Goal: Task Accomplishment & Management: Use online tool/utility

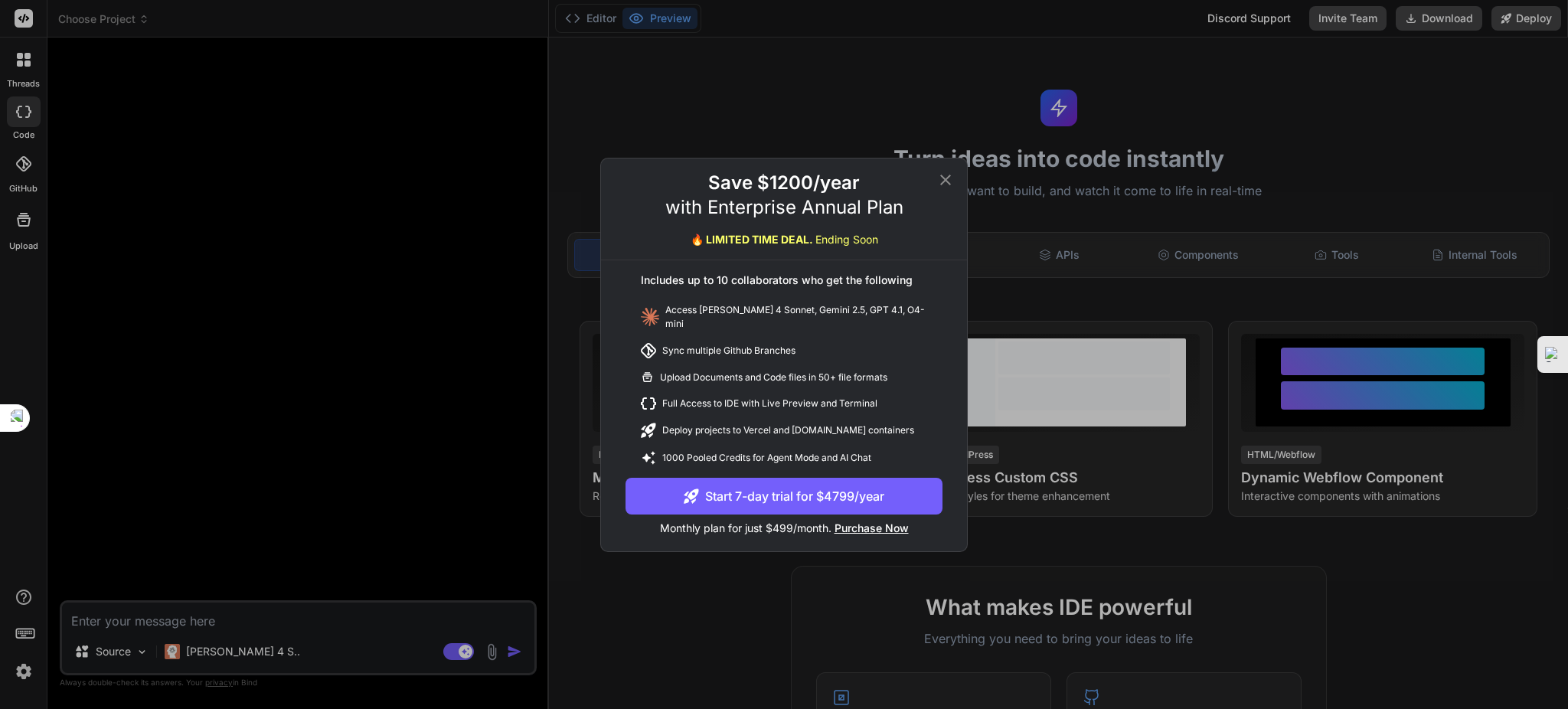
click at [944, 179] on icon at bounding box center [945, 180] width 18 height 18
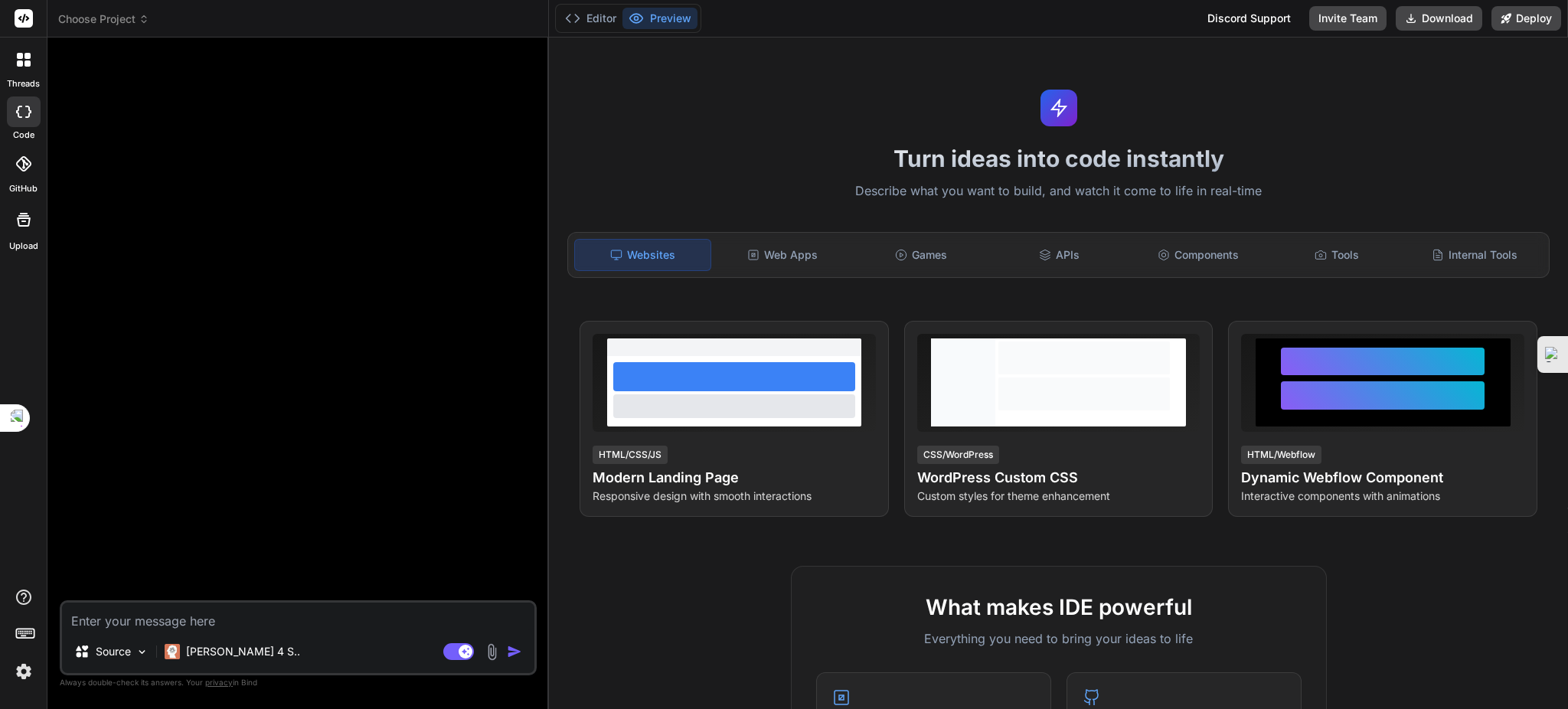
drag, startPoint x: 26, startPoint y: 60, endPoint x: 38, endPoint y: 82, distance: 25.1
click at [26, 61] on icon at bounding box center [27, 63] width 6 height 6
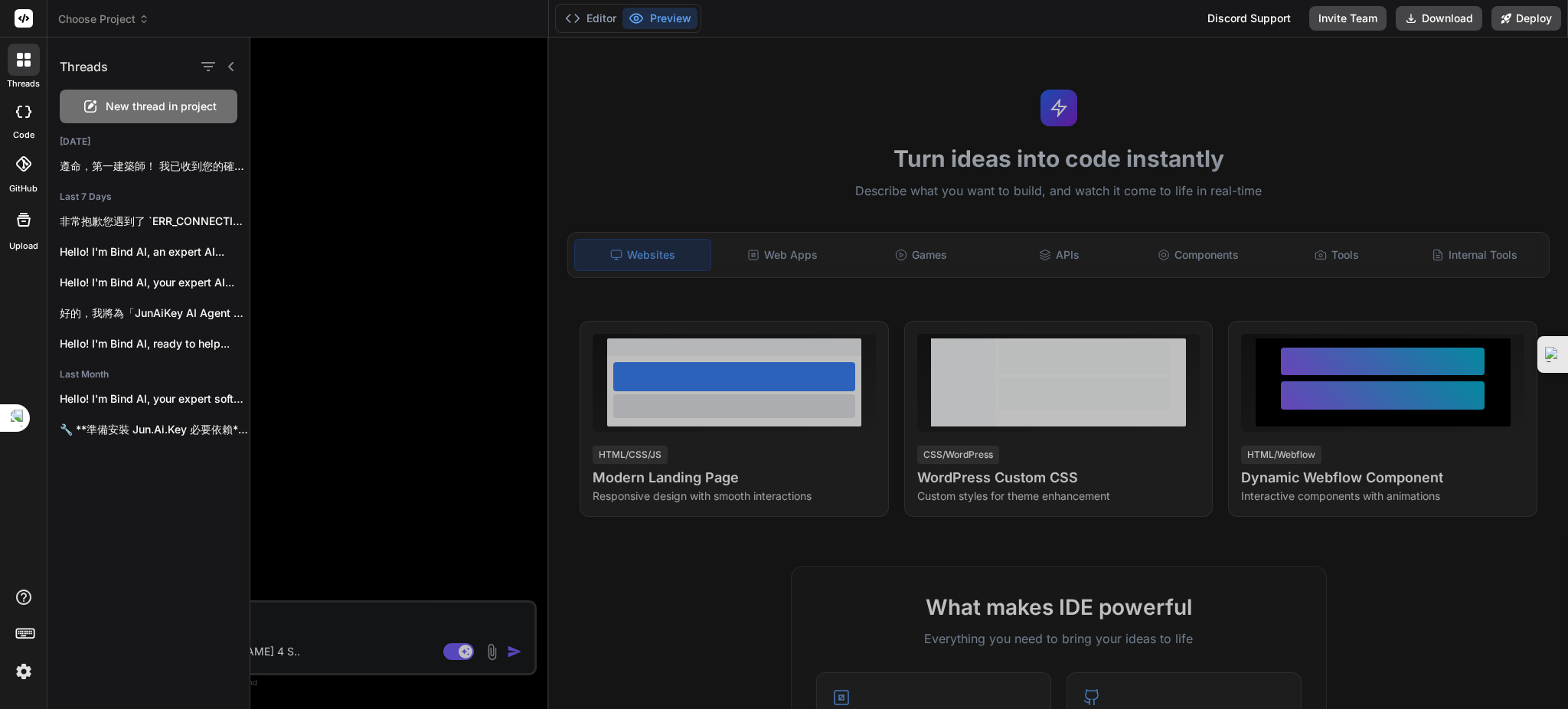
click at [22, 121] on div at bounding box center [23, 111] width 34 height 30
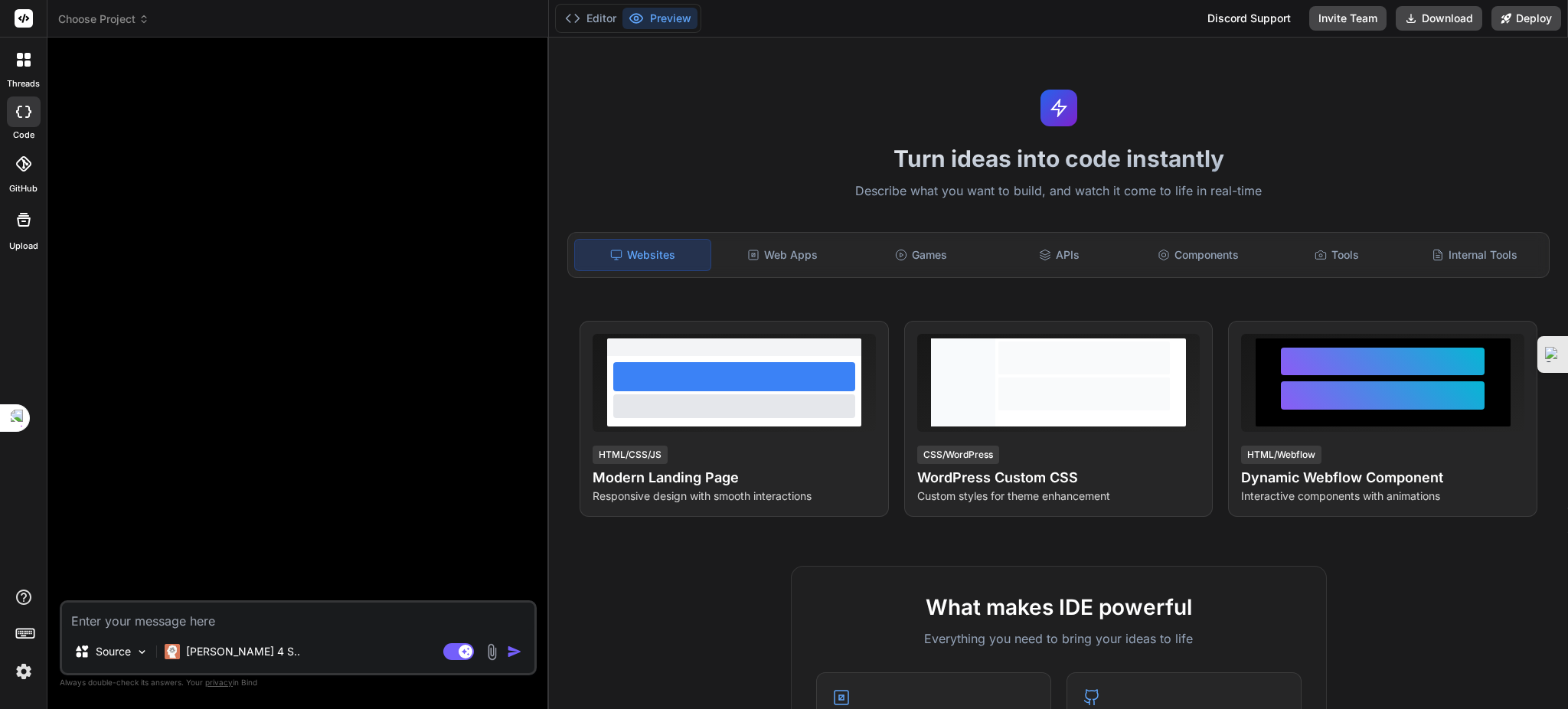
click at [123, 20] on span "Choose Project" at bounding box center [103, 19] width 91 height 16
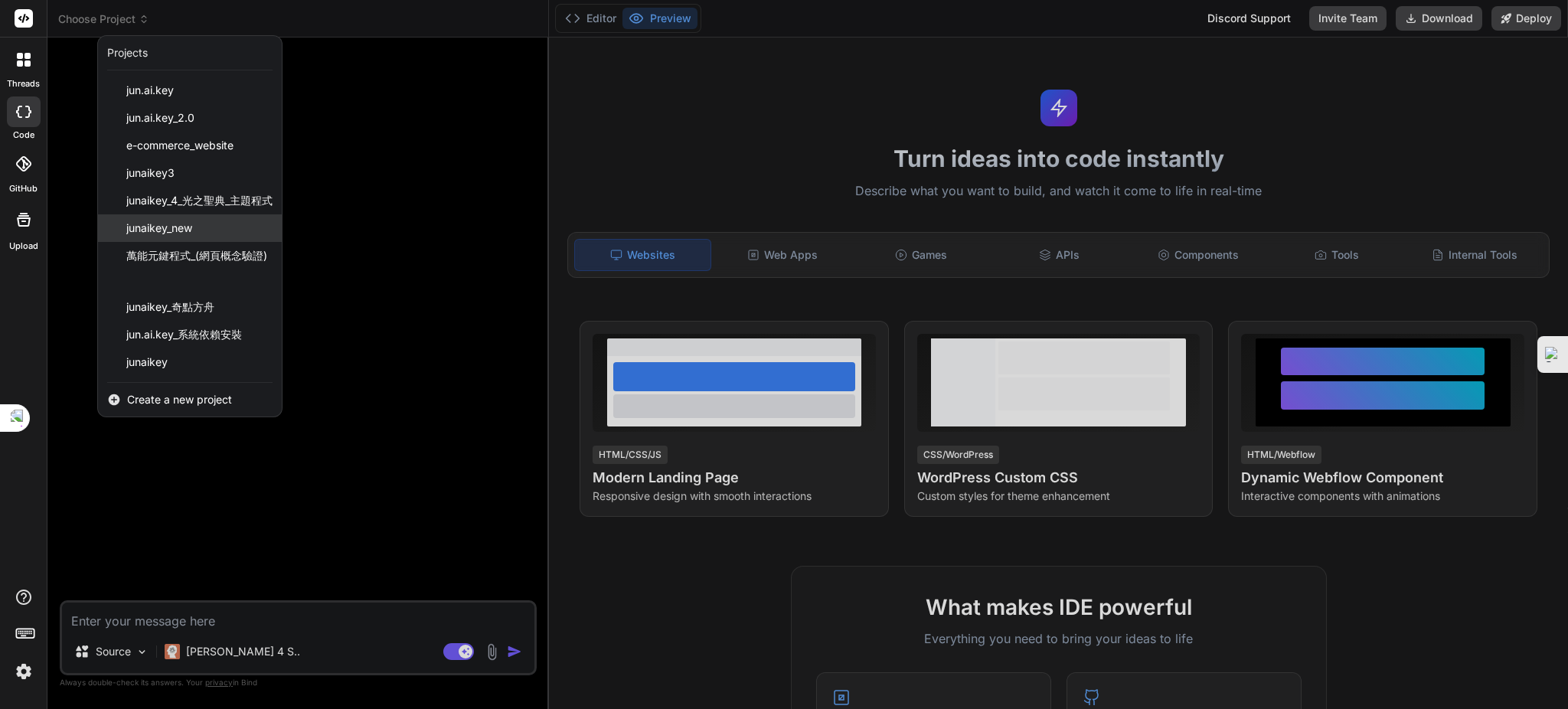
click at [154, 225] on span "junaikey_new" at bounding box center [159, 228] width 66 height 16
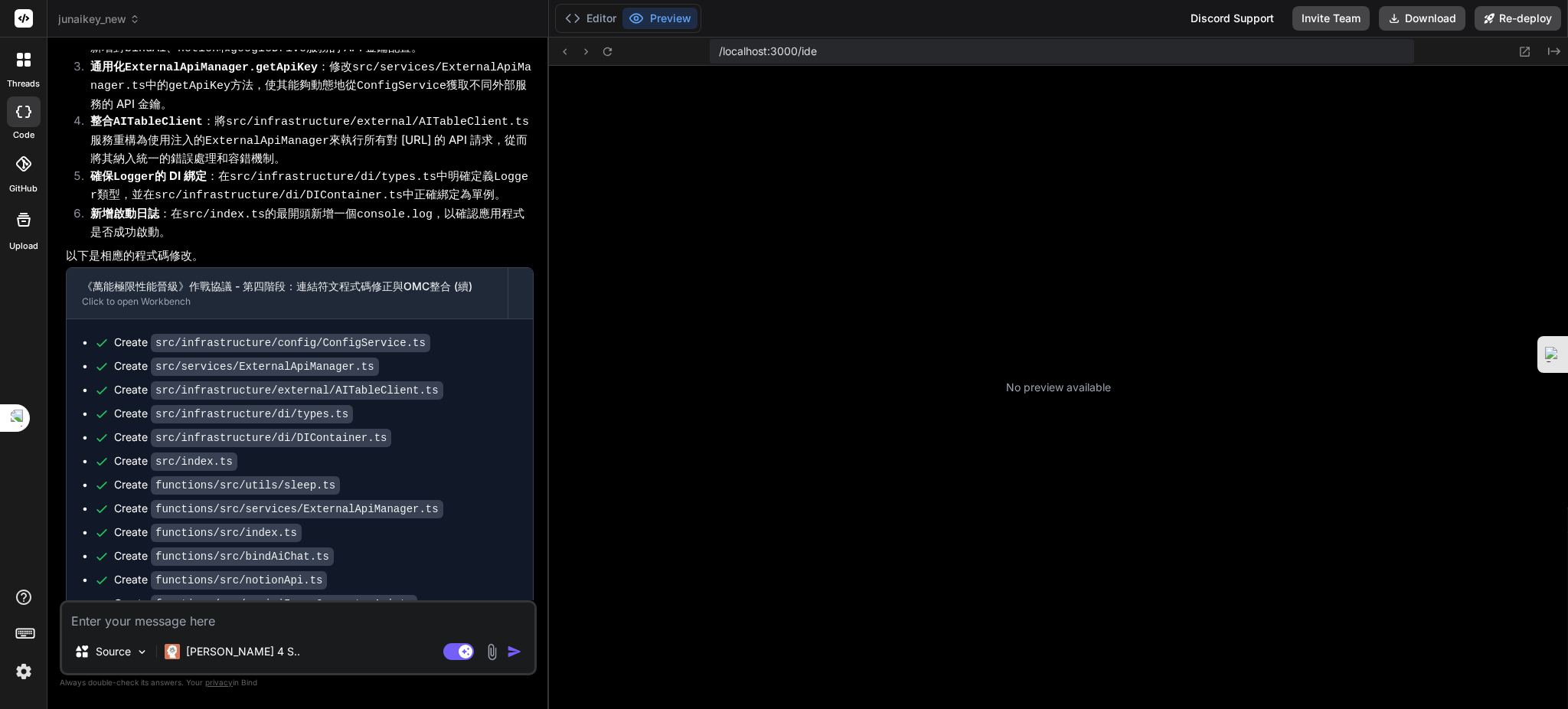
scroll to position [264, 0]
type textarea "x"
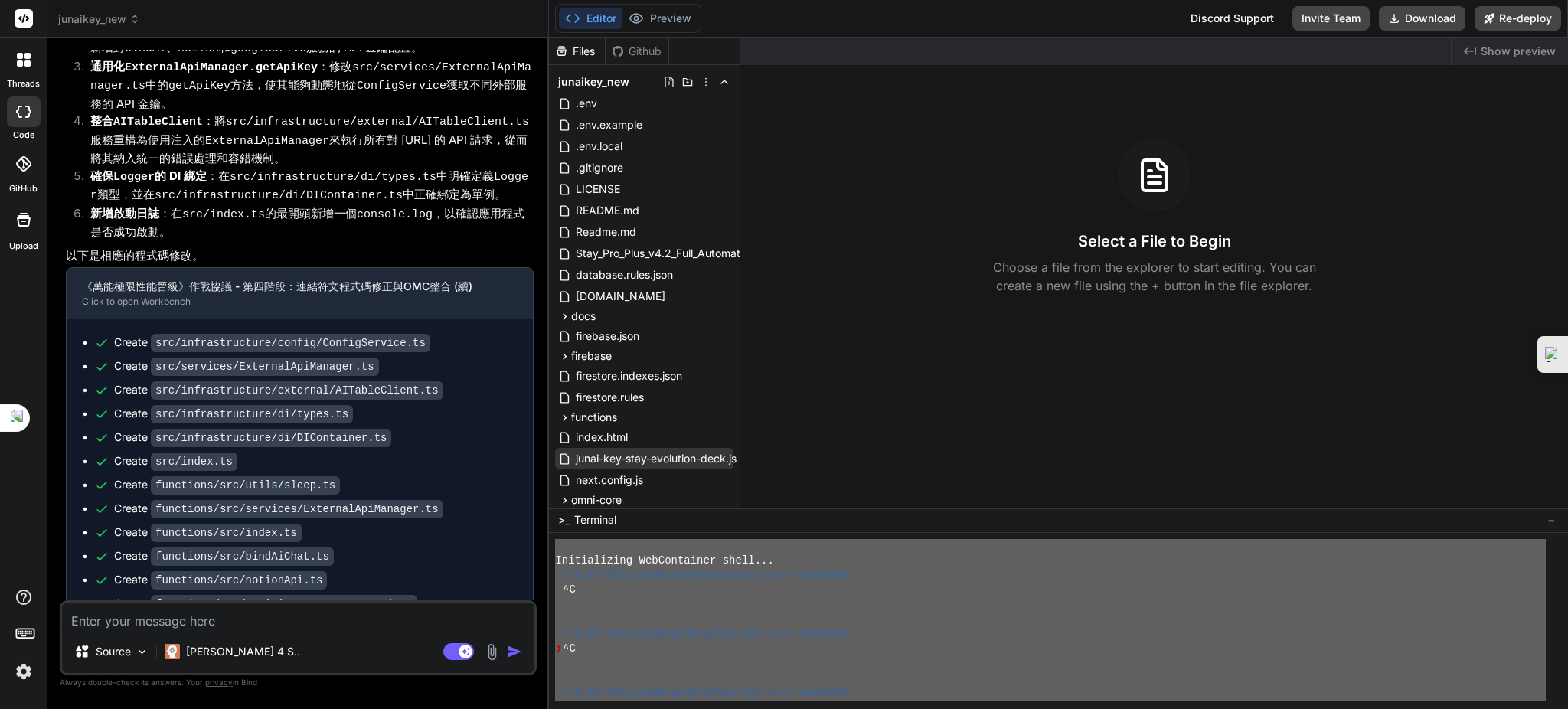
scroll to position [0, 0]
drag, startPoint x: 880, startPoint y: 682, endPoint x: 651, endPoint y: 465, distance: 315.5
click at [651, 465] on div "Files Github junaikey_new .env .env.example .env.local .gitignore LICENSE READM…" at bounding box center [1059, 372] width 1019 height 671
type textarea "Loremipsumdo SitAmetconse adipi... ~/e9se3d84eiusmo1temp6in9u9l9et4-dolo-mag4a9…"
click at [238, 622] on textarea at bounding box center [298, 617] width 472 height 28
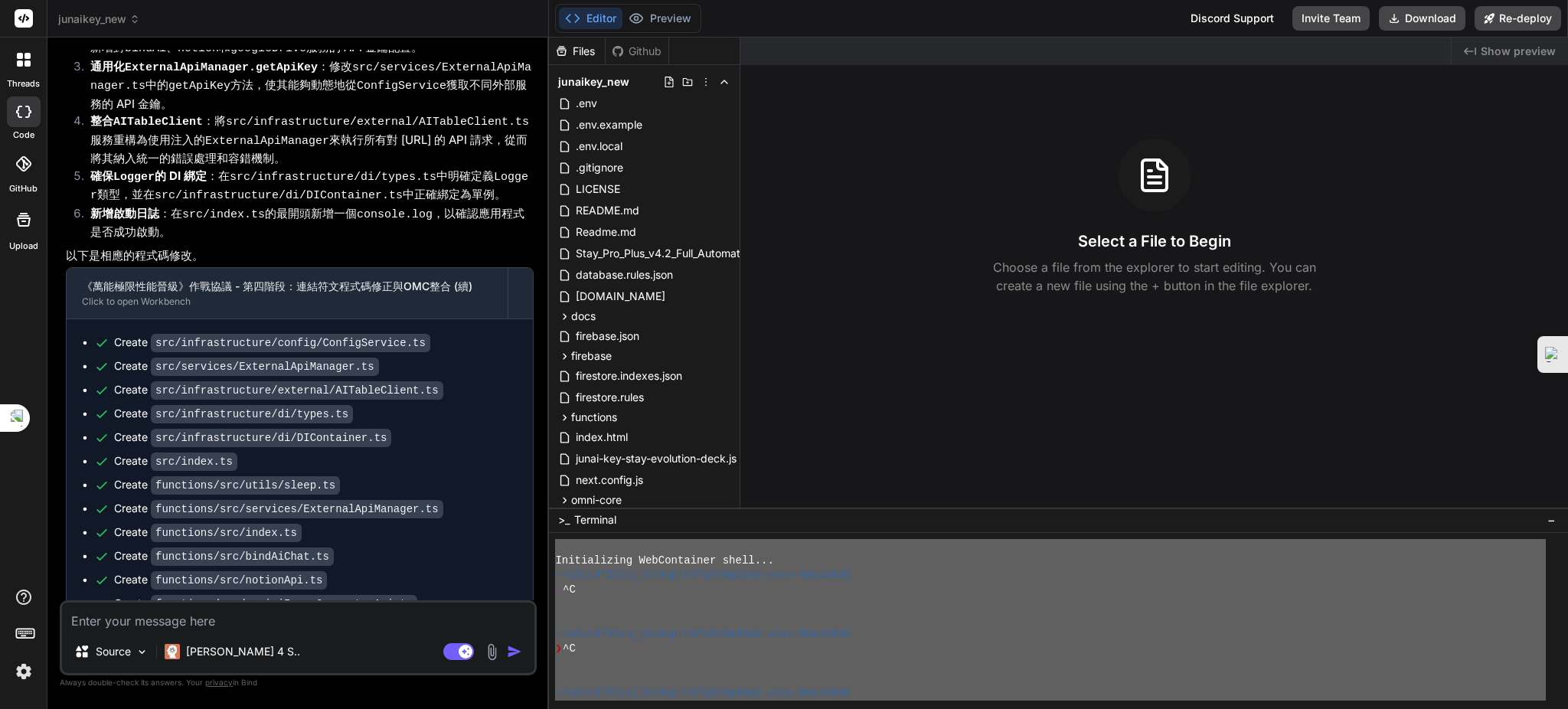
paste textarea "Loremipsumdo SitAmetconse adipi... ~/e9se3d84eiusmo1temp6in9u9l9et4-dolo-mag4a9…"
type textarea "Loremipsumdo SitAmetconse adipi... ~/e9se3d84eiusmo1temp6in9u9l9et4-dolo-mag4a9…"
type textarea "x"
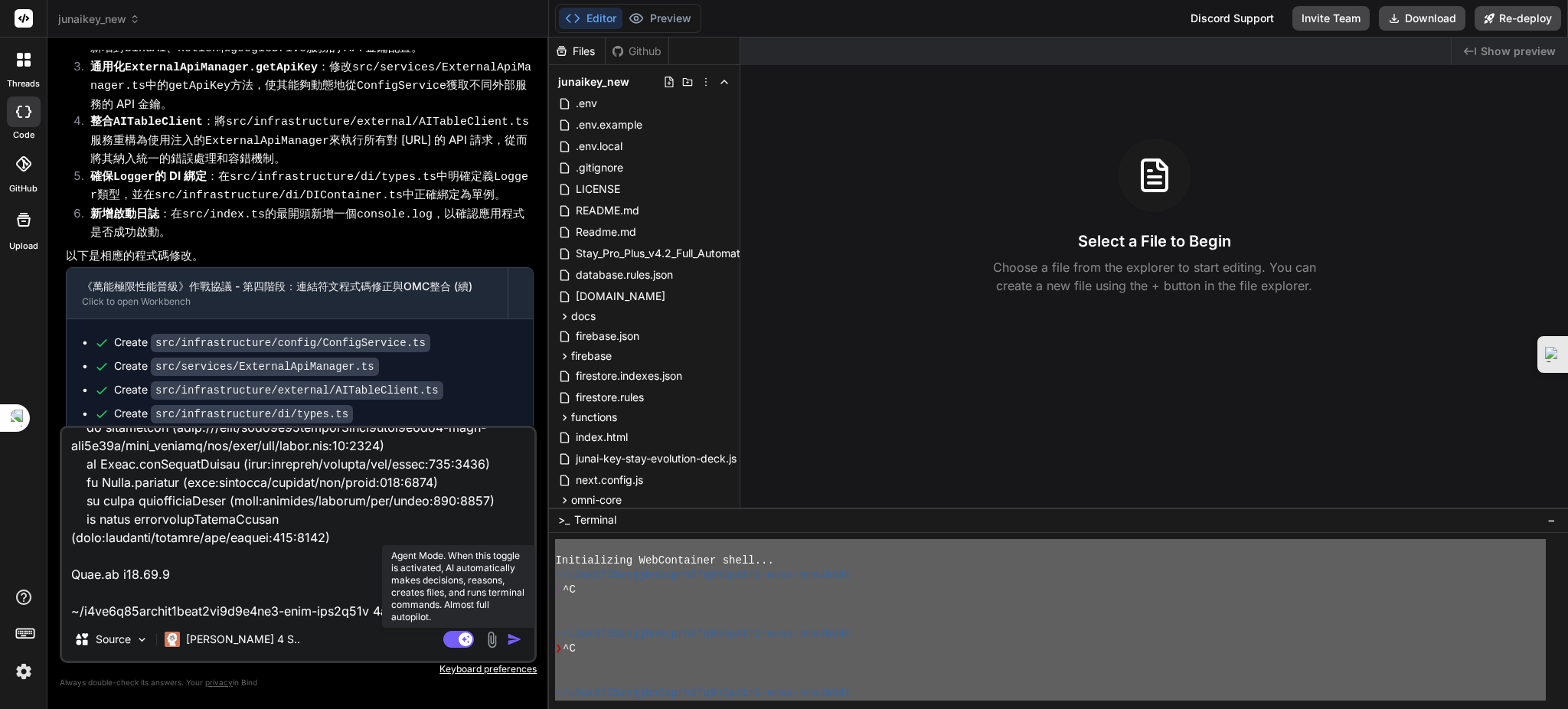
type textarea "Loremipsumdo SitAmetconse adipi... ~/e9se3d84eiusmo1temp6in9u9l9et4-dolo-mag4a9…"
click at [450, 637] on rect at bounding box center [458, 639] width 30 height 17
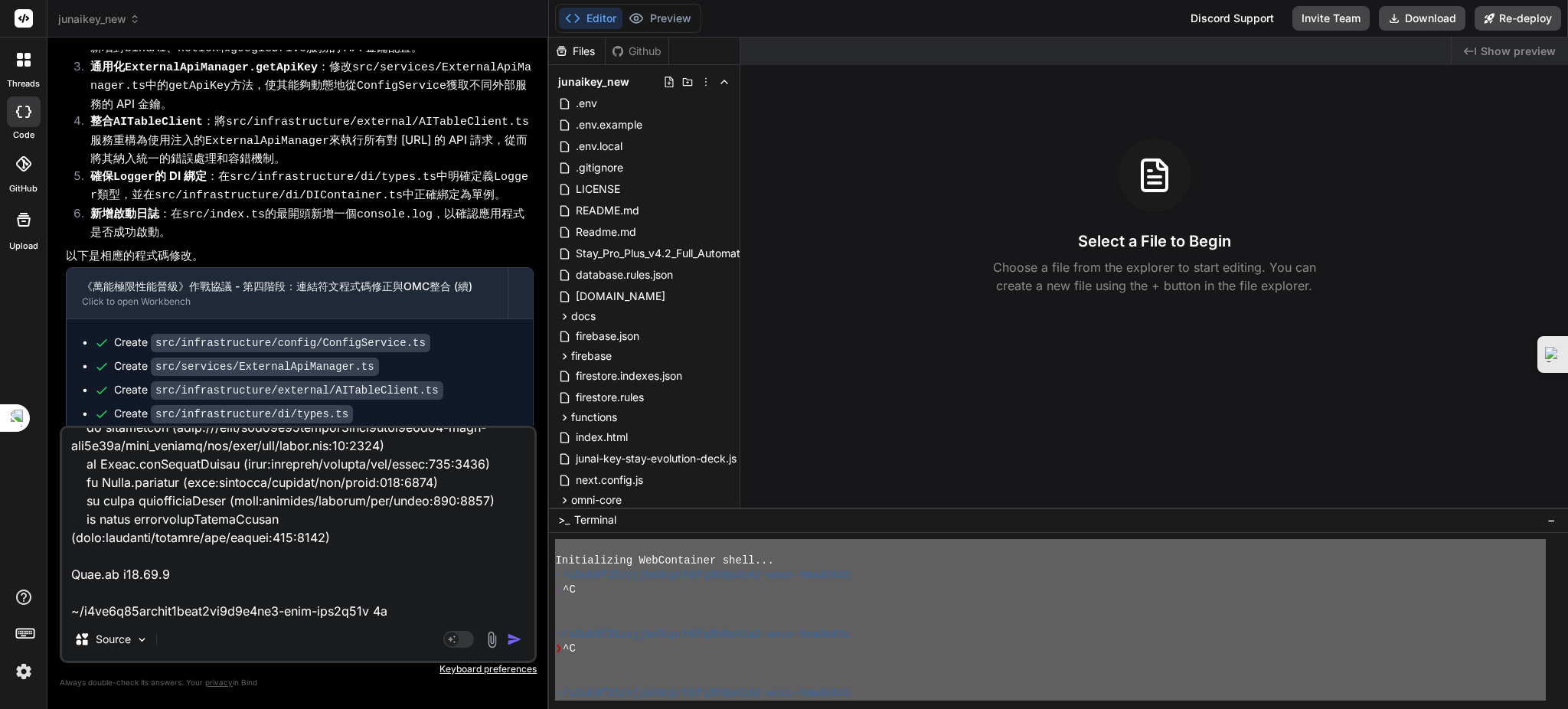
click at [512, 636] on img "button" at bounding box center [515, 639] width 16 height 16
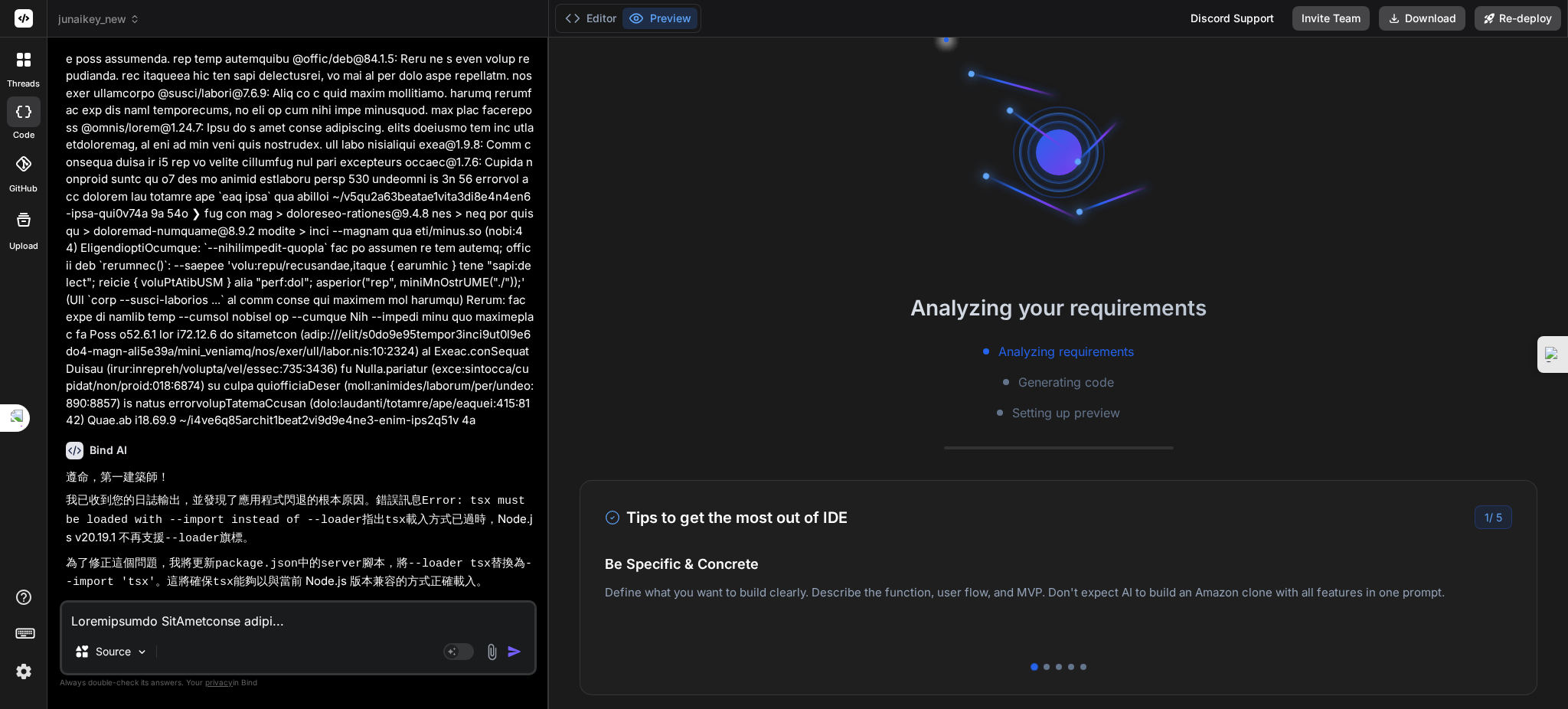
scroll to position [9797, 0]
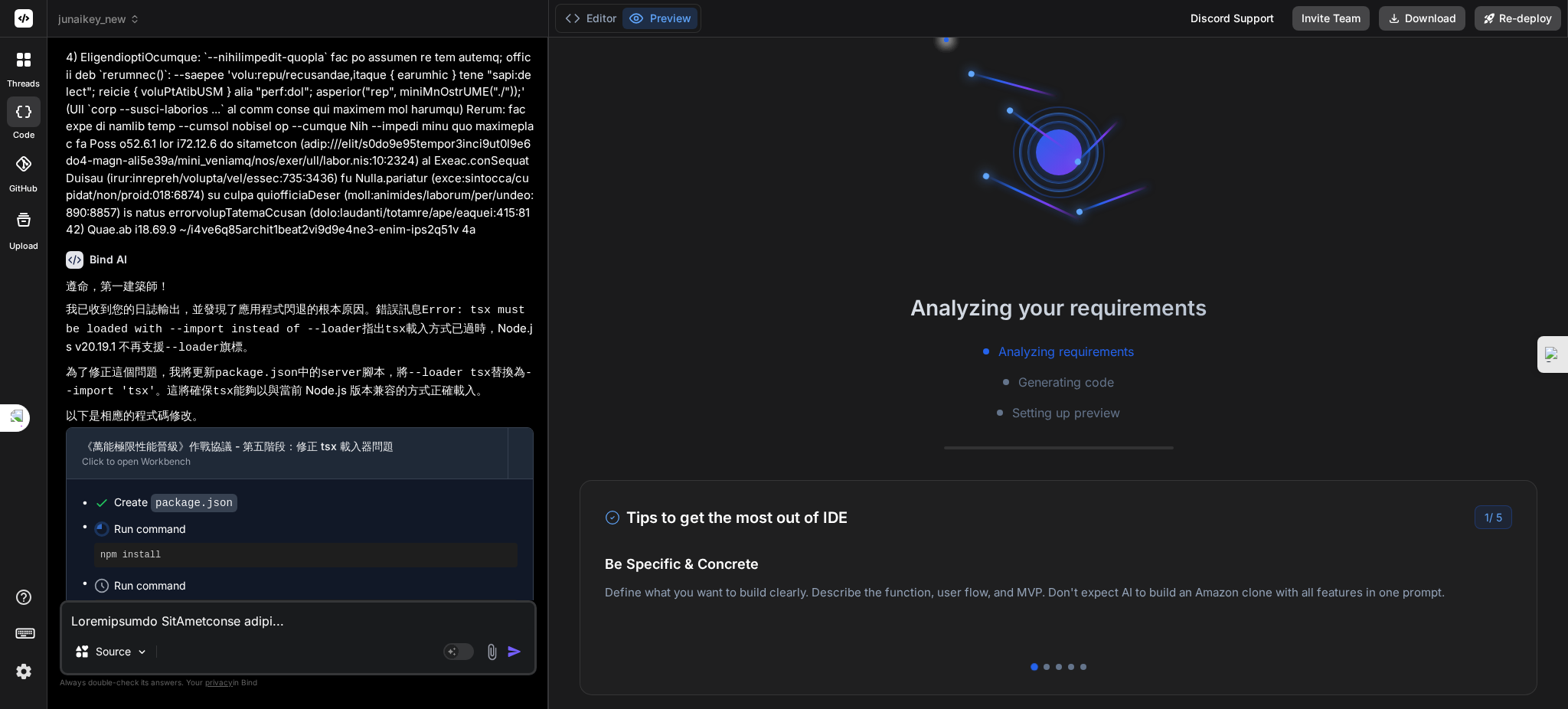
type textarea "x"
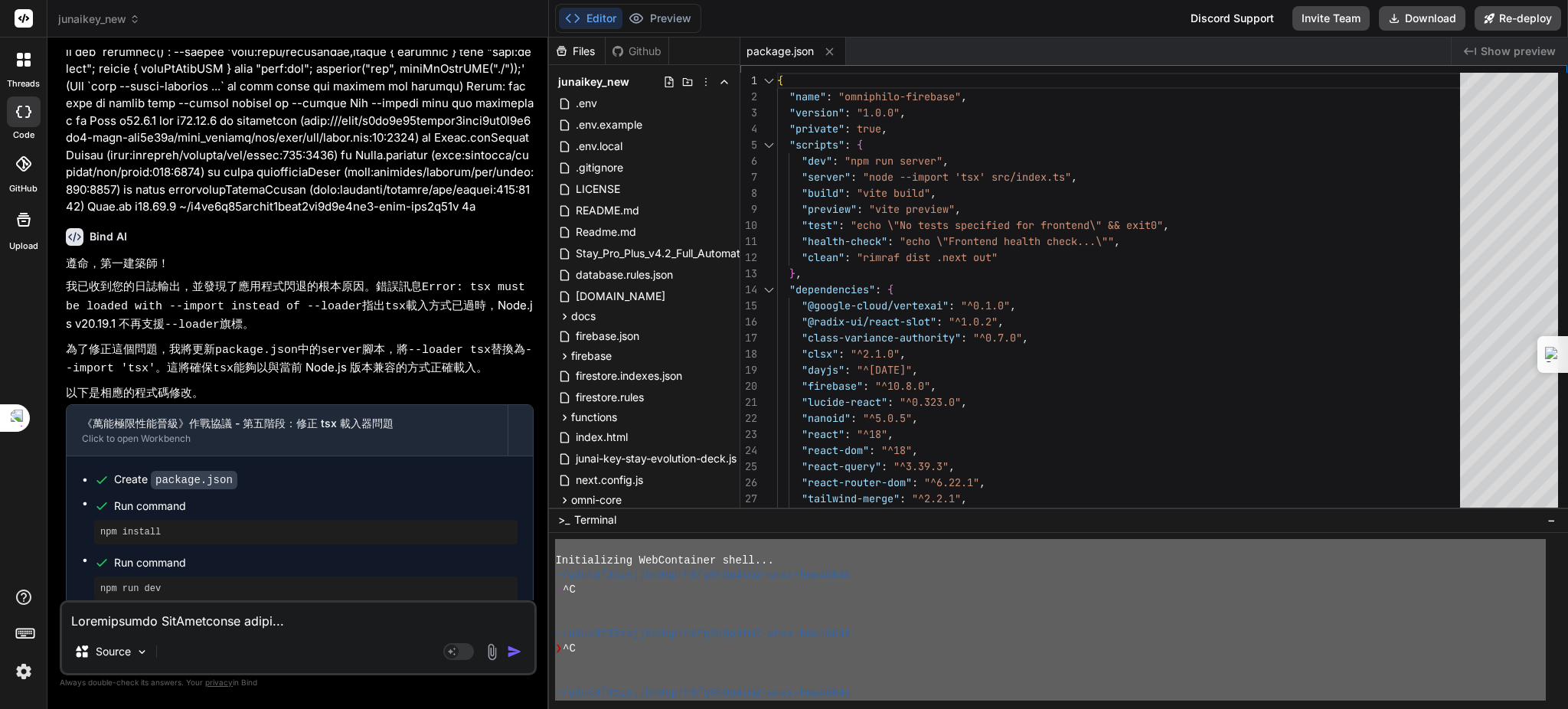
scroll to position [9822, 0]
click at [229, 614] on textarea at bounding box center [298, 617] width 472 height 28
type textarea "ㄨ"
type textarea "x"
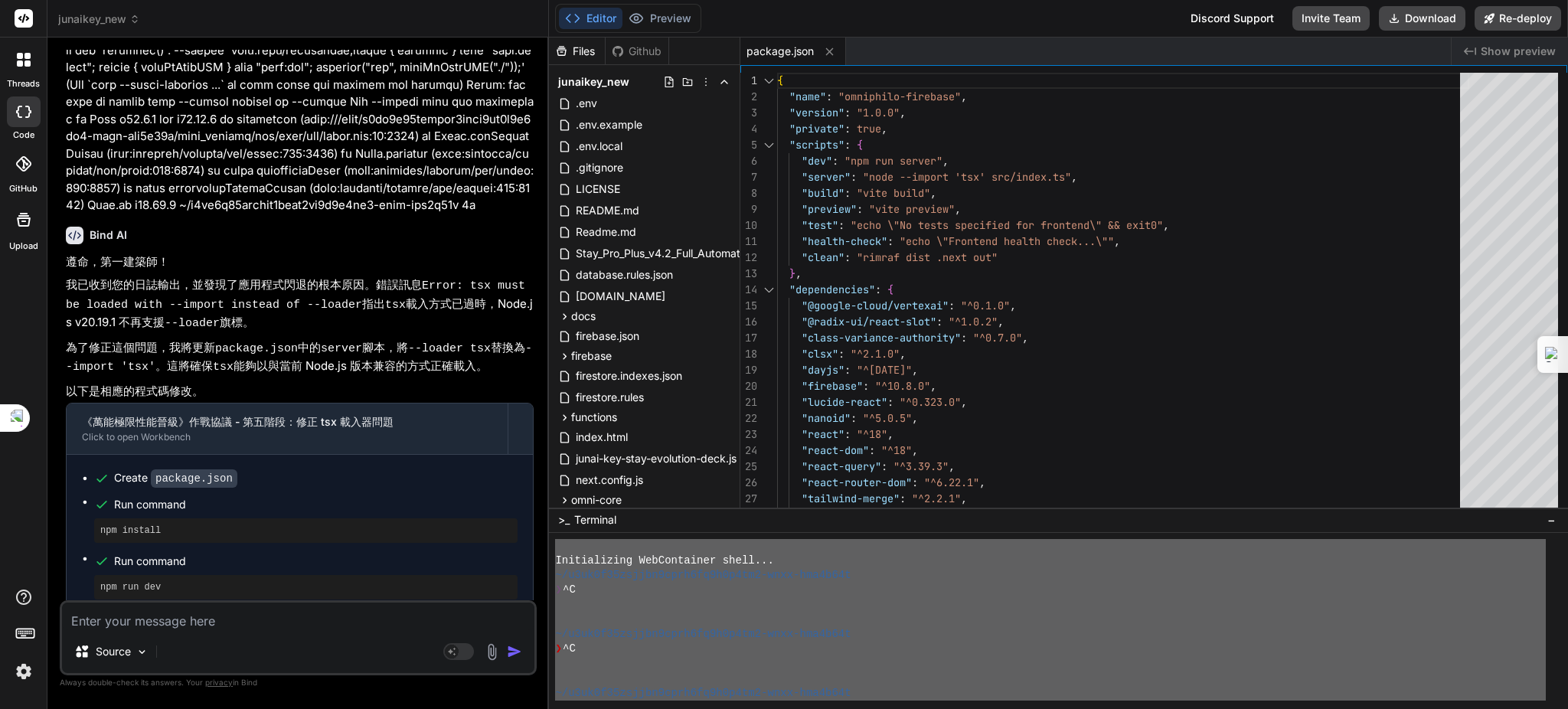
type textarea "ㄐ"
type textarea "x"
type textarea "ㄐㄧ"
type textarea "x"
type textarea "記"
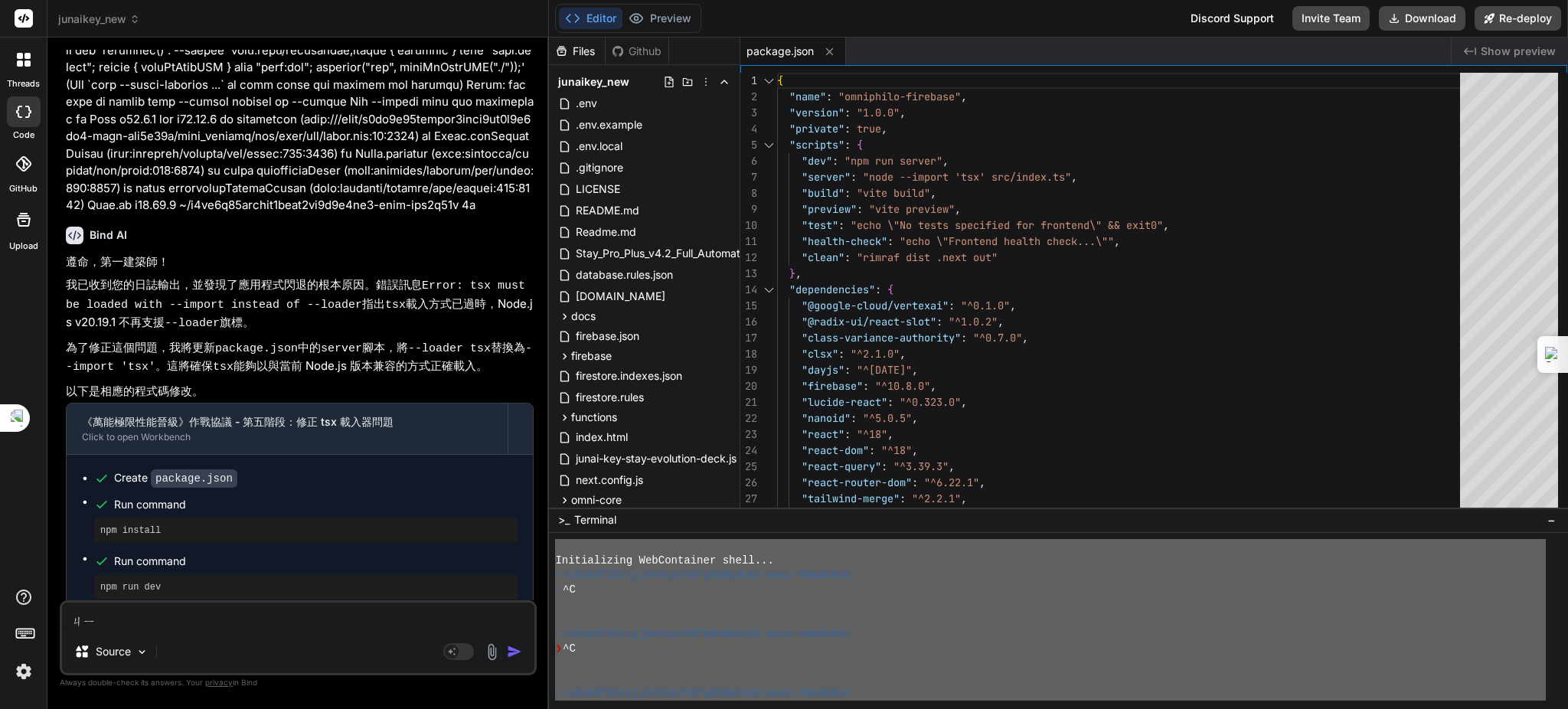
type textarea "x"
type textarea "記ㄒ"
type textarea "x"
type textarea "記ㄒㄩ"
type textarea "x"
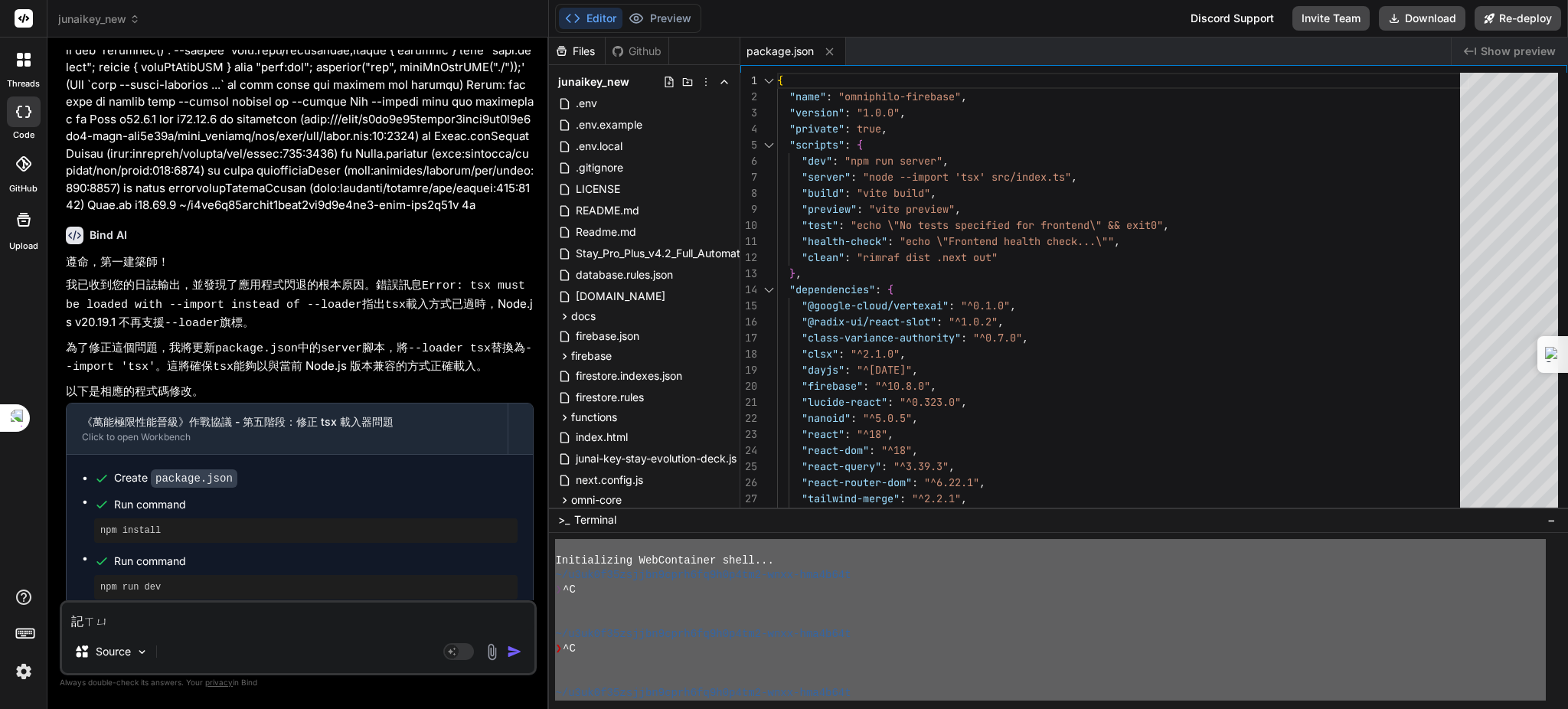
type textarea "繼續"
type textarea "x"
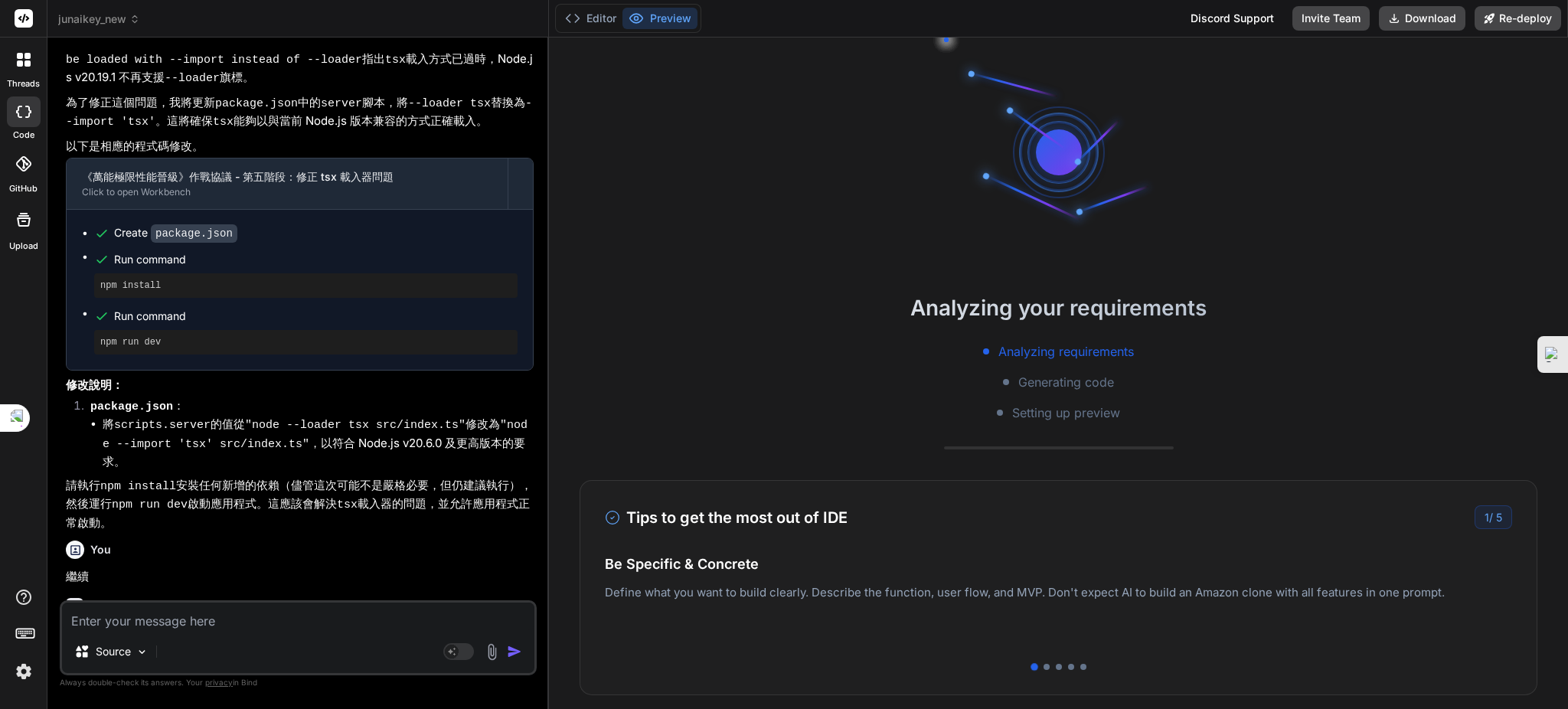
scroll to position [10268, 0]
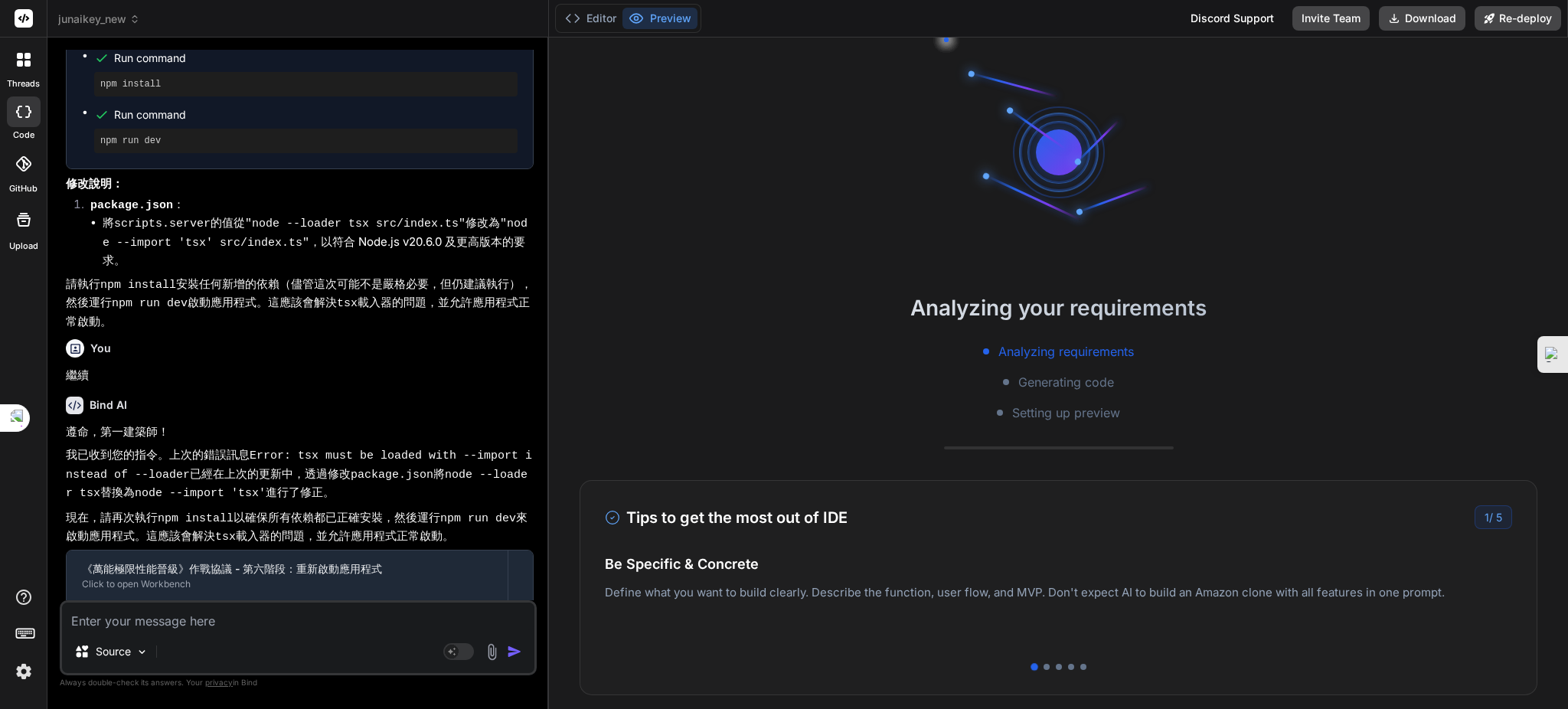
type textarea "x"
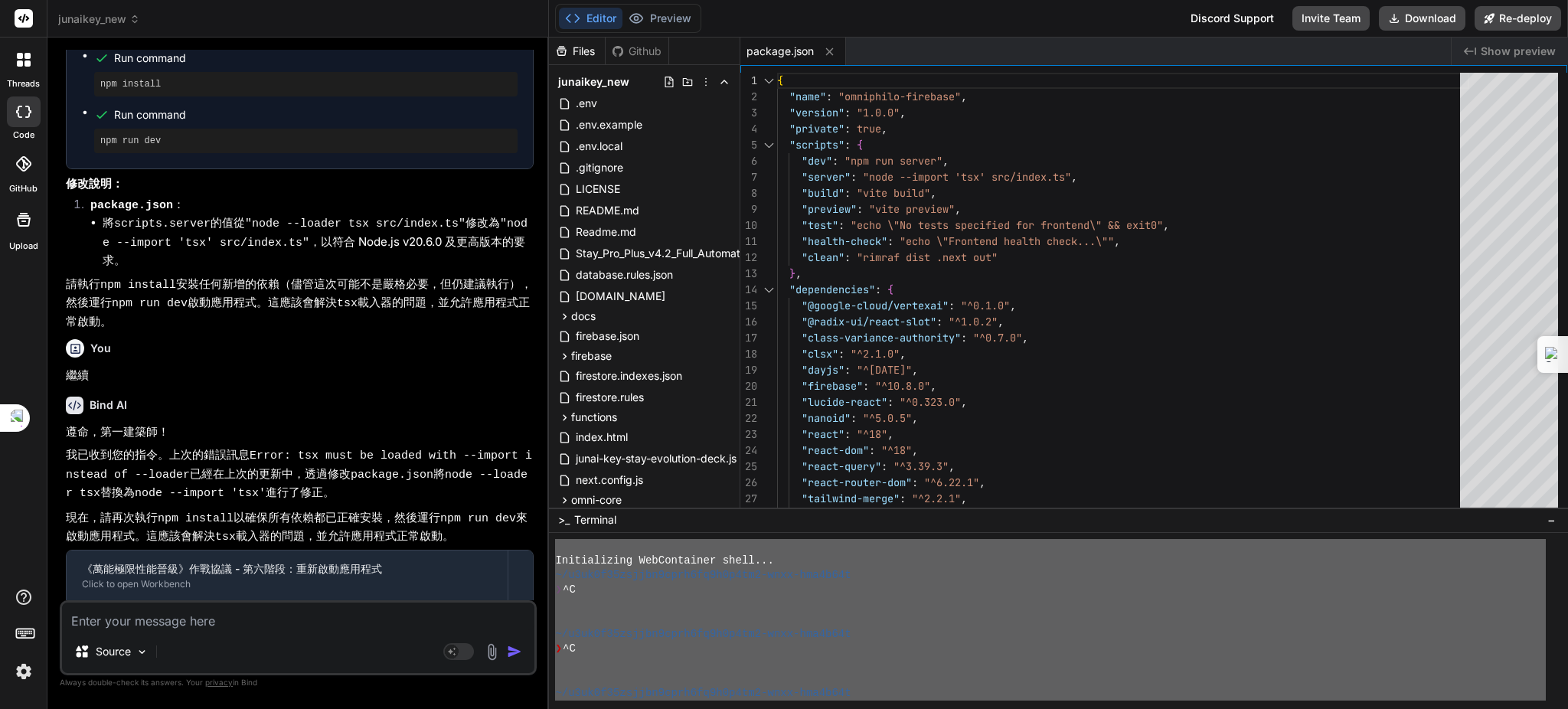
click at [205, 622] on textarea at bounding box center [298, 617] width 472 height 28
type textarea "ㄐ"
type textarea "x"
type textarea "ㄐㄛ"
type textarea "x"
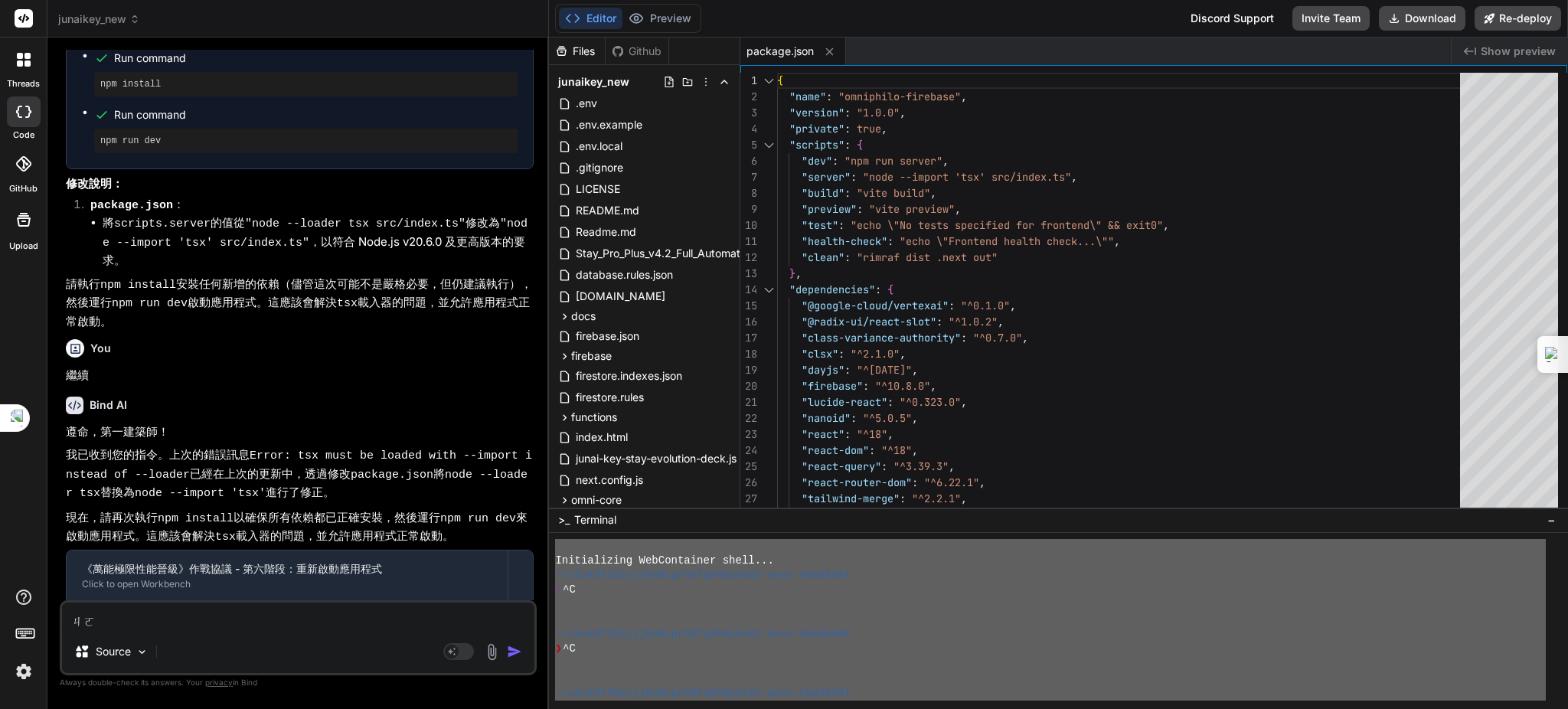
type textarea "ㄐㄛˋ"
type textarea "x"
type textarea "ㄒㄛ"
type textarea "x"
type textarea "ㄒㄩㄛ"
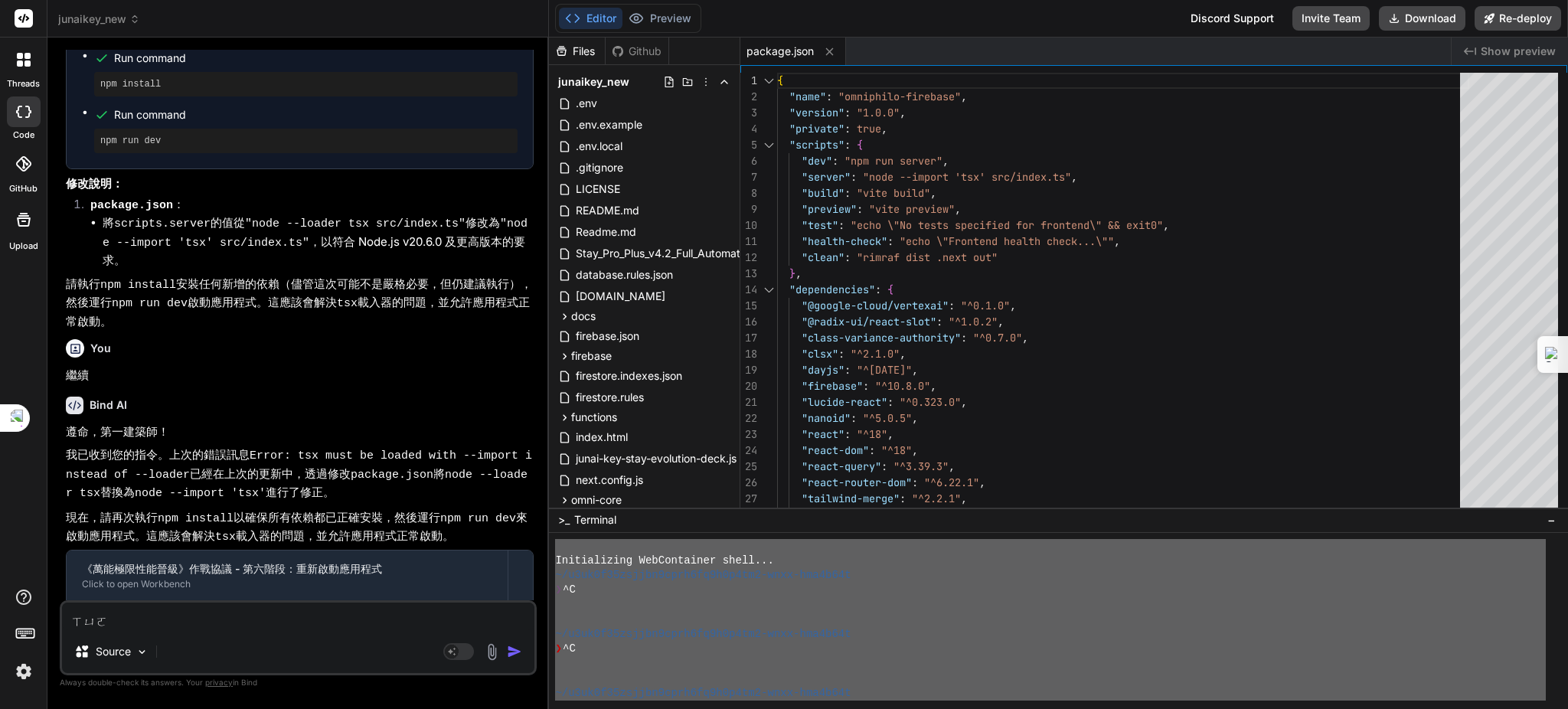
type textarea "x"
type textarea "ㄐㄩㄛ"
type textarea "x"
type textarea "ㄐㄩ"
type textarea "x"
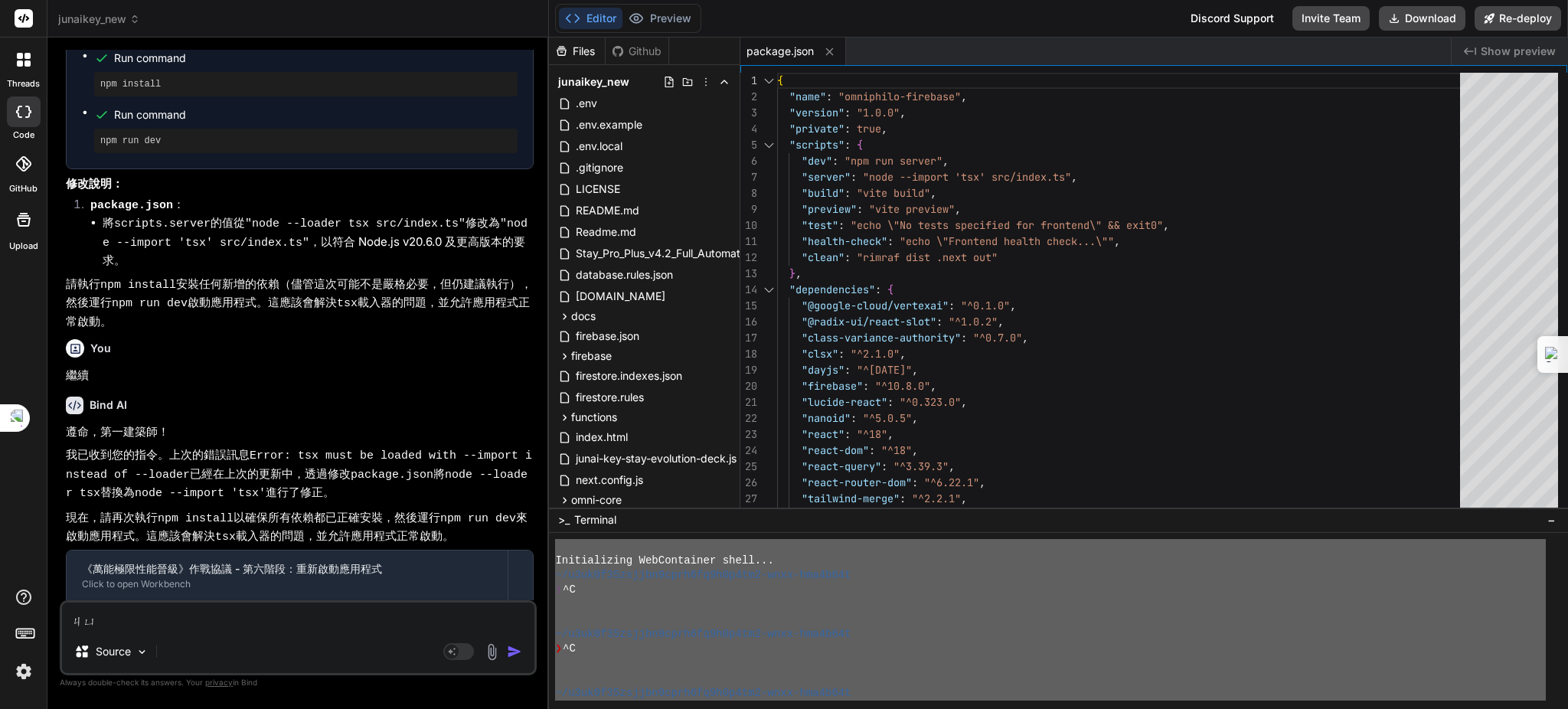
type textarea "ㄐ"
type textarea "x"
type textarea "ㄐ"
type textarea "x"
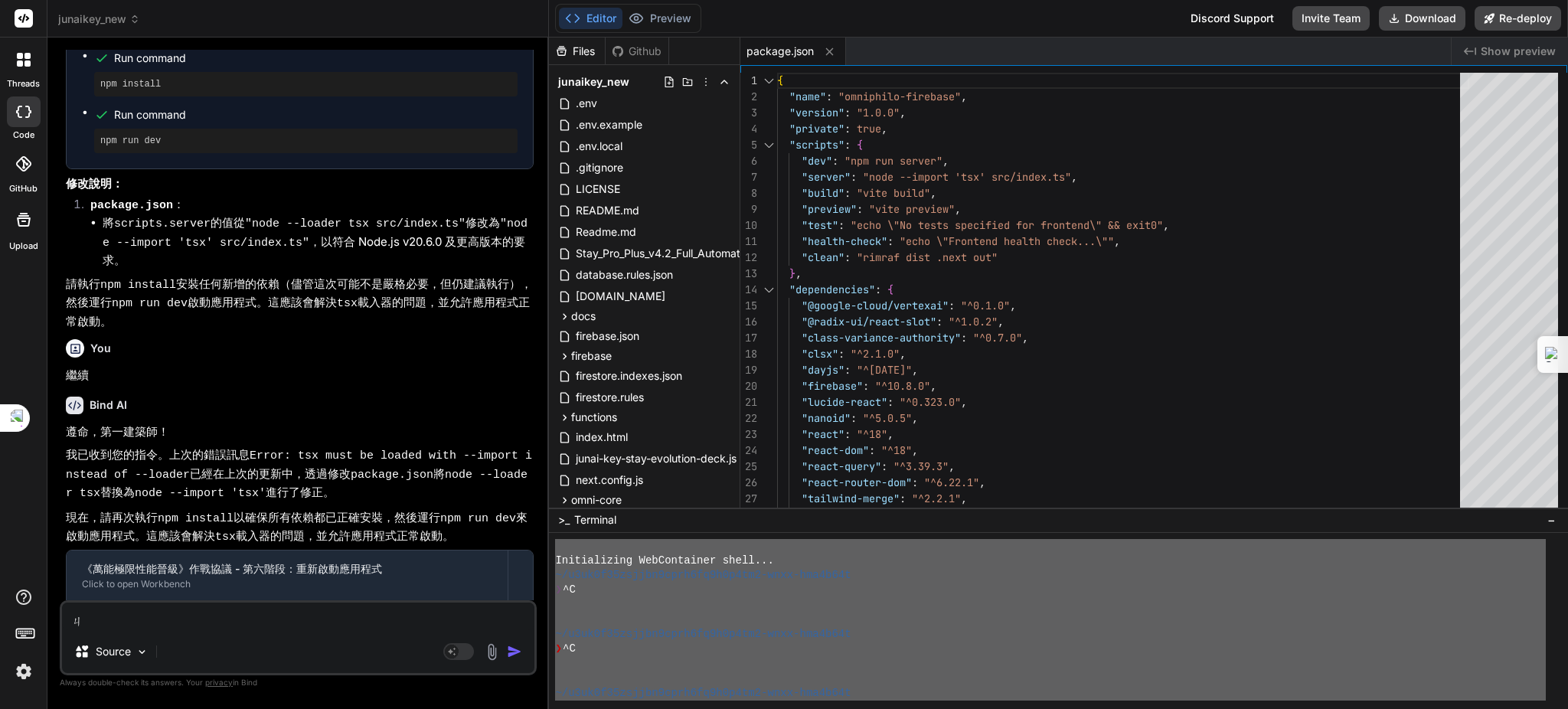
type textarea "ㄐㄧ"
type textarea "x"
type textarea "記"
type textarea "x"
type textarea "記ㄒ"
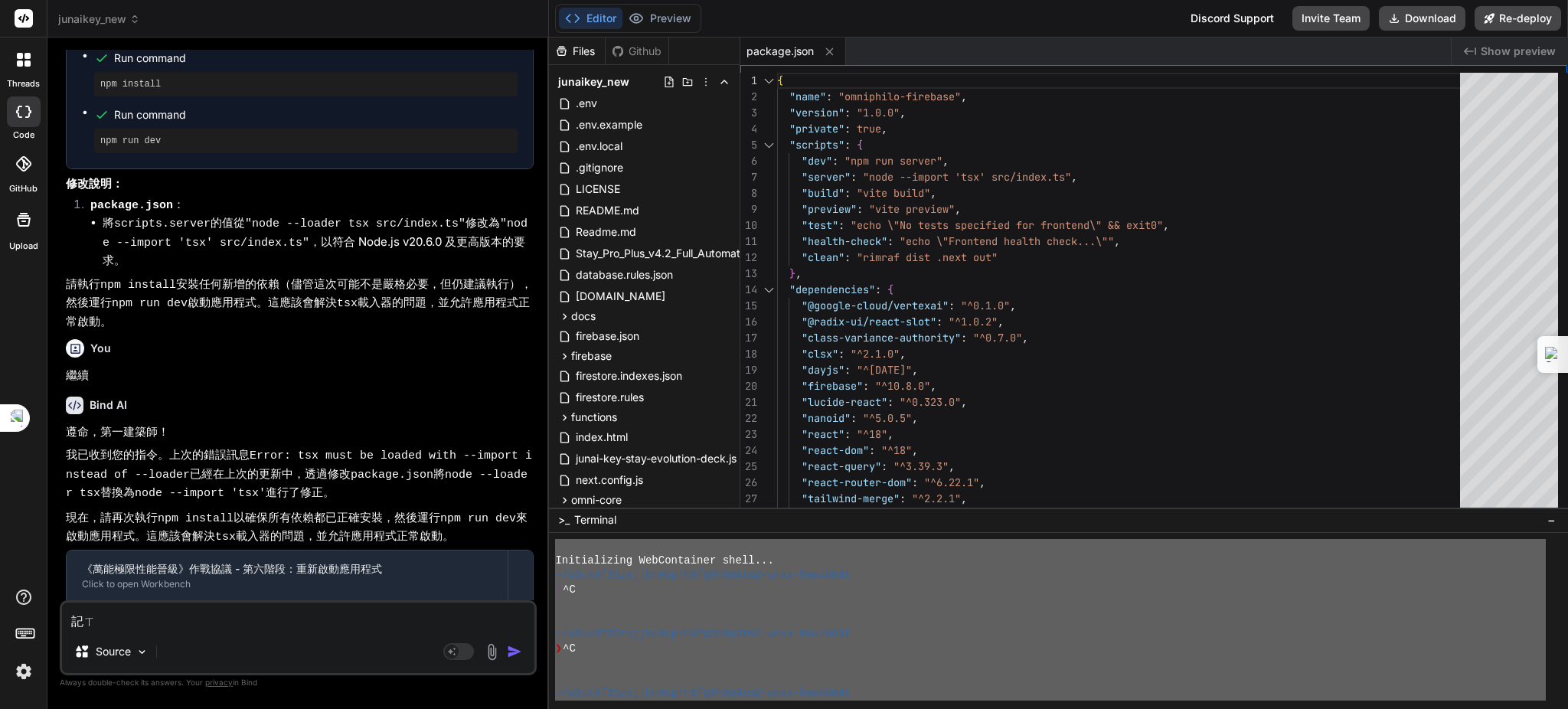
type textarea "x"
type textarea "記ㄒㄩ"
type textarea "x"
type textarea "繼續"
type textarea "x"
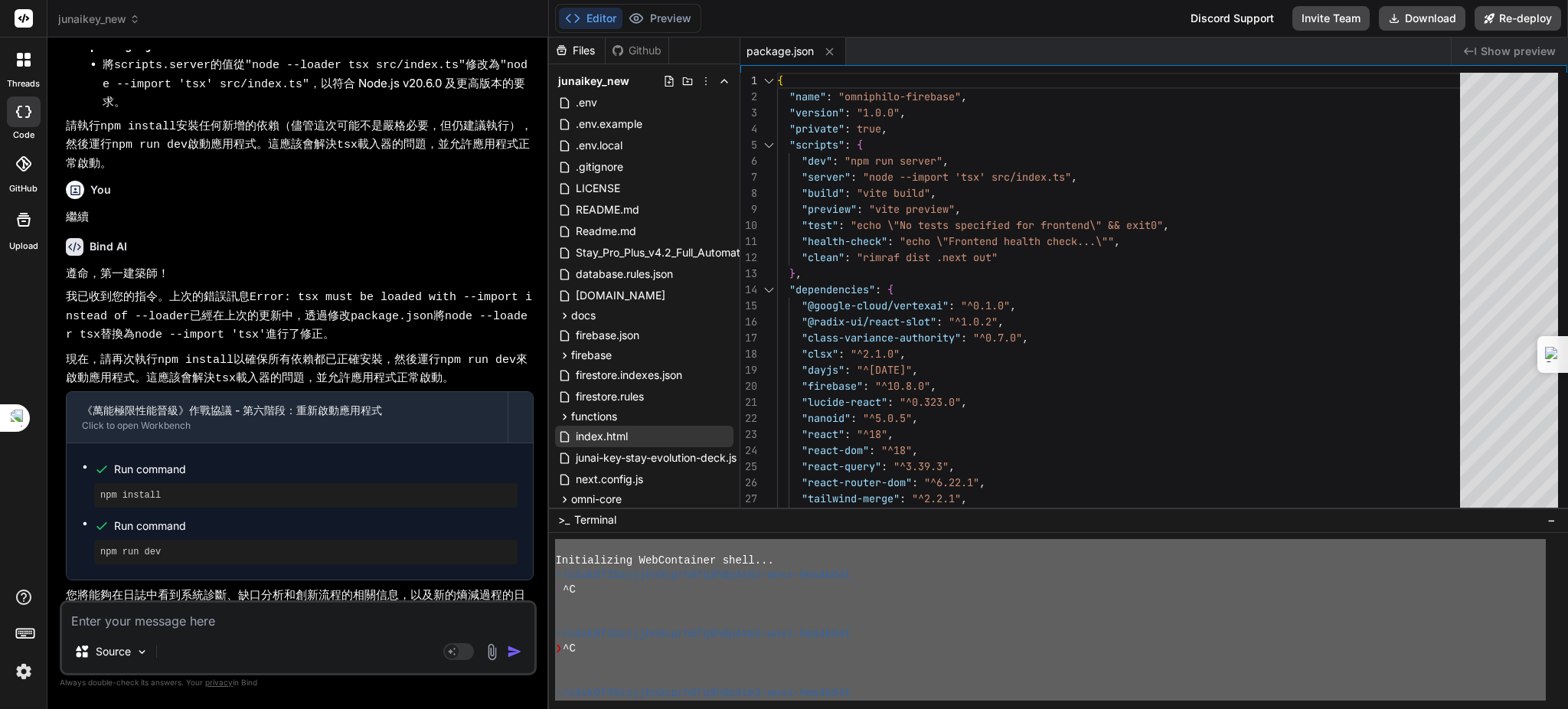
scroll to position [0, 0]
click at [640, 54] on div "Github" at bounding box center [636, 52] width 63 height 16
click at [645, 47] on div "Github" at bounding box center [636, 52] width 63 height 16
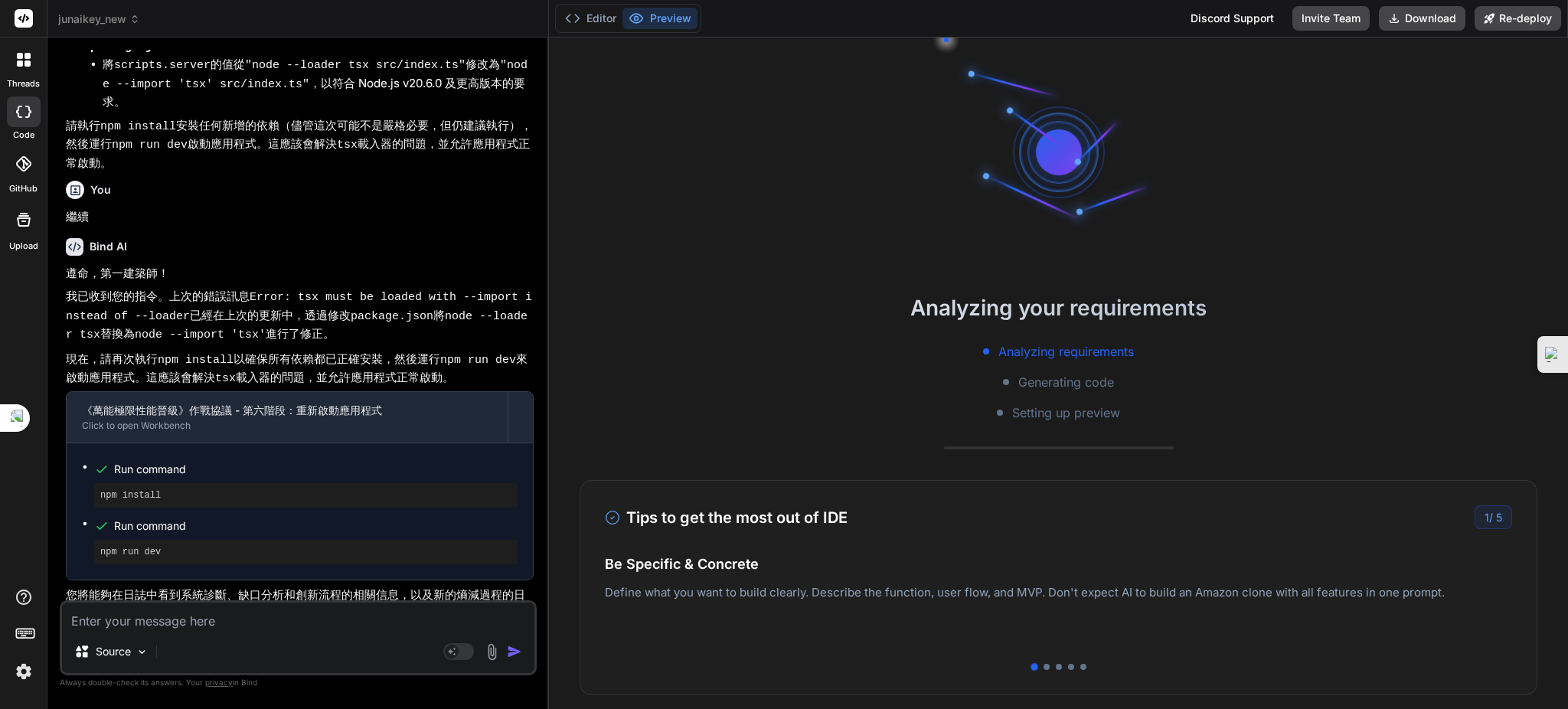
type textarea "x"
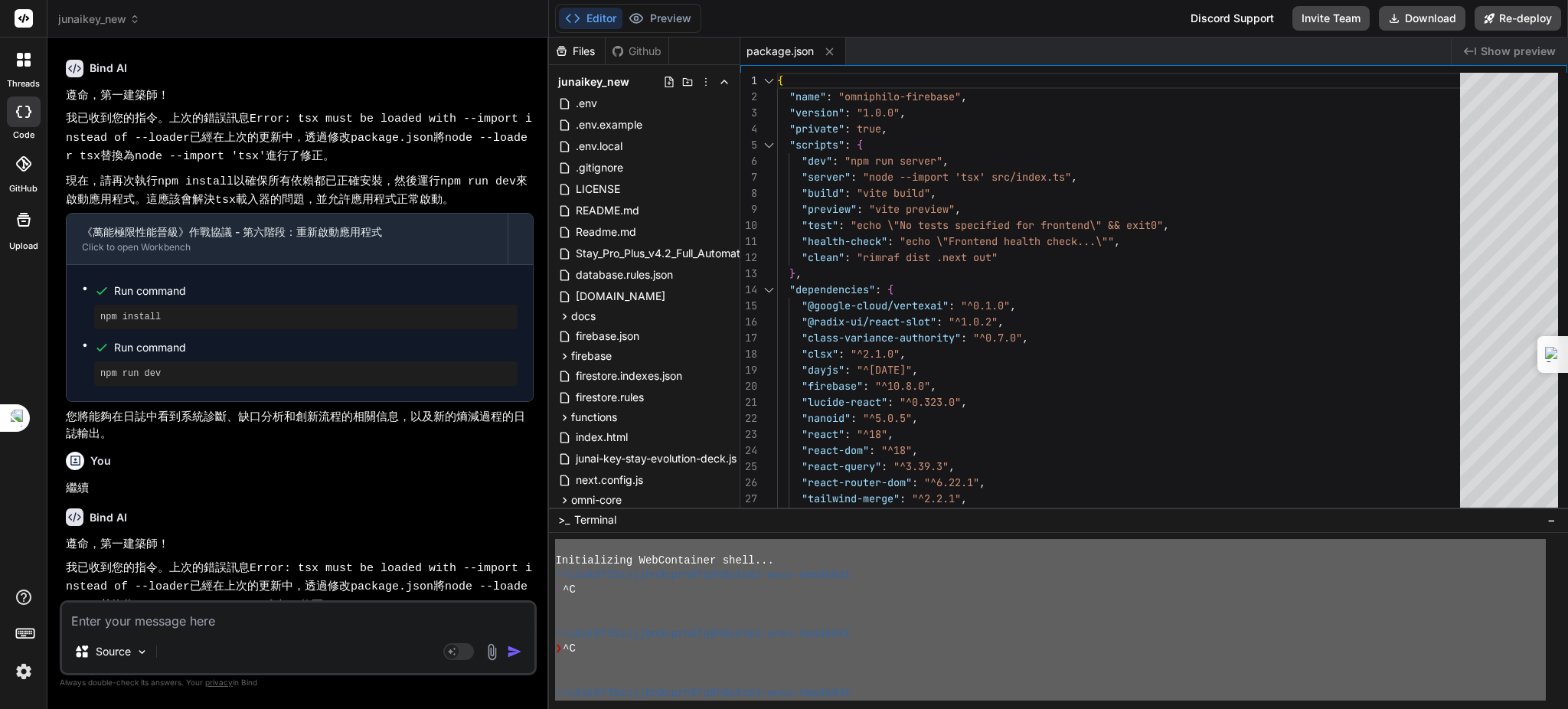
scroll to position [10713, 0]
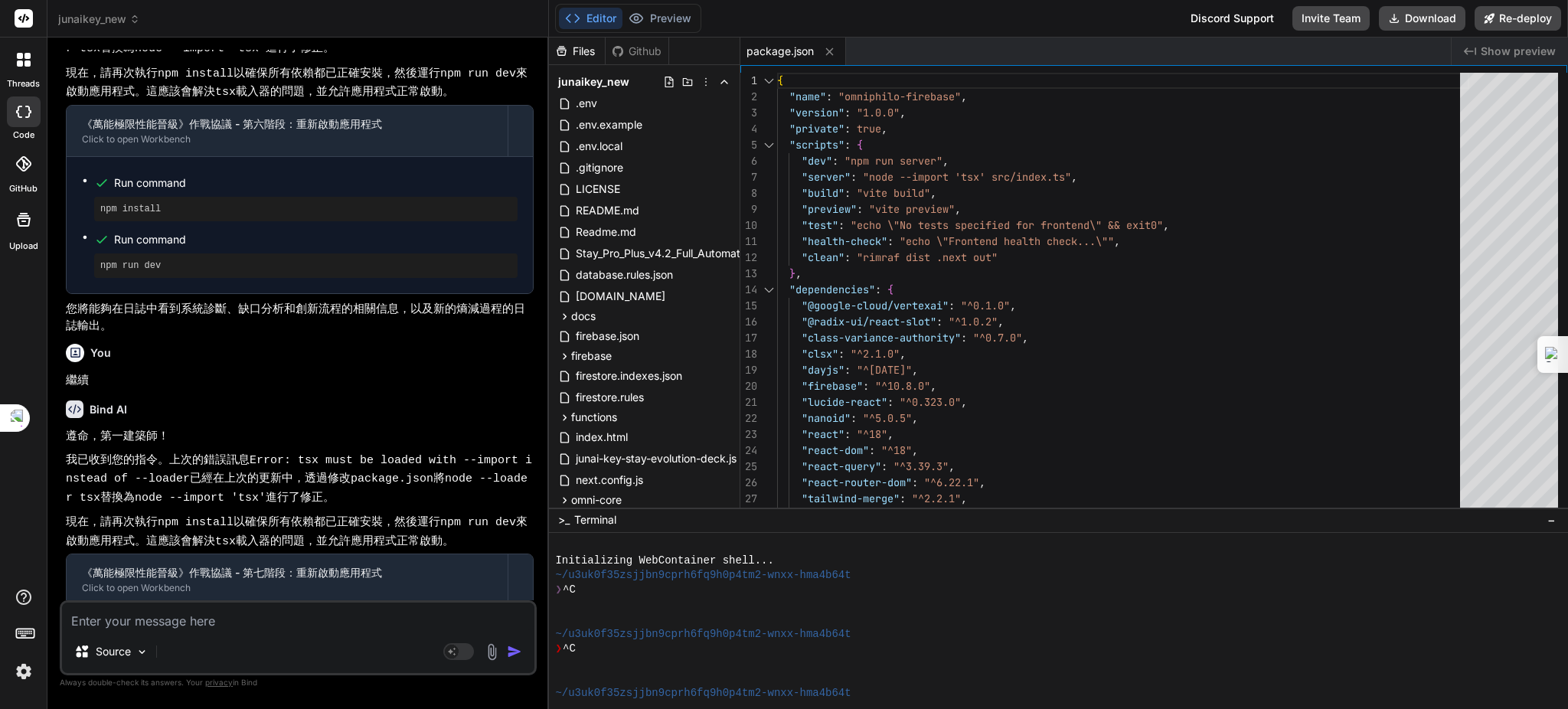
drag, startPoint x: 726, startPoint y: 607, endPoint x: 716, endPoint y: 605, distance: 10.2
click at [725, 608] on div at bounding box center [1050, 605] width 990 height 15
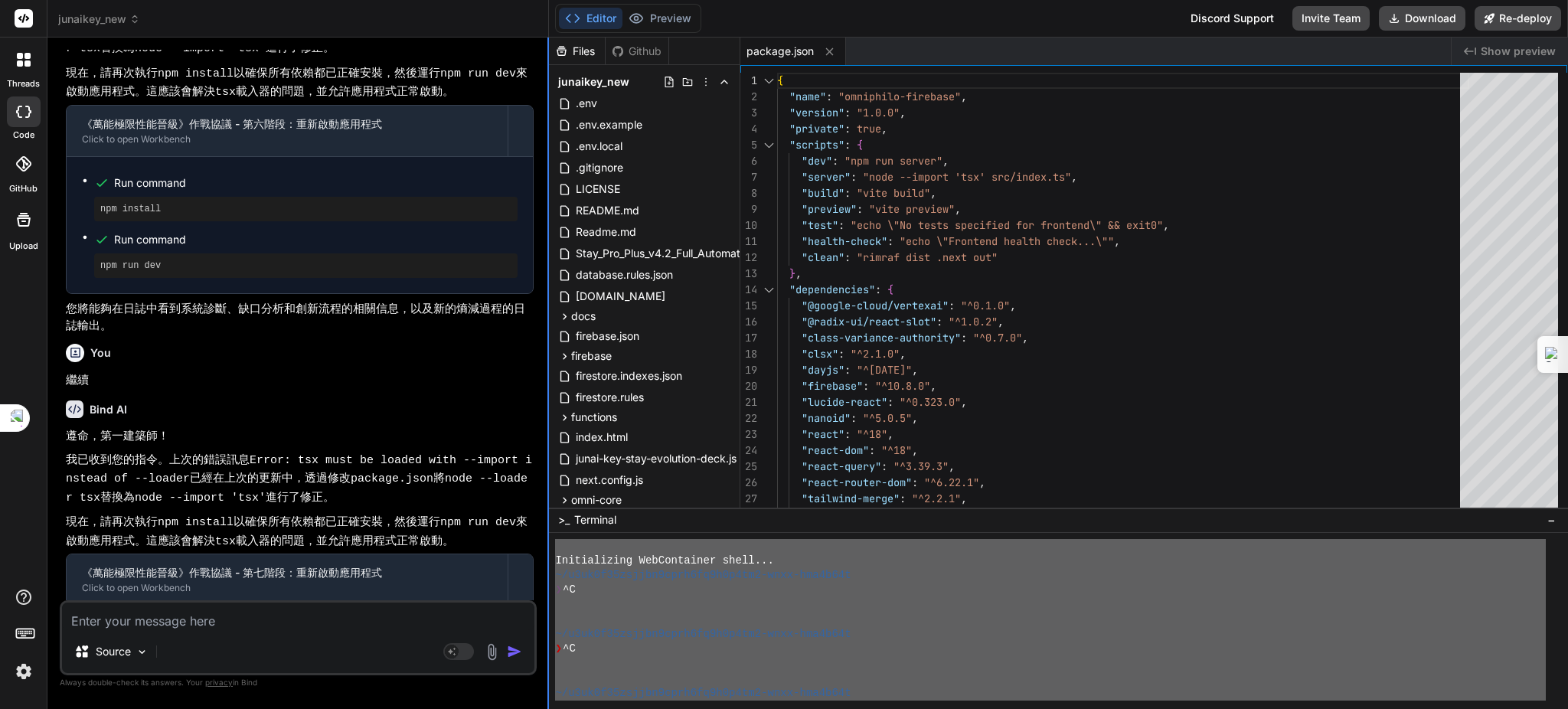
scroll to position [0, 0]
drag, startPoint x: 664, startPoint y: 690, endPoint x: 557, endPoint y: 438, distance: 273.8
click at [557, 438] on div "Files Github junaikey_new .env .env.example .env.local .gitignore LICENSE READM…" at bounding box center [1059, 372] width 1019 height 671
type textarea "Loremipsumdo SitAmetconse adipi... ~/e9se3d84eiusmo1temp6in9u9l9et4-dolo-mag4a9…"
click at [166, 624] on textarea at bounding box center [298, 617] width 472 height 28
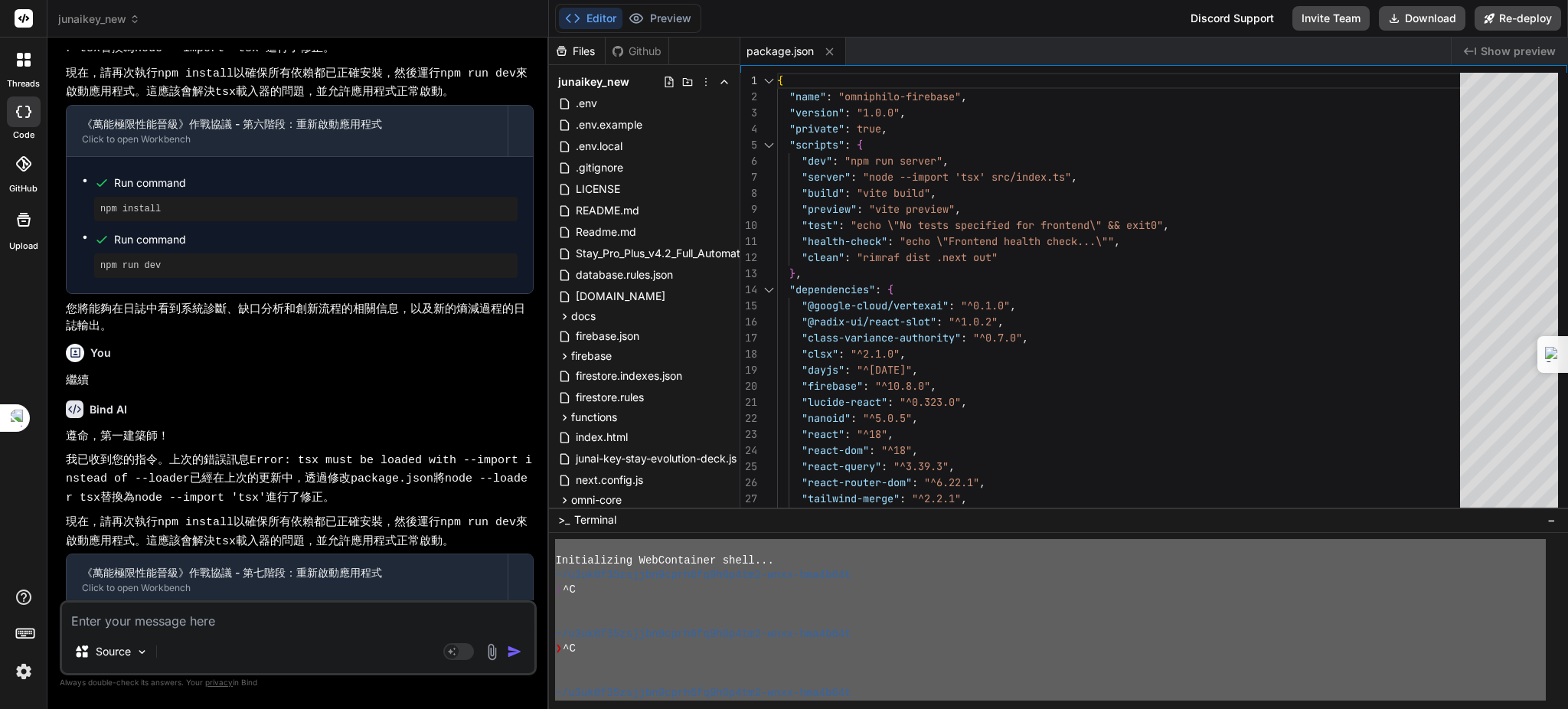
paste textarea "Loremipsumdo SitAmetconse adipi... ~/e9se3d84eiusmo1temp6in9u9l9et4-dolo-mag4a9…"
type textarea "Loremipsumdo SitAmetconse adipi... ~/e9se3d84eiusmo1temp6in9u9l9et4-dolo-mag4a9…"
type textarea "x"
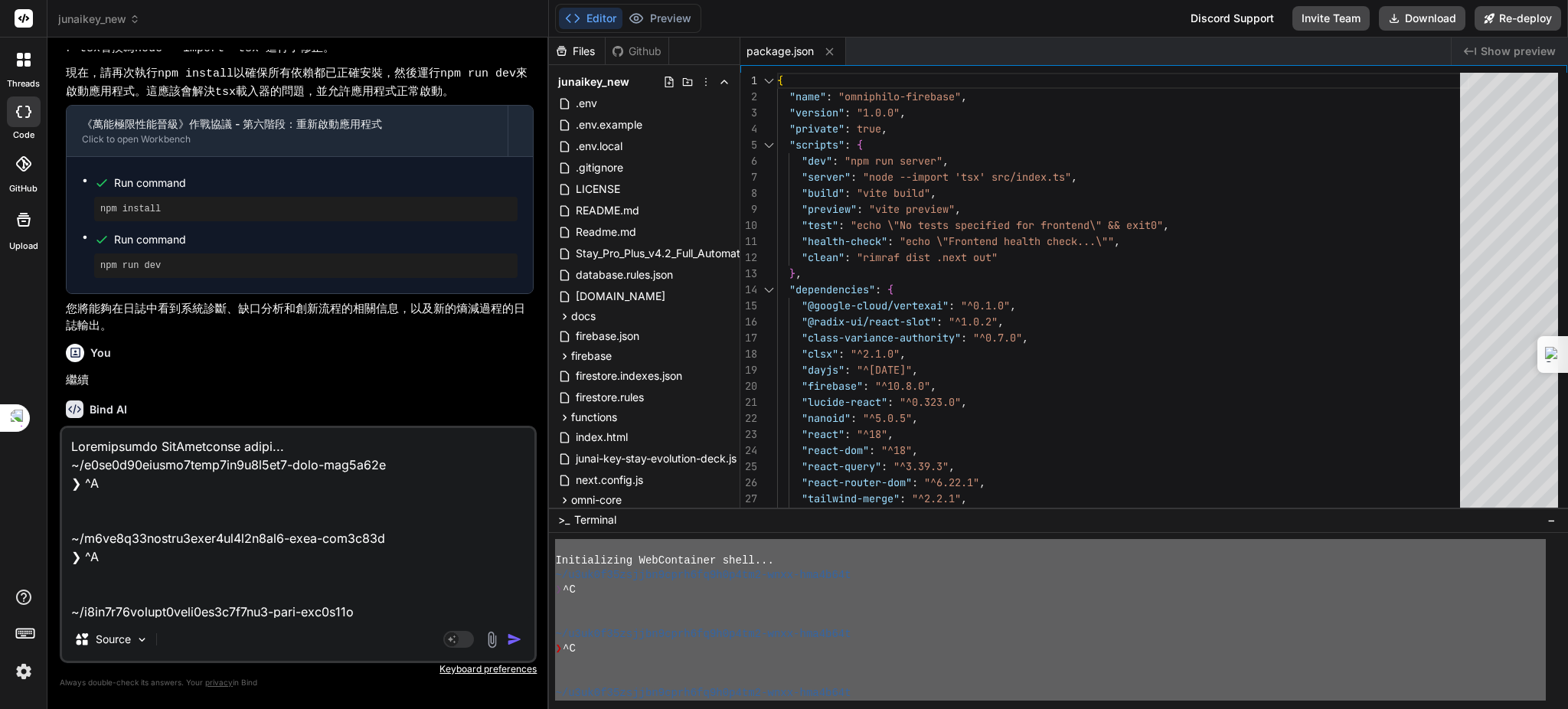
scroll to position [4208, 0]
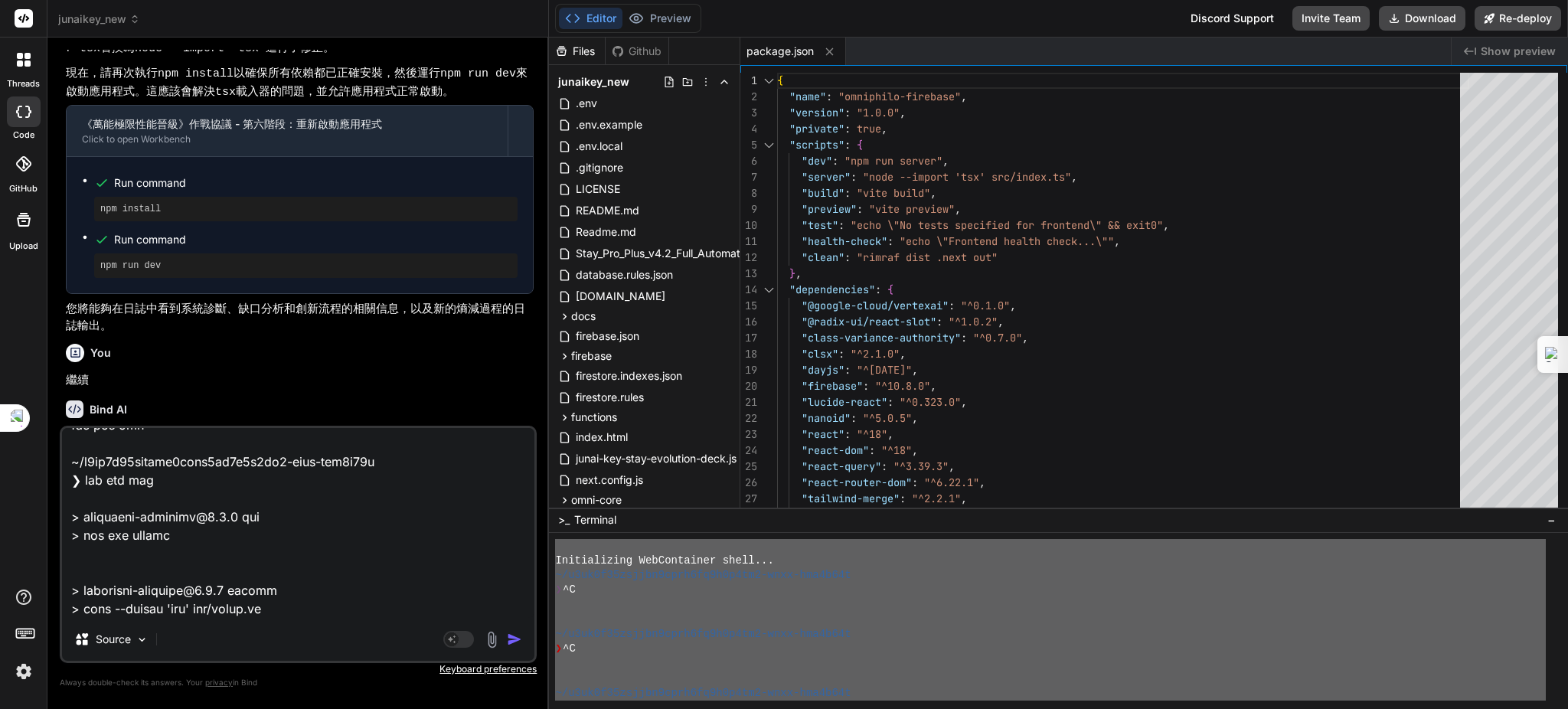
type textarea "Loremipsumdo SitAmetconse adipi... ~/e9se3d84eiusmo1temp6in9u9l9et4-dolo-mag4a9…"
click at [512, 633] on img "button" at bounding box center [515, 639] width 16 height 16
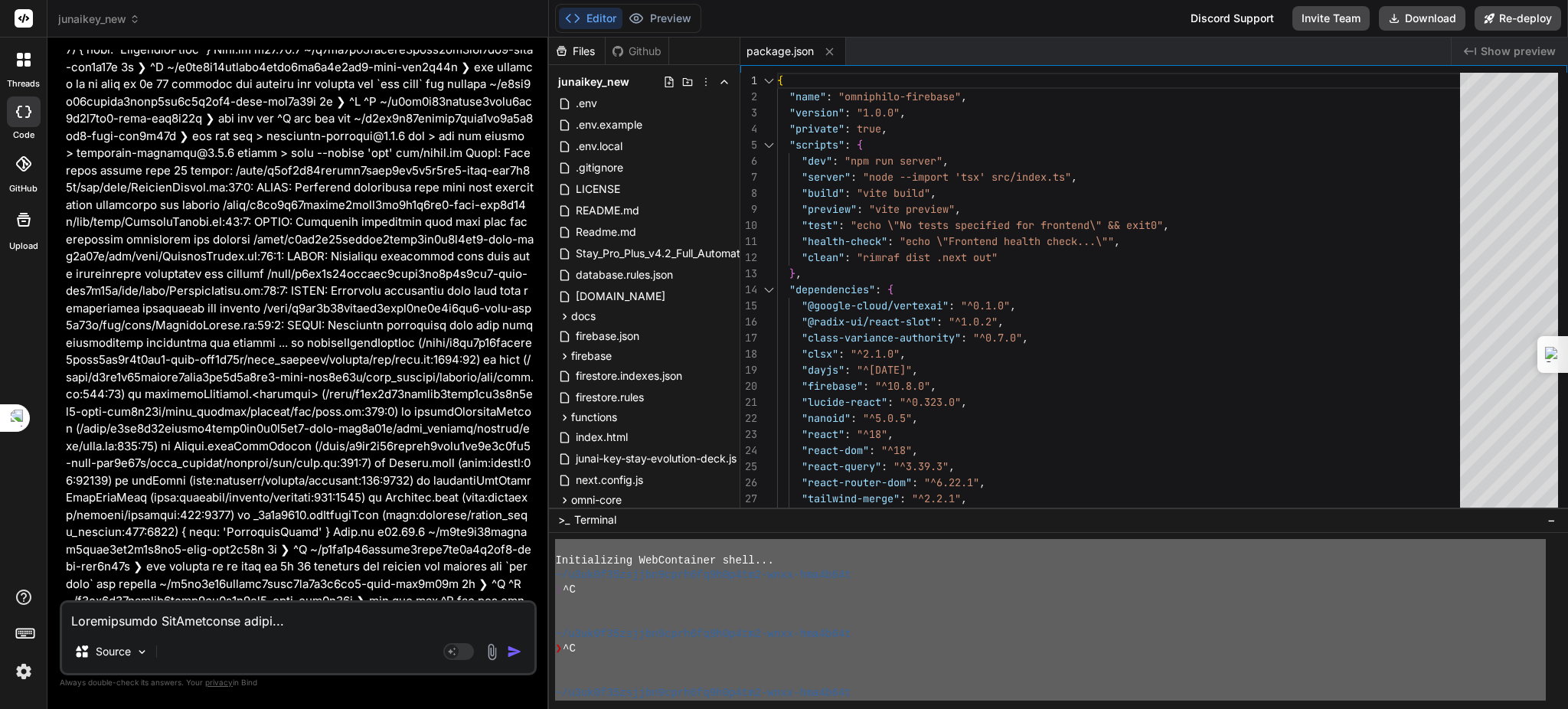
scroll to position [12455, 0]
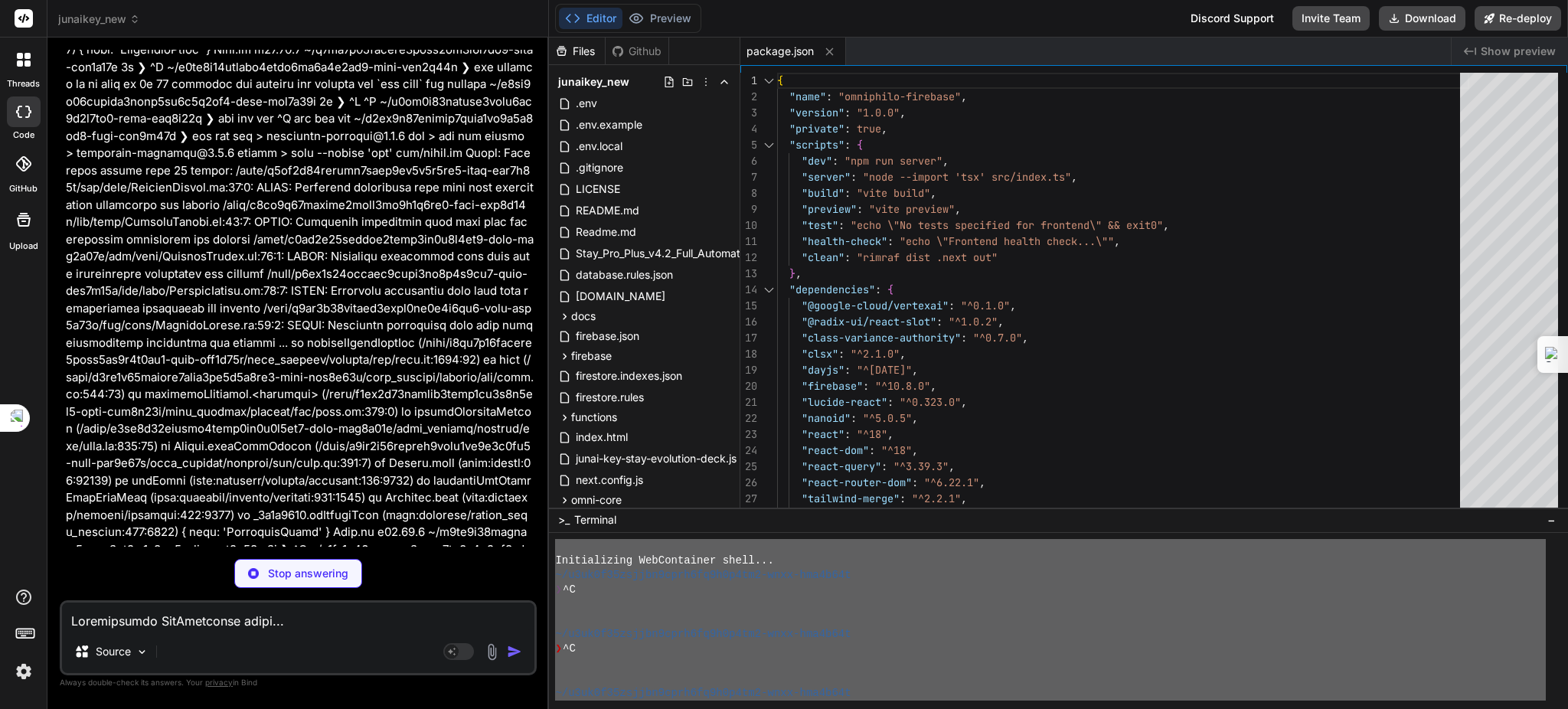
type textarea "x"
type textarea ""references": [{ "path": "./tsconfig.node.json" }] }"
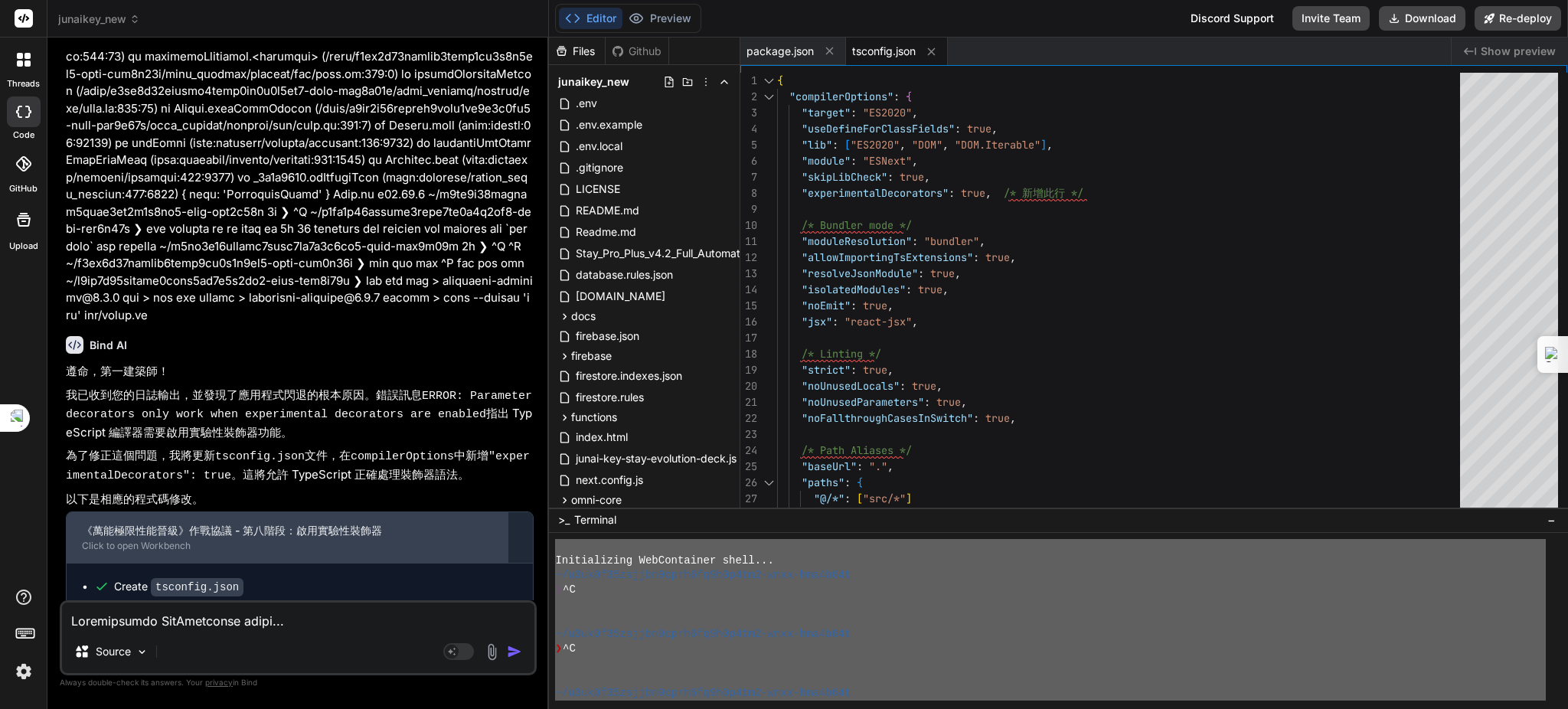
scroll to position [12808, 0]
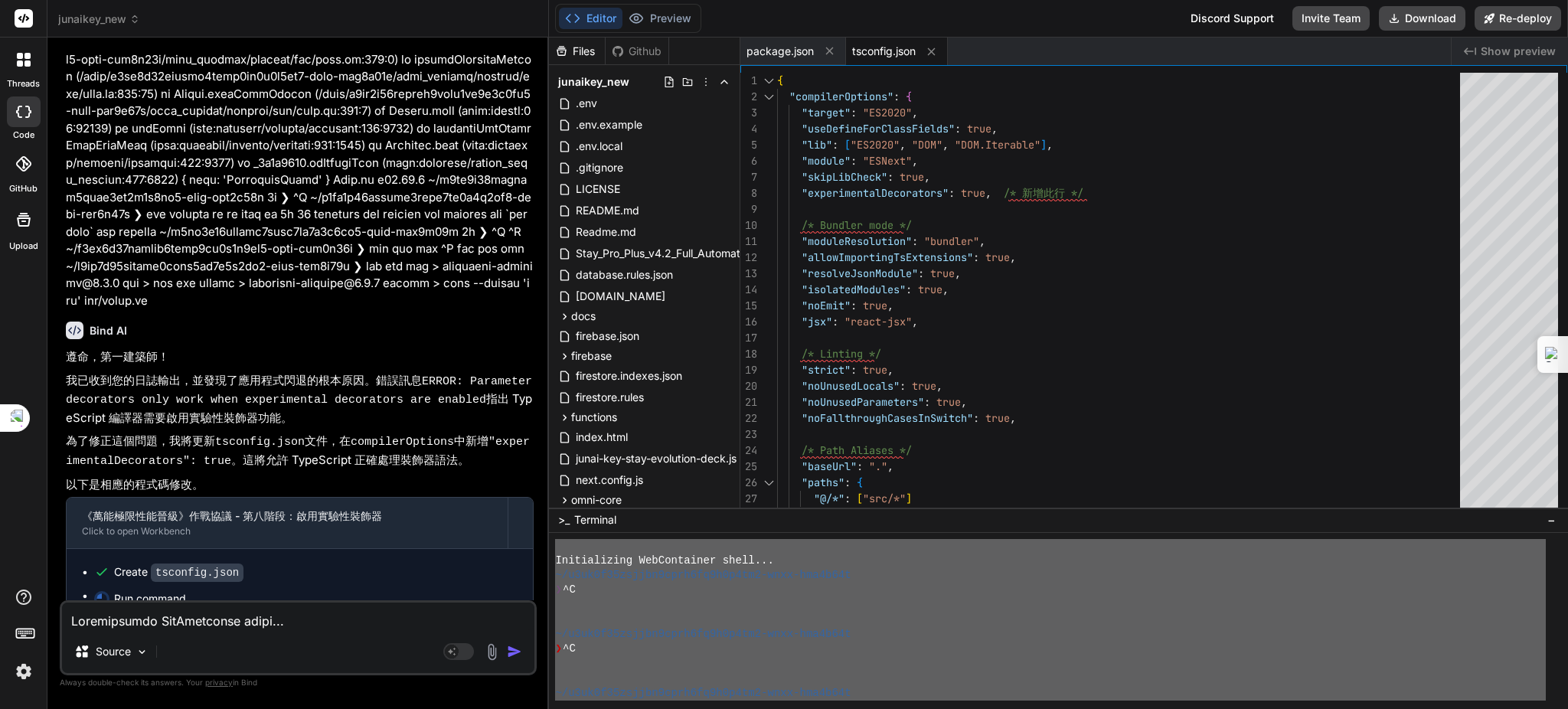
drag, startPoint x: 294, startPoint y: 548, endPoint x: 326, endPoint y: 574, distance: 41.2
drag, startPoint x: 326, startPoint y: 574, endPoint x: 1085, endPoint y: 45, distance: 925.2
type textarea "x"
click at [228, 614] on textarea at bounding box center [298, 617] width 472 height 28
type textarea "ㄐ"
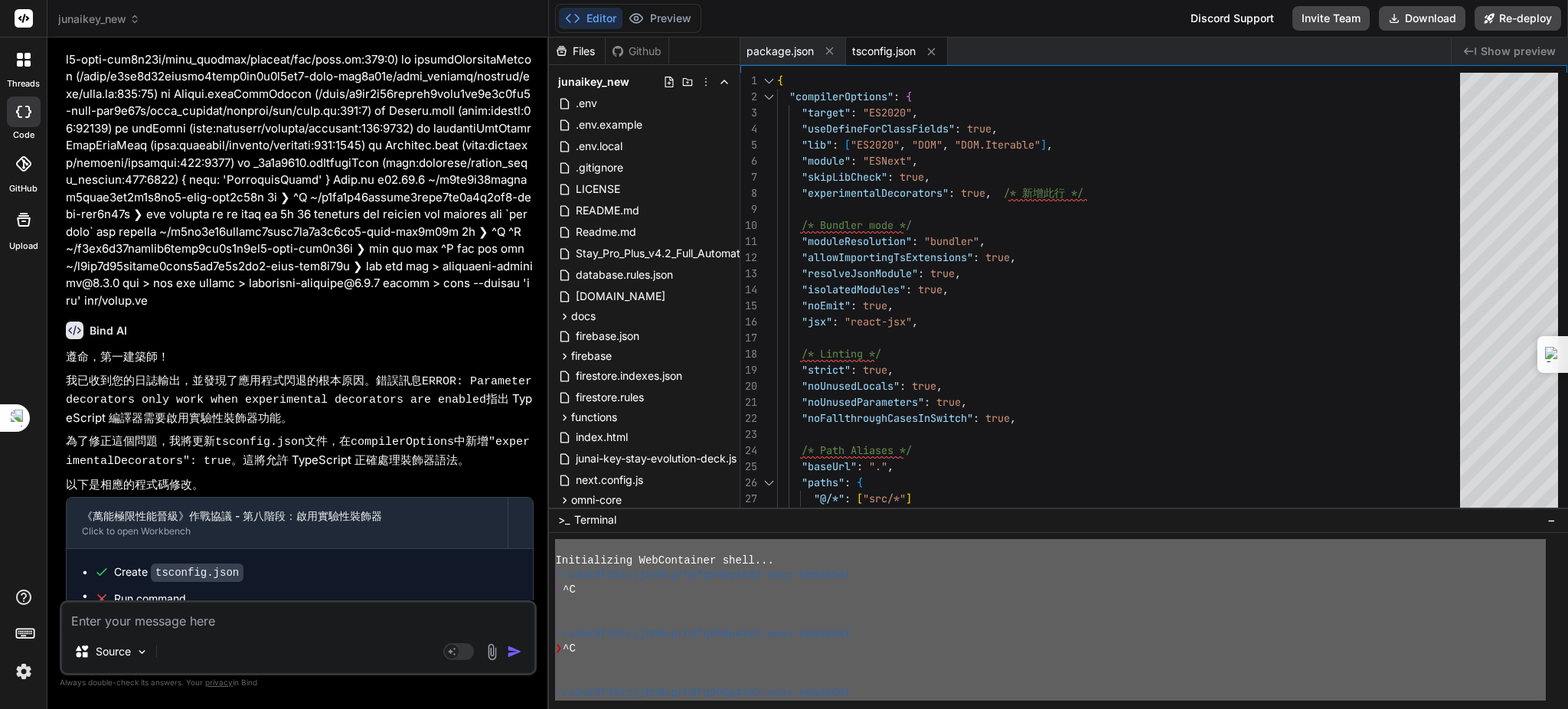
type textarea "x"
type textarea "ㄐㄧ"
type textarea "x"
type textarea "記"
type textarea "x"
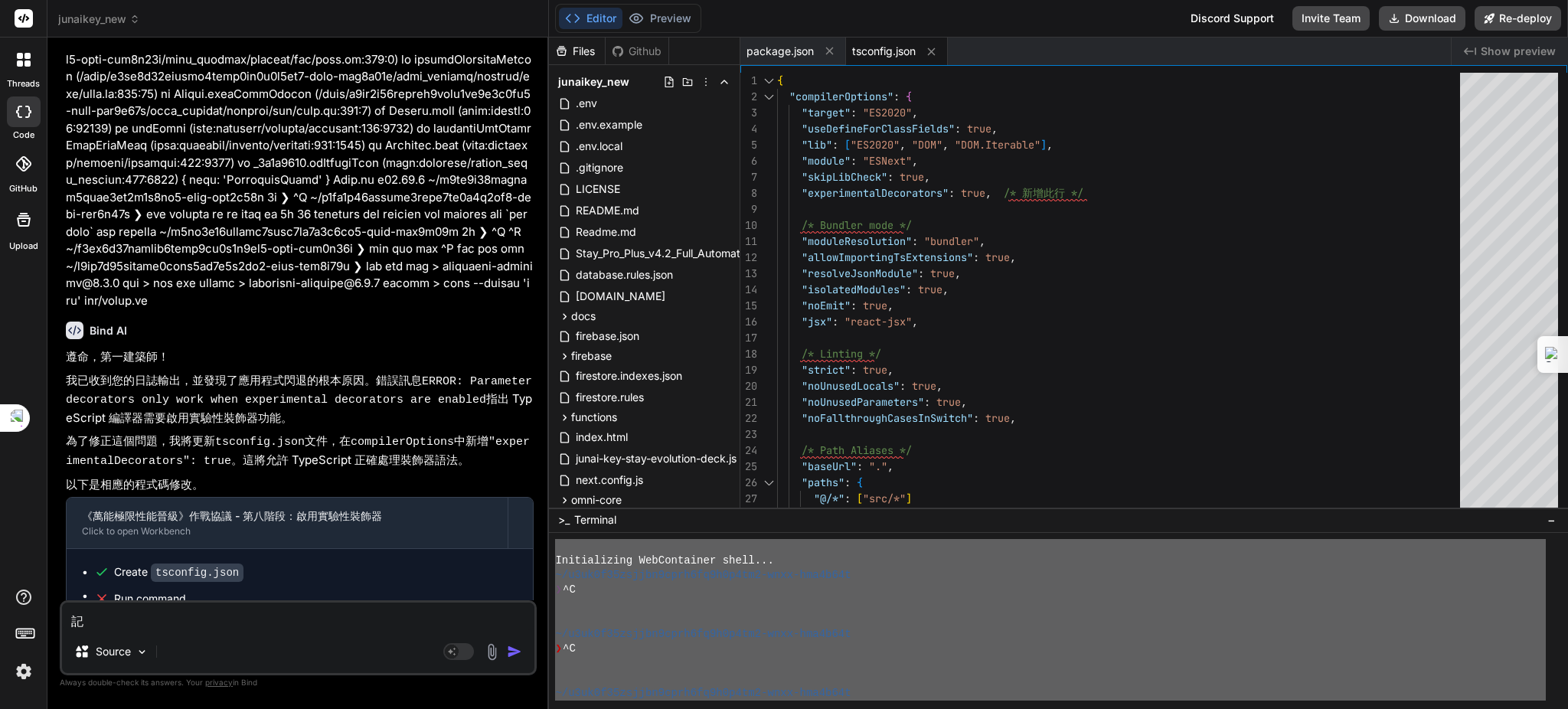
type textarea "記ㄒ"
type textarea "x"
type textarea "記ㄒㄩ"
type textarea "x"
type textarea "繼續"
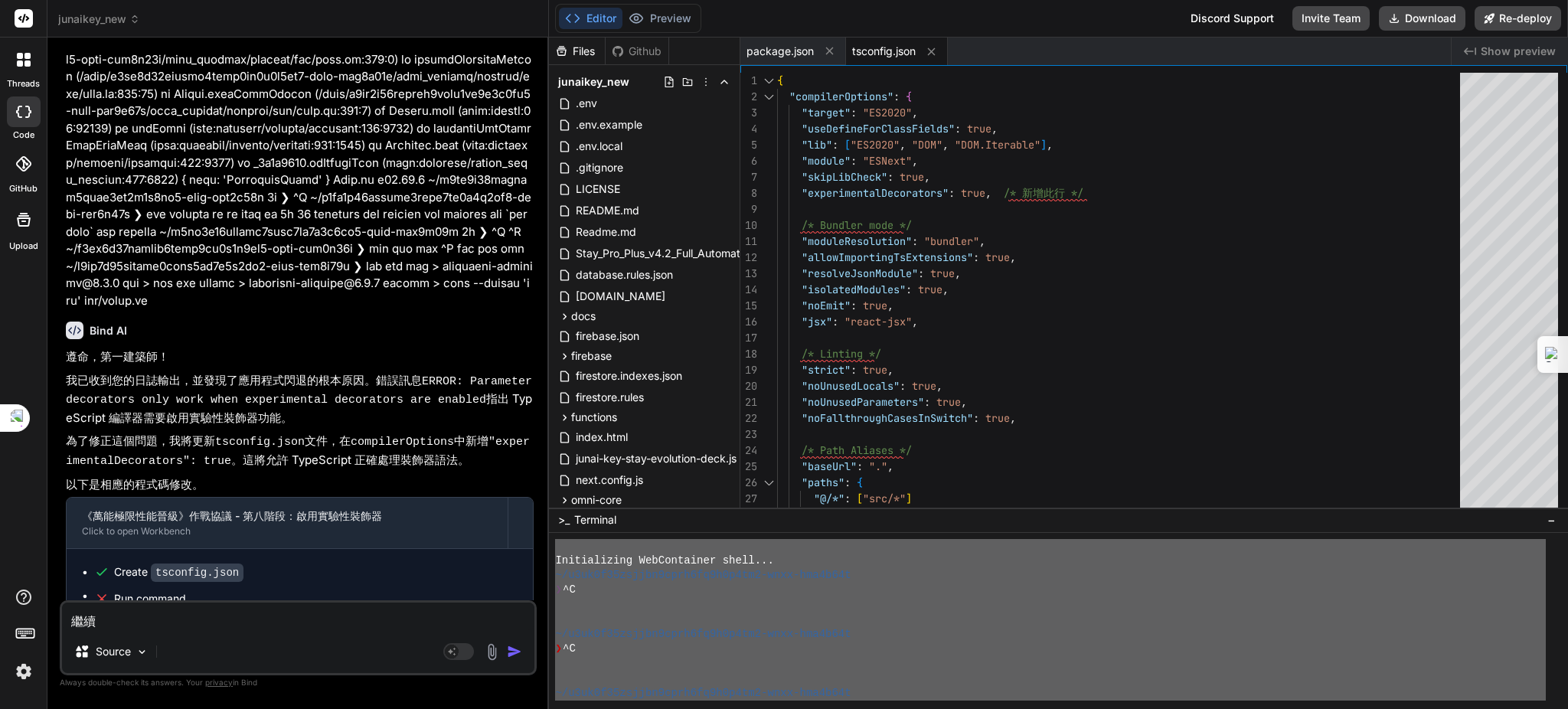
type textarea "x"
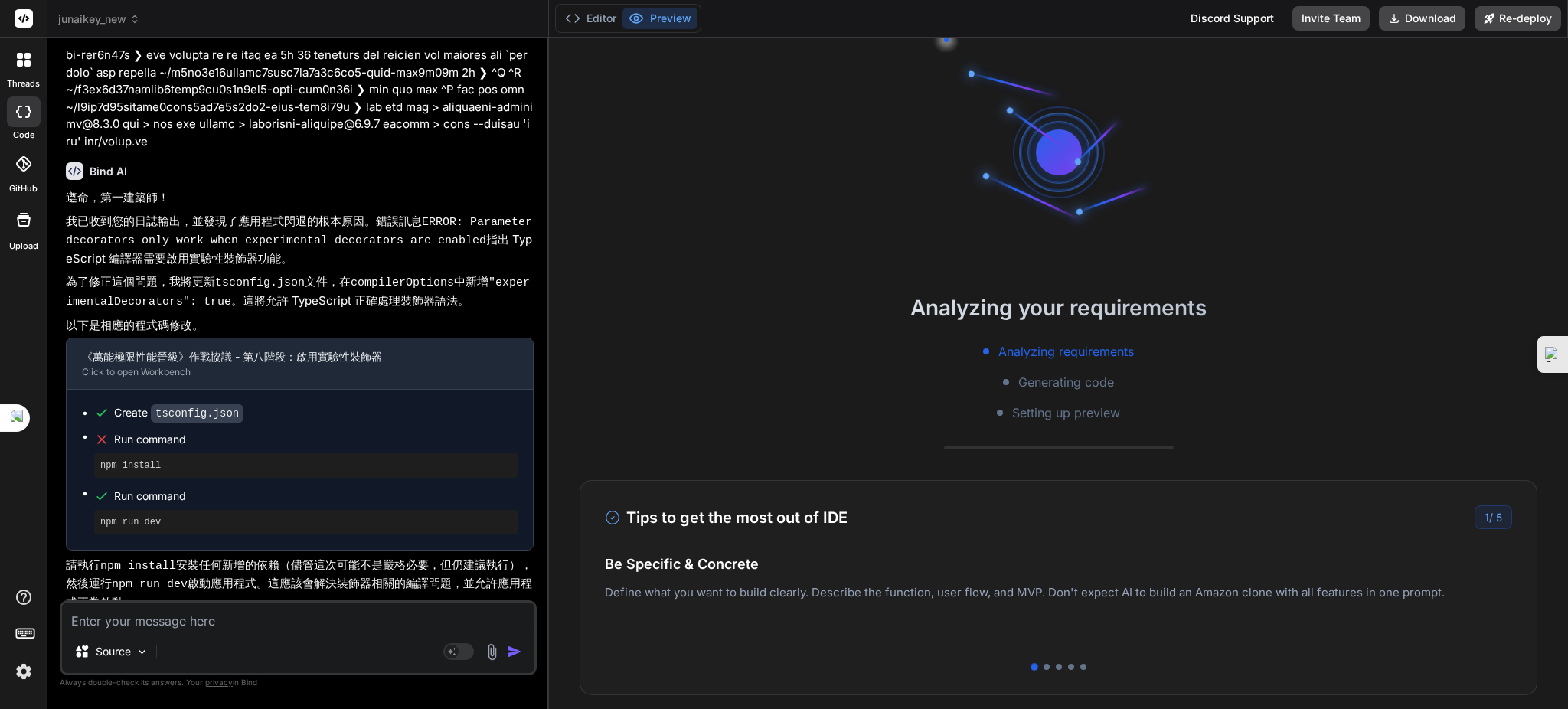
type textarea "x"
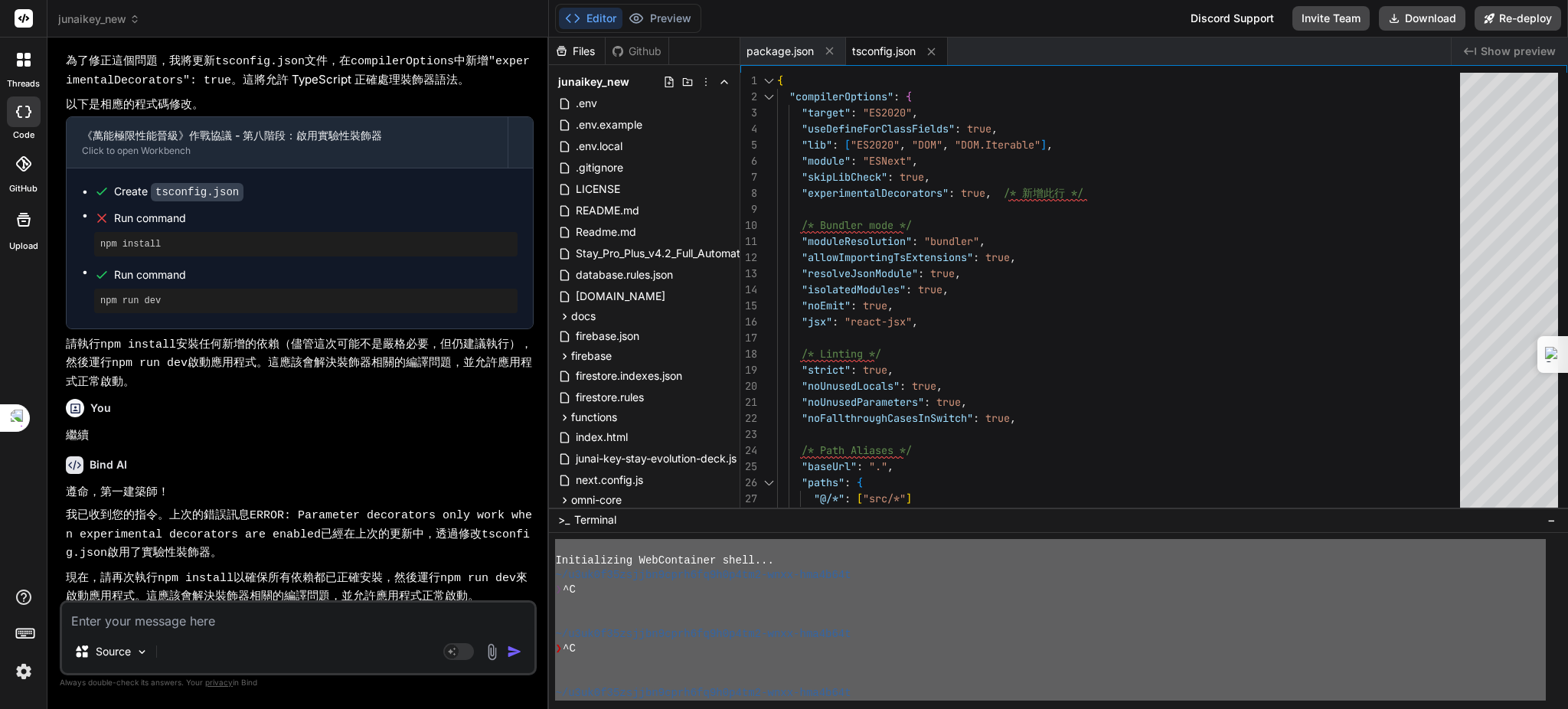
scroll to position [13196, 0]
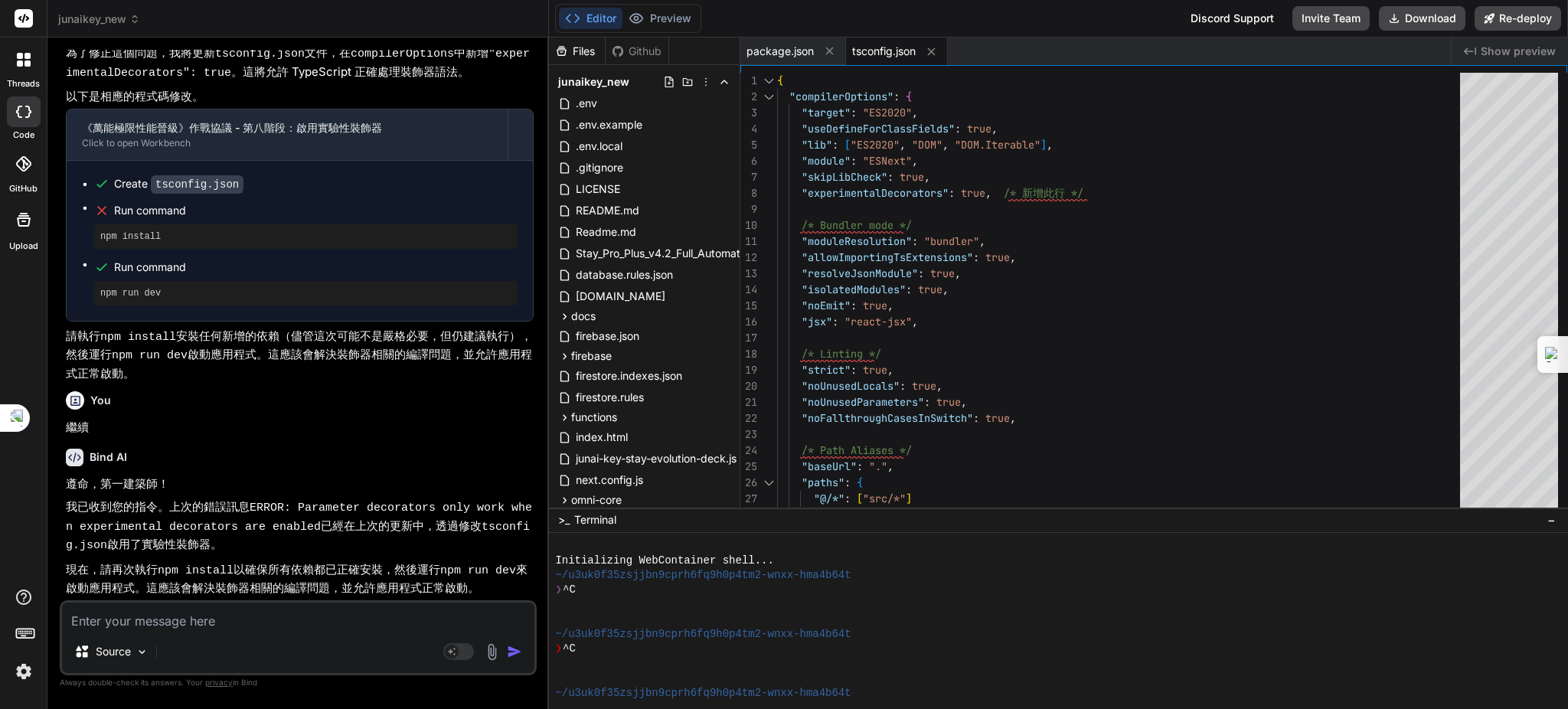
click at [1475, 664] on div at bounding box center [1050, 663] width 990 height 15
click at [686, 249] on span "Stay_Pro_Plus_v4.2_Full_Automation.user.js" at bounding box center [682, 253] width 217 height 18
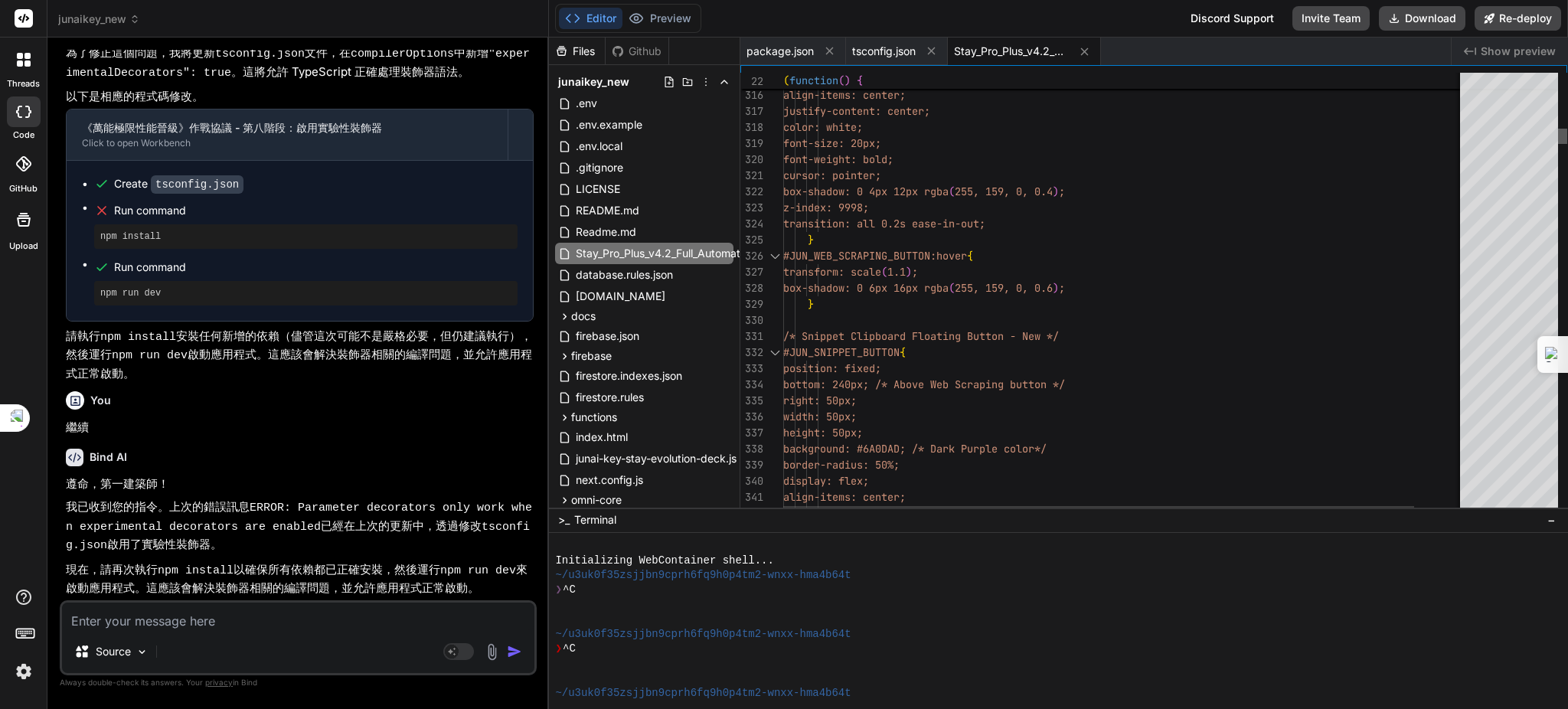
click at [1558, 144] on div at bounding box center [1562, 136] width 9 height 16
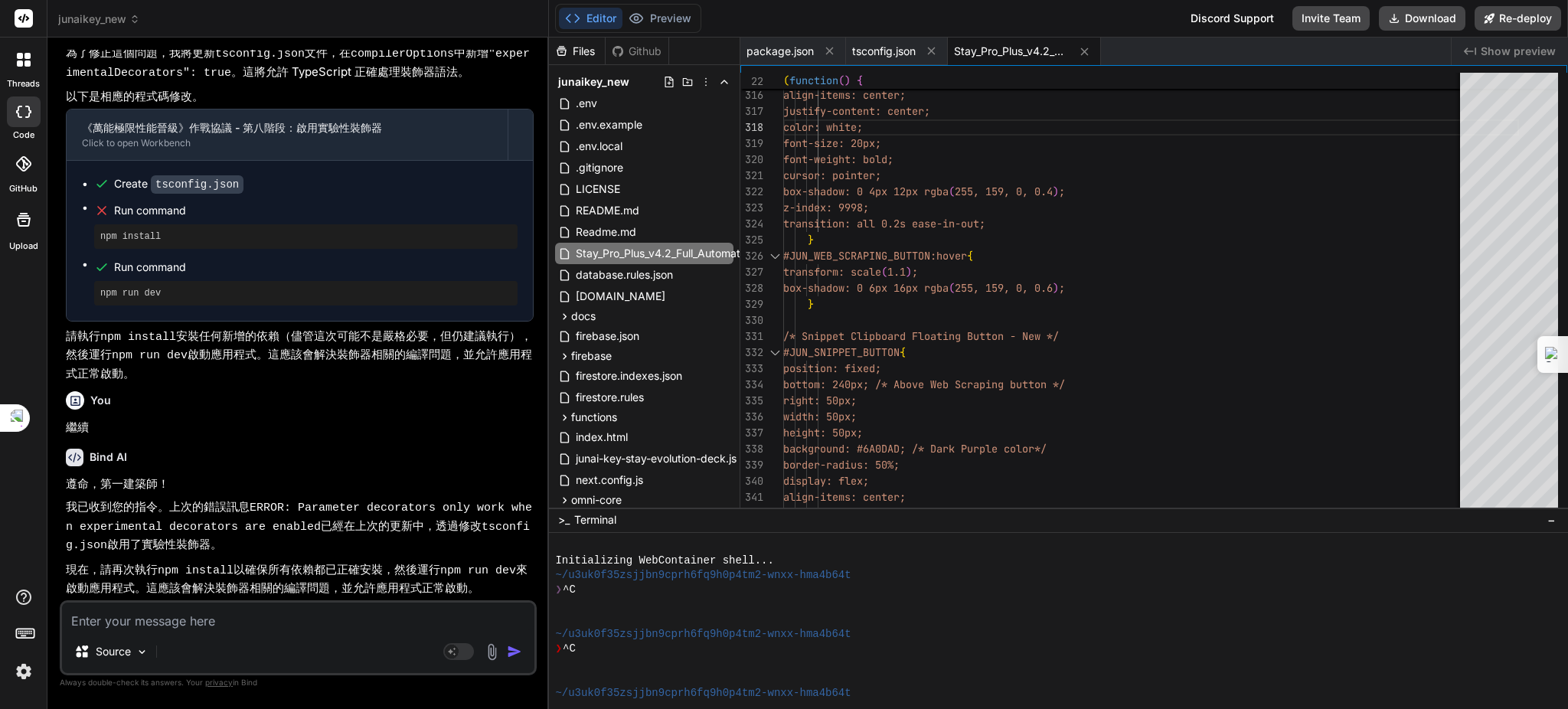
click at [1008, 48] on span "Stay_Pro_Plus_v4.2_Full_Automation.user.js" at bounding box center [1011, 52] width 115 height 16
click at [994, 50] on span "Stay_Pro_Plus_v4.2_Full_Automation.user.js" at bounding box center [1011, 52] width 115 height 16
click at [997, 49] on span "Stay_Pro_Plus_v4.2_Full_Automation.user.js" at bounding box center [1011, 52] width 115 height 16
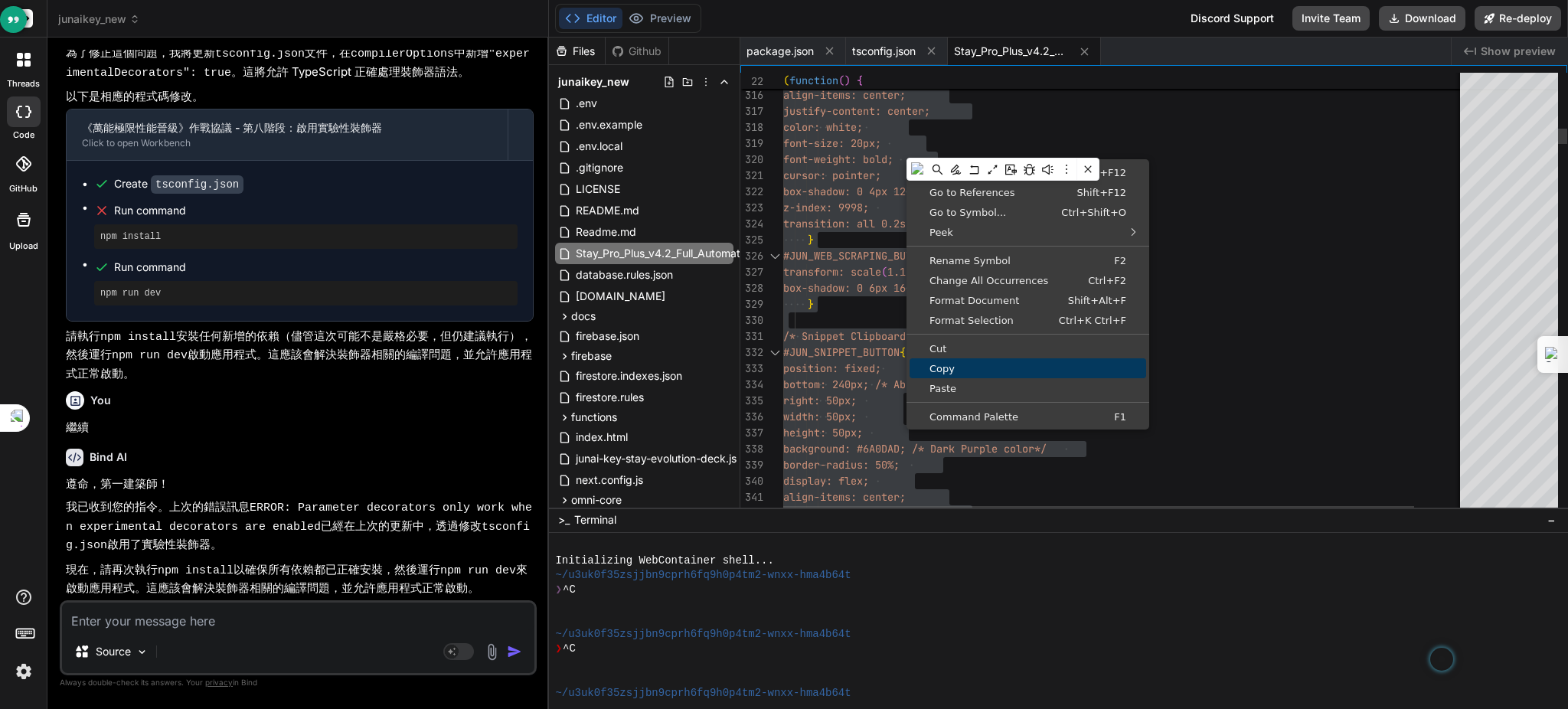
click at [974, 368] on span "Copy" at bounding box center [1027, 369] width 237 height 10
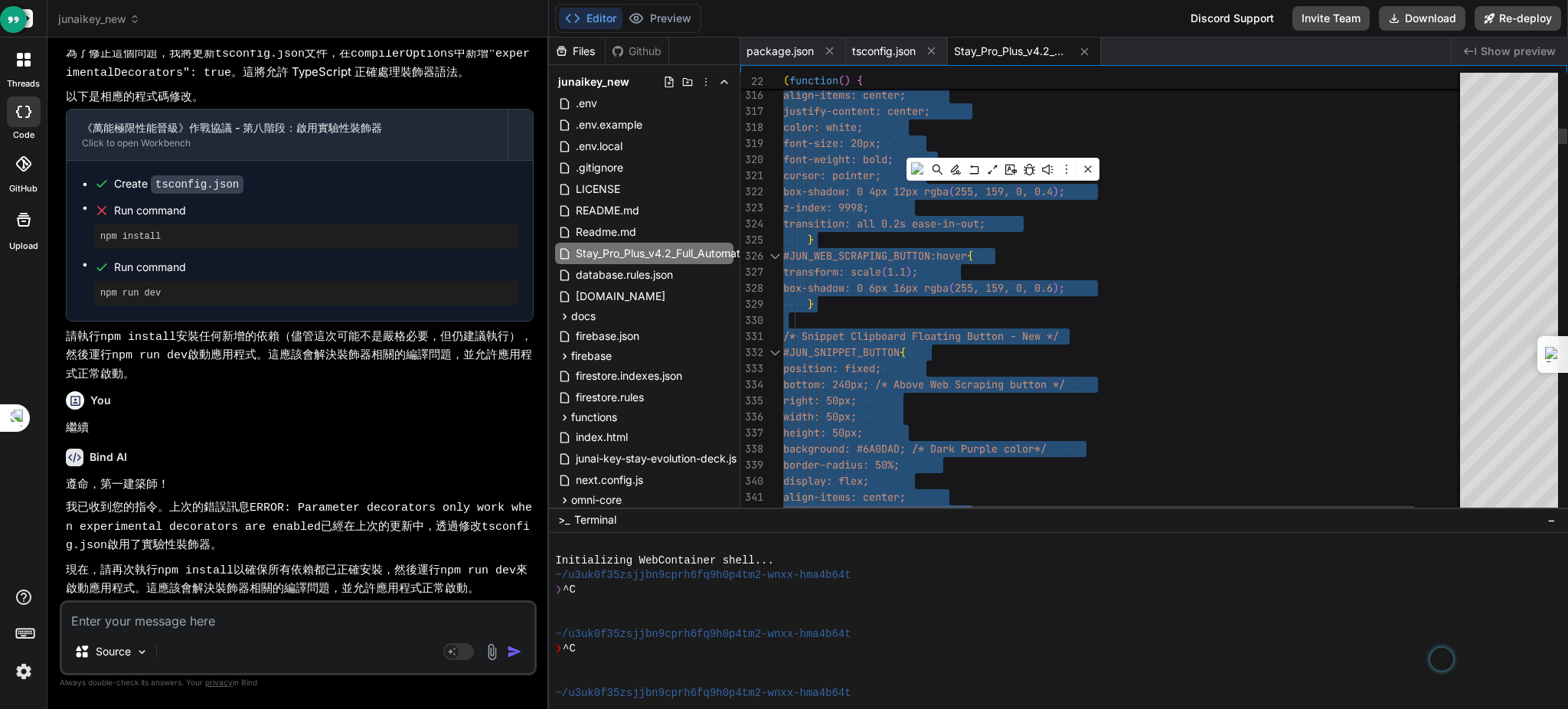
type textarea "} /* Snippet Clipboard Floating Button - New */ #JUN_SNIPPET_BUTTON { position:…"
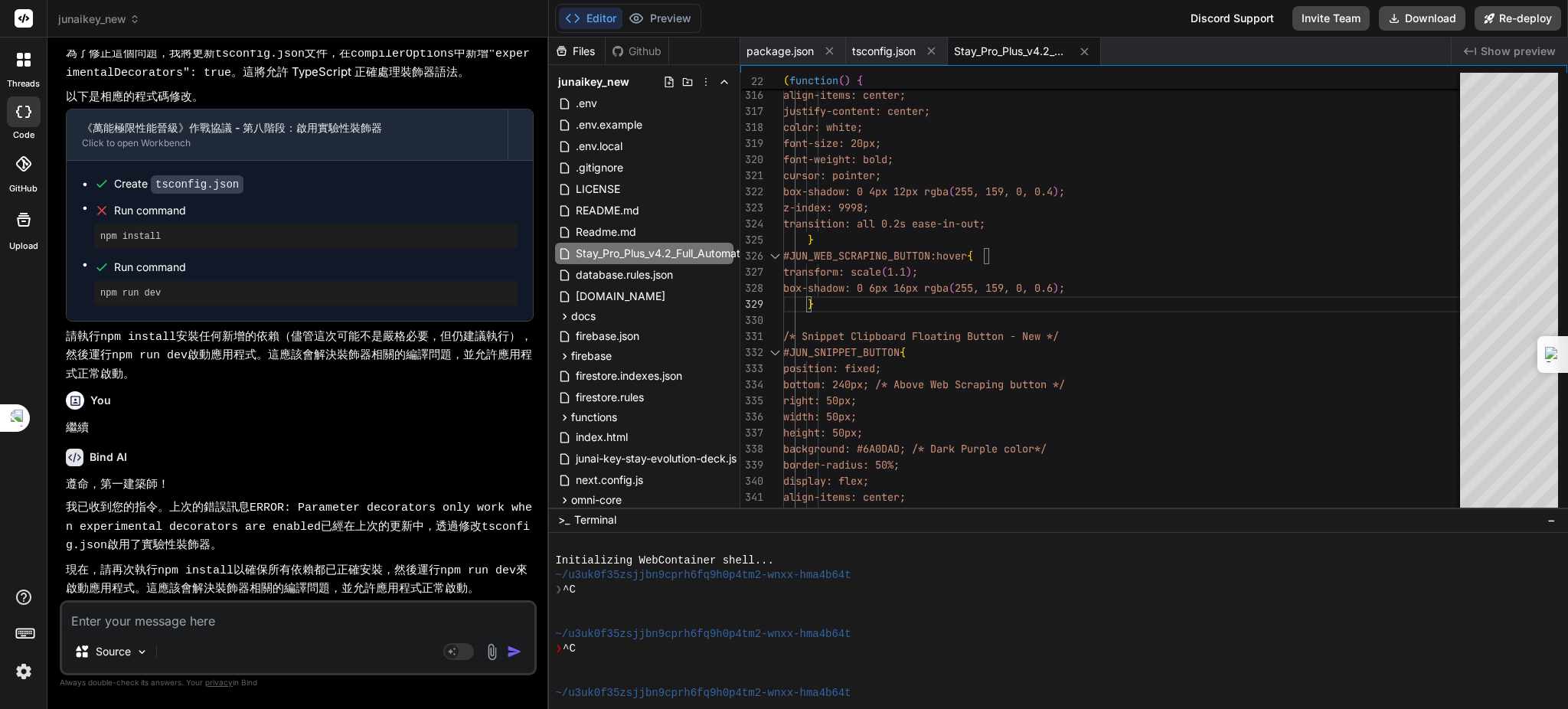
type textarea "x"
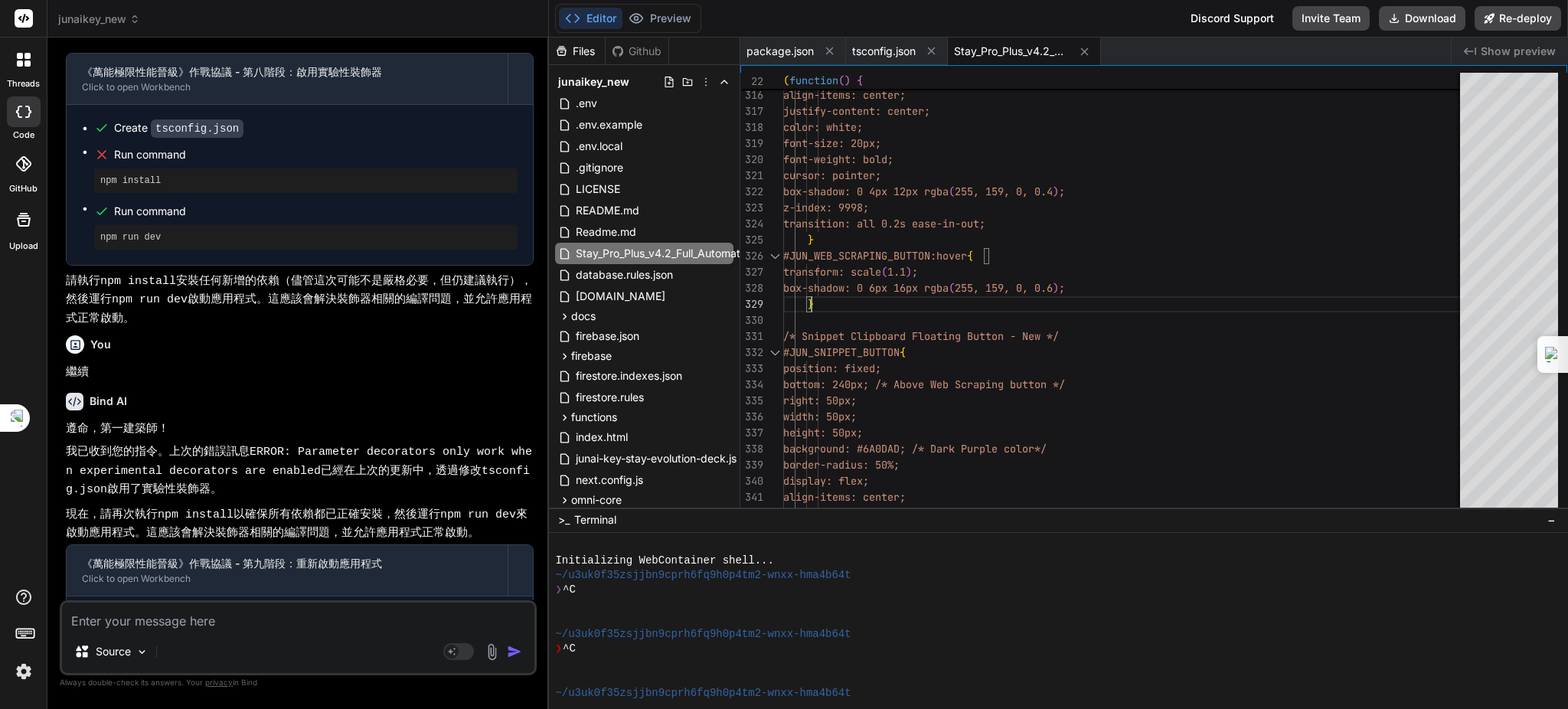
click at [193, 623] on textarea at bounding box center [298, 617] width 472 height 28
type textarea "ㄐ"
type textarea "x"
type textarea "ㄐㄧ"
type textarea "x"
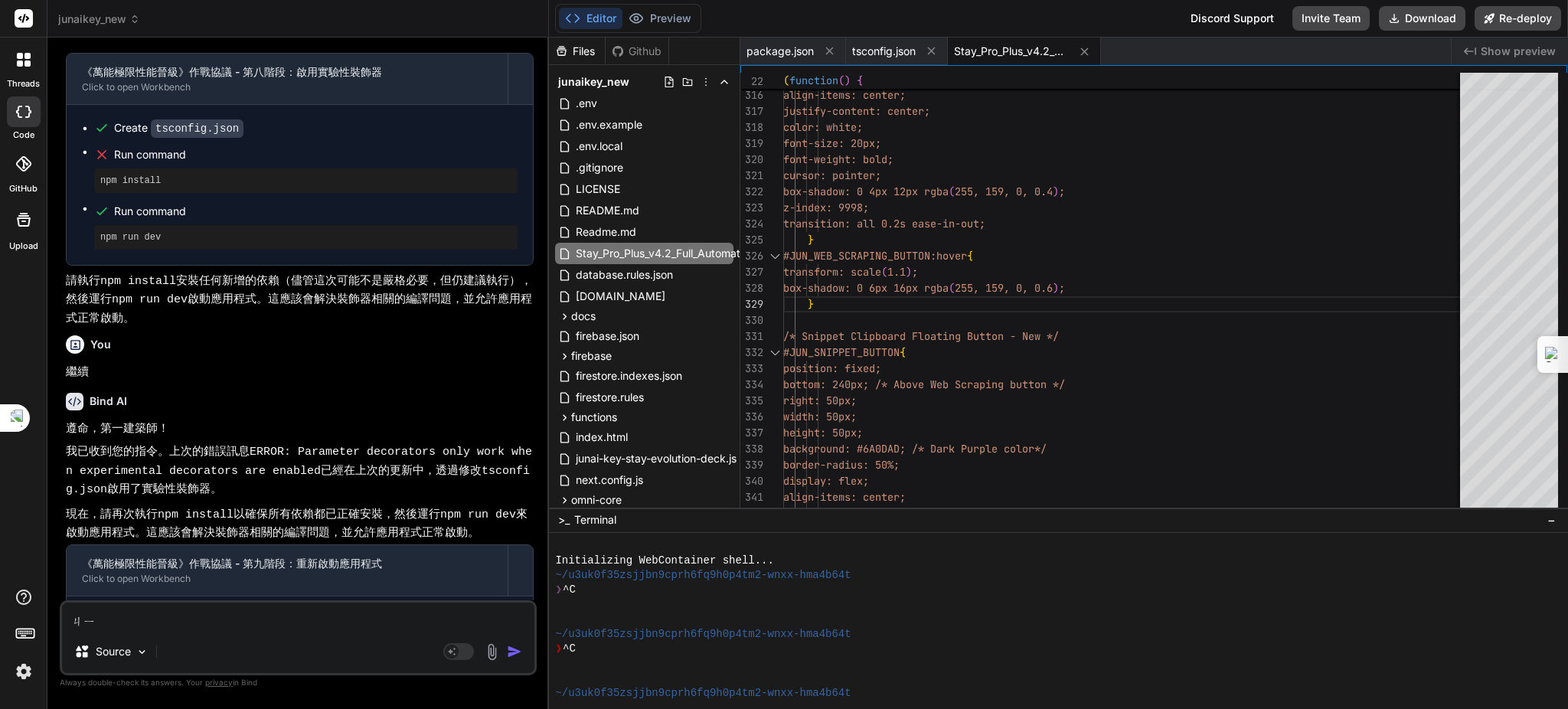
type textarea "記"
type textarea "x"
type textarea "記ㄒ"
type textarea "x"
type textarea "記ㄒㄩ"
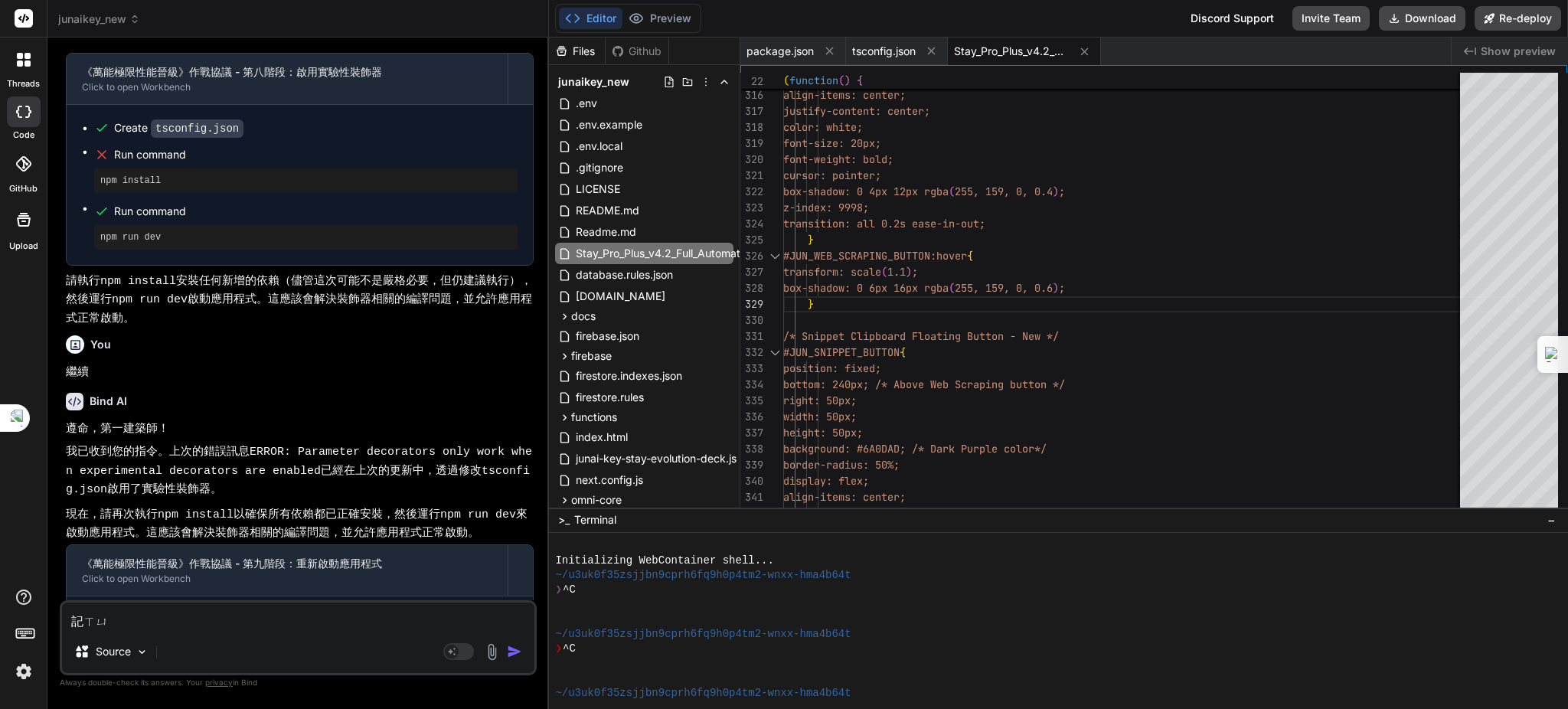
type textarea "x"
type textarea "繼續"
type textarea "x"
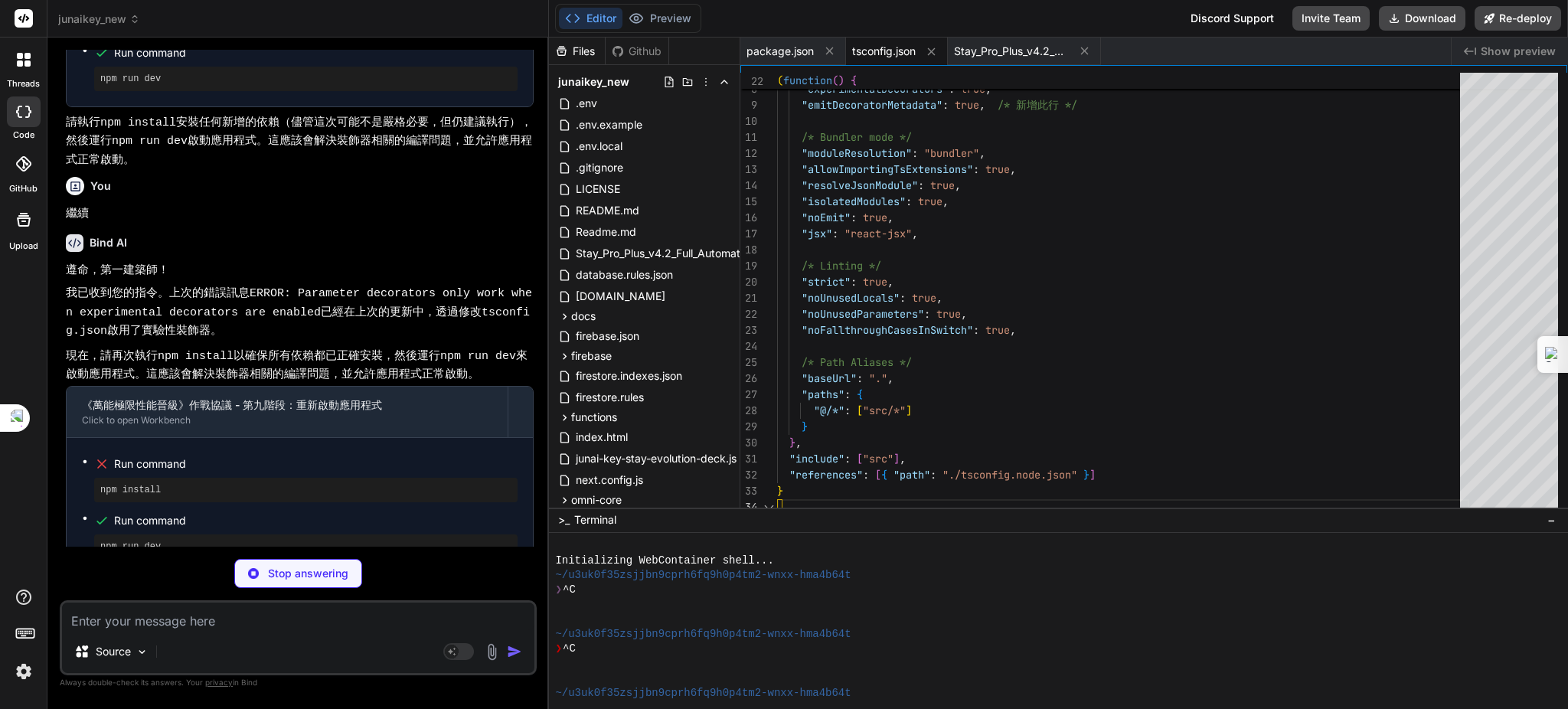
type textarea "x"
type textarea ""include": ["src"], "references": [{ "path": "./tsconfig.node.json" }] }"
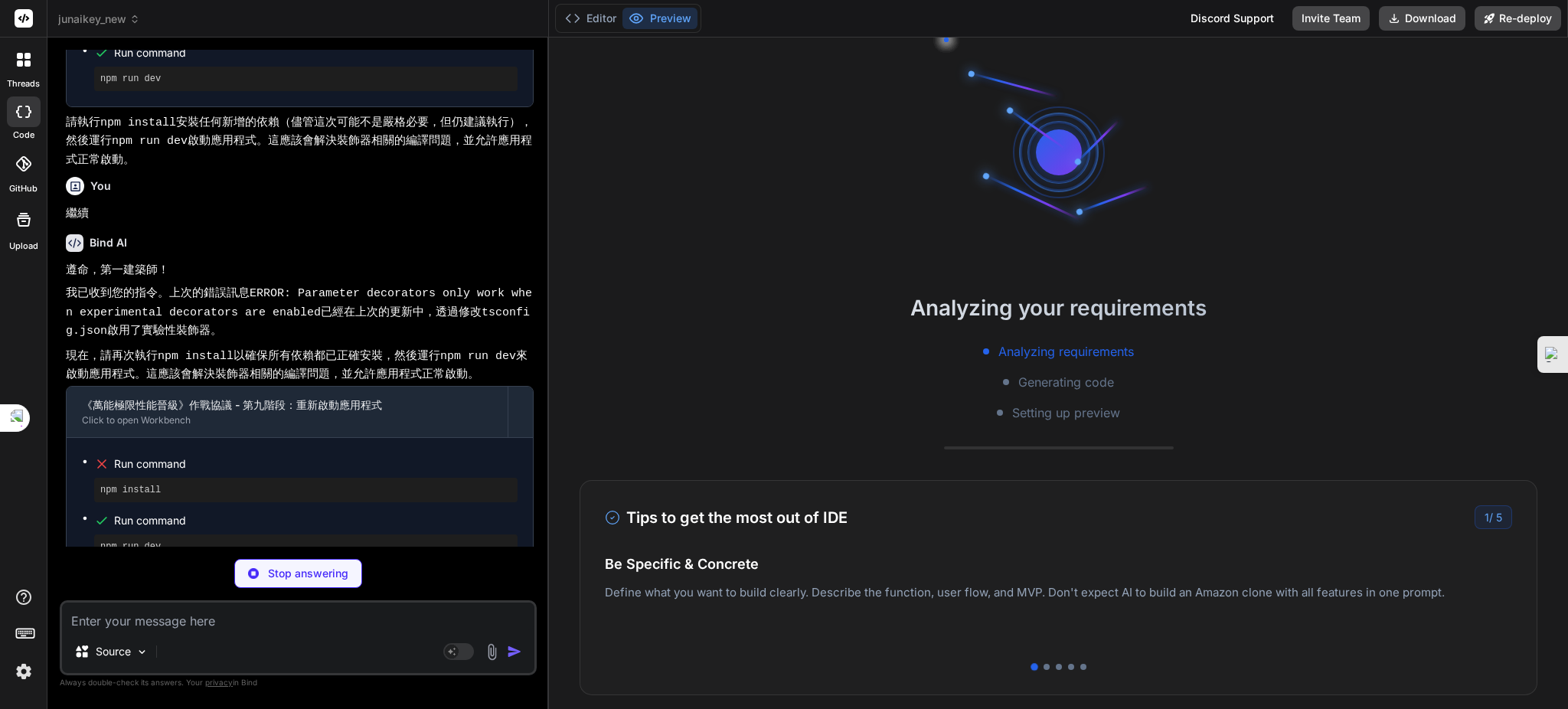
type textarea "x"
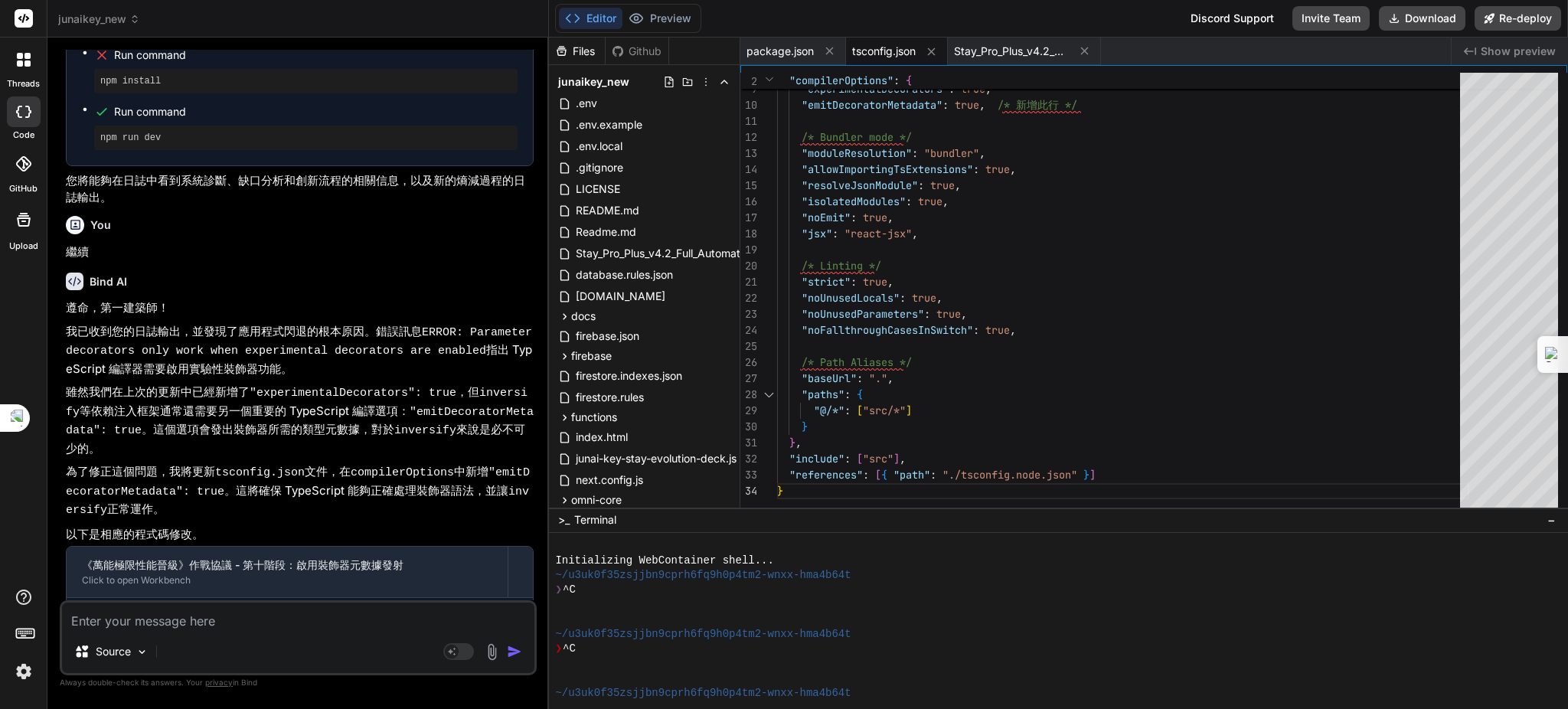
scroll to position [13859, 0]
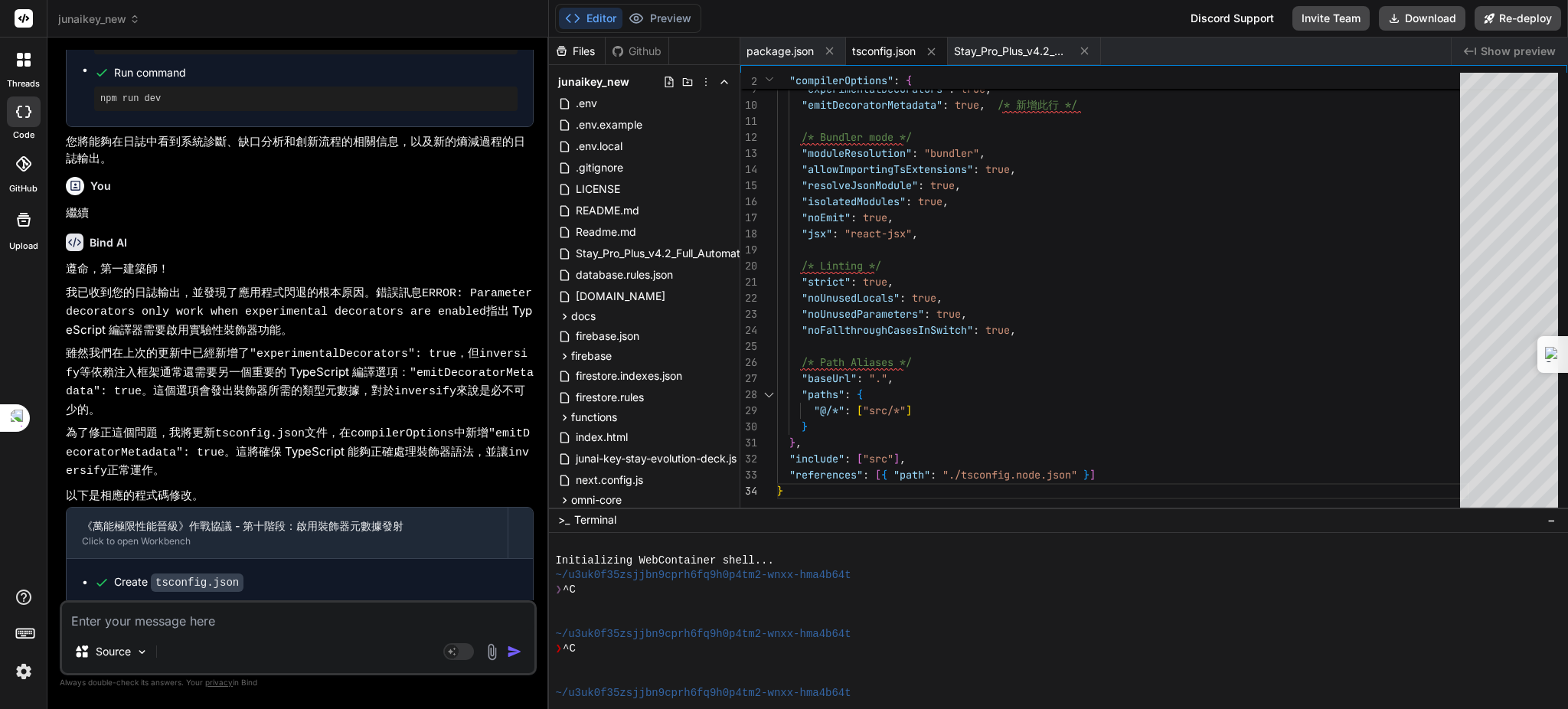
click at [347, 632] on div "Source Agent Mode. When this toggle is activated, AI automatically makes decisi…" at bounding box center [298, 637] width 477 height 75
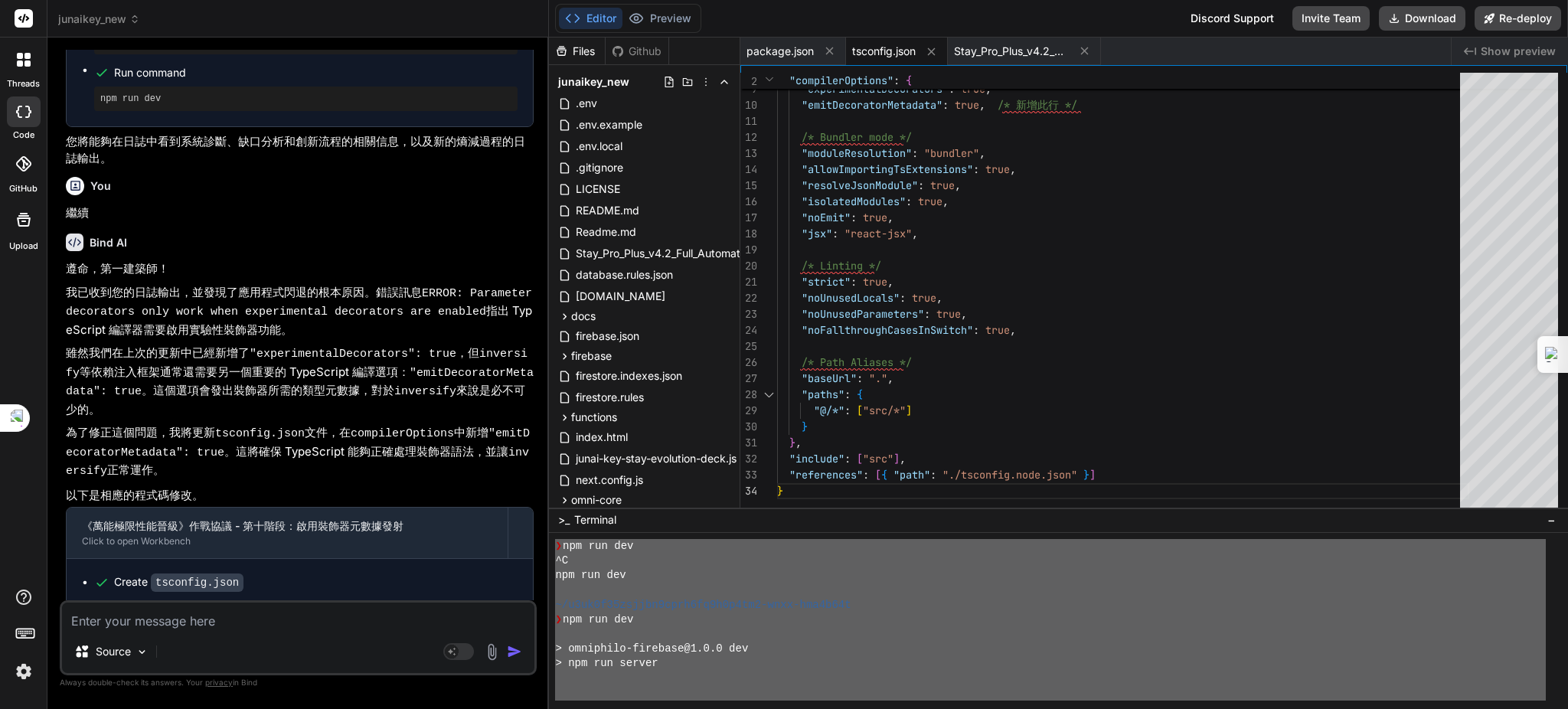
scroll to position [2998, 0]
drag, startPoint x: 555, startPoint y: 554, endPoint x: 707, endPoint y: 757, distance: 253.6
type textarea "Loremipsumdo SitAmetconse adipi... ~/e7se7d03eiusmo6temp2in4u1l6et0-dolo-mag9a7…"
click at [205, 620] on textarea at bounding box center [298, 617] width 472 height 28
paste textarea "Loremipsumdo SitAmetconse adipi... ~/e7se7d03eiusmo6temp2in4u1l6et0-dolo-mag9a7…"
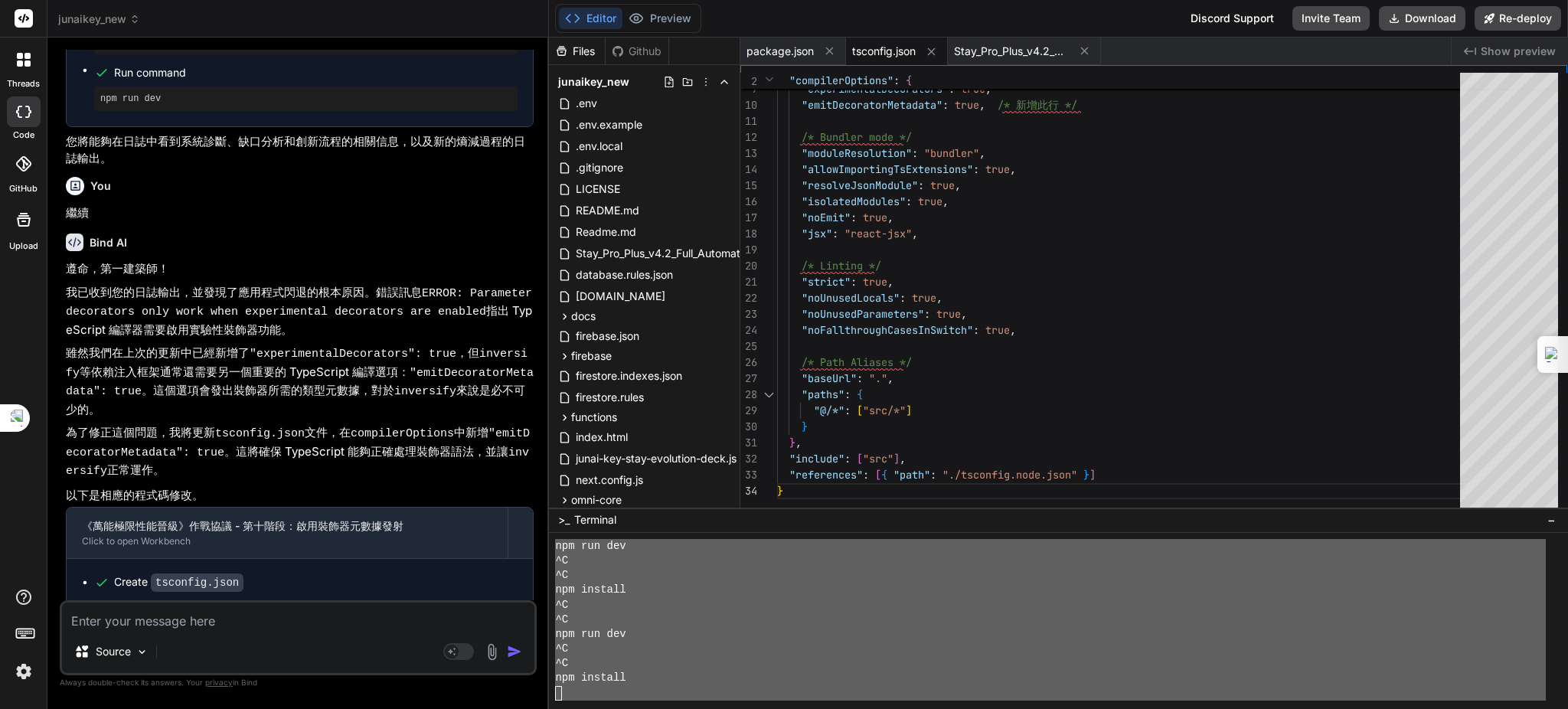
type textarea "Loremipsumdo SitAmetconse adipi... ~/e7se7d03eiusmo6temp2in4u1l6et0-dolo-mag9a7…"
type textarea "x"
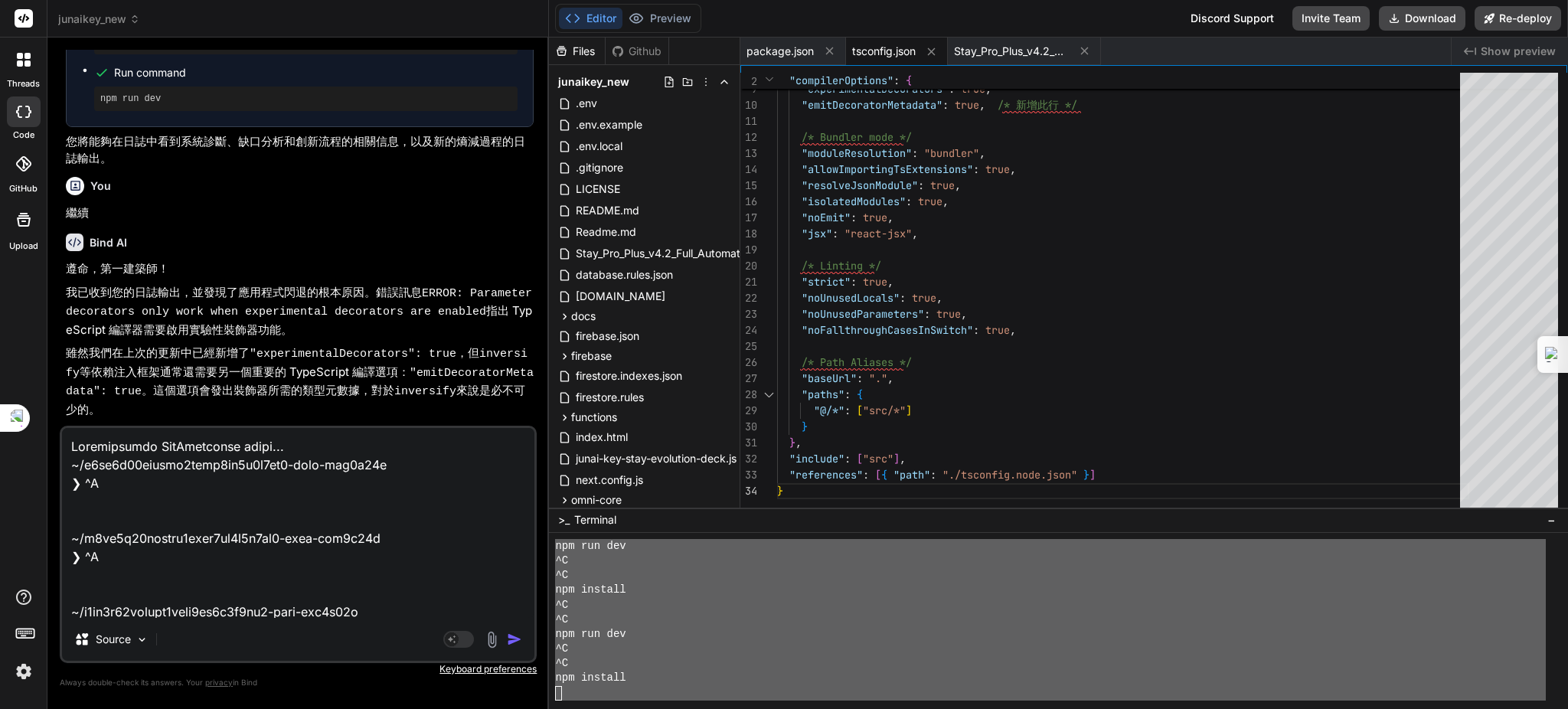
scroll to position [4466, 0]
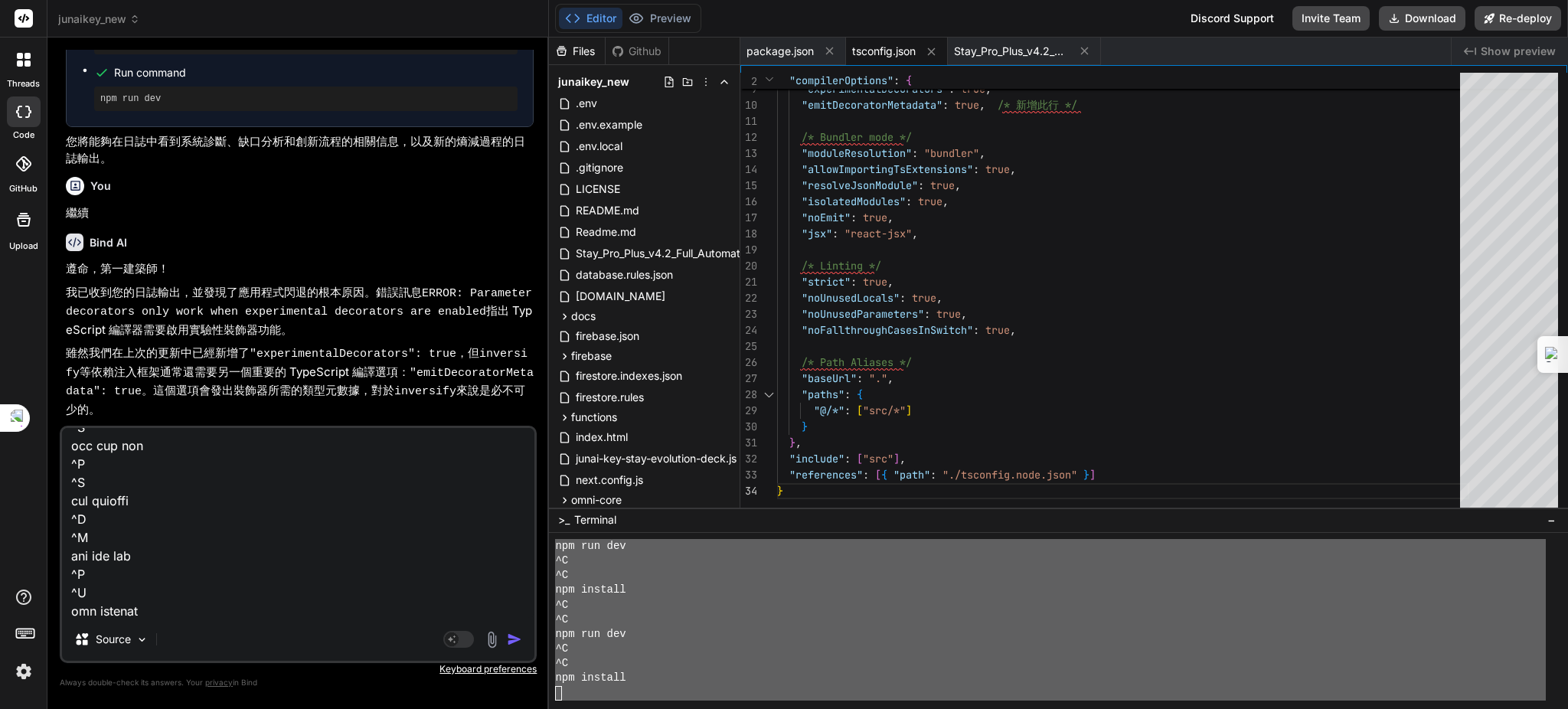
type textarea "Loremipsumdo SitAmetconse adipi... ~/e7se7d03eiusmo6temp2in4u1l6et0-dolo-mag9a7…"
click at [516, 642] on img "button" at bounding box center [515, 639] width 16 height 16
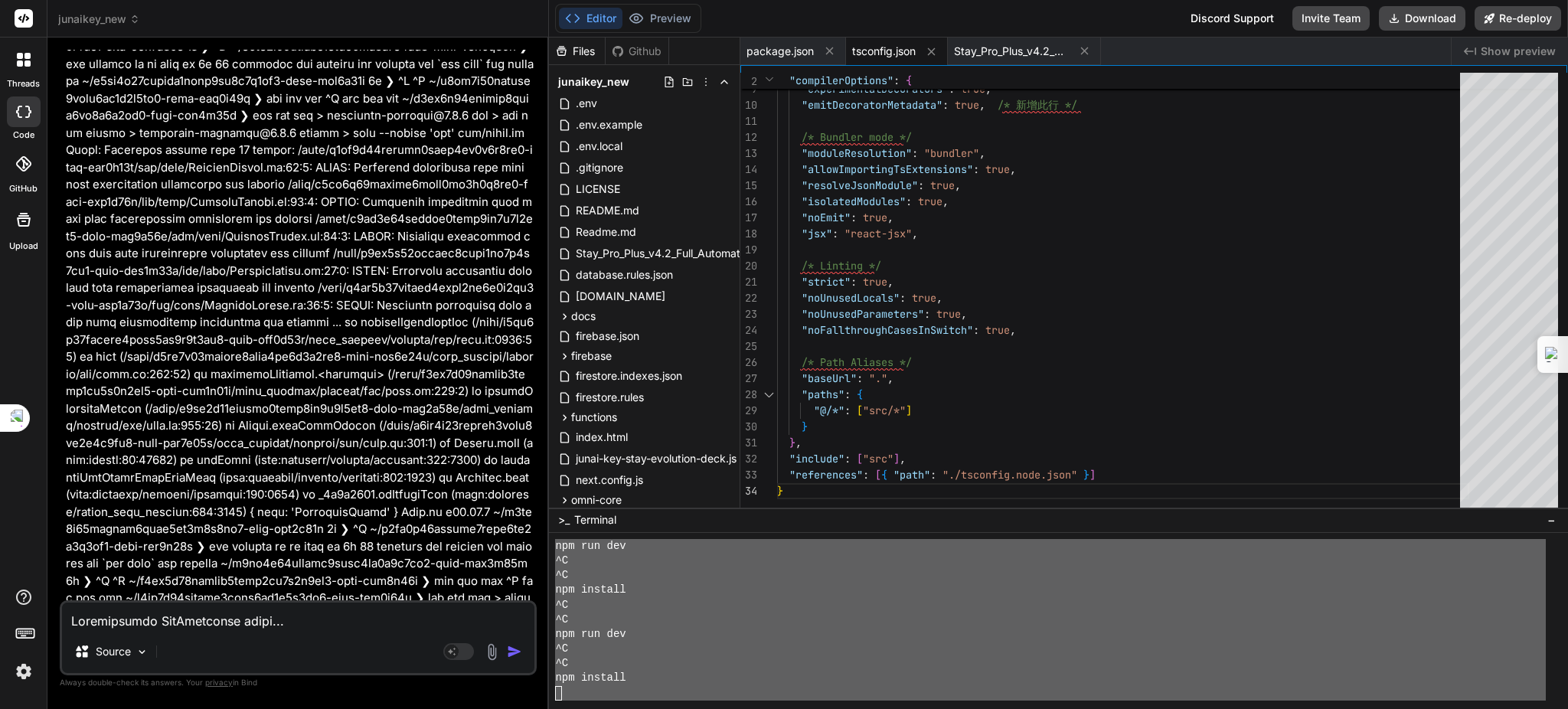
scroll to position [15619, 0]
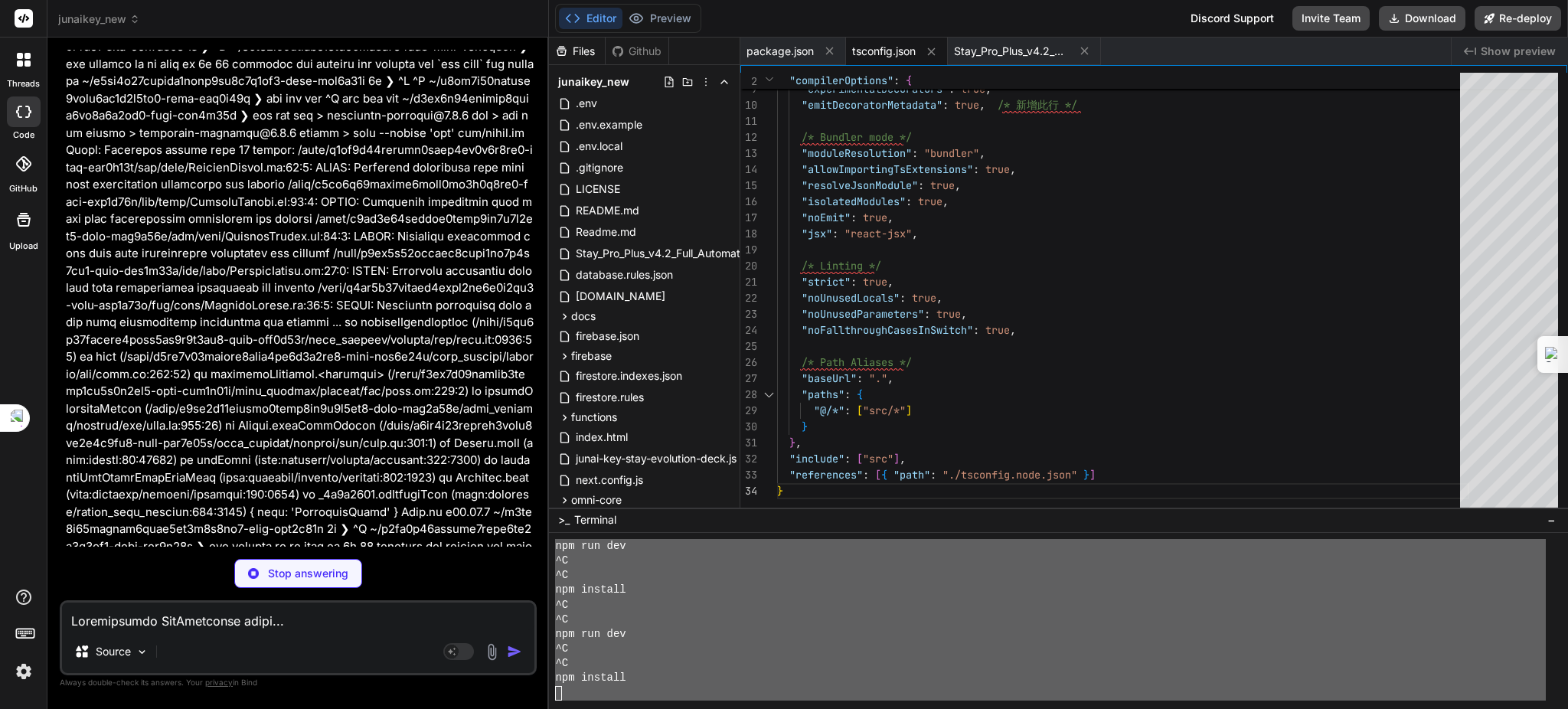
type textarea "x"
type textarea "}"
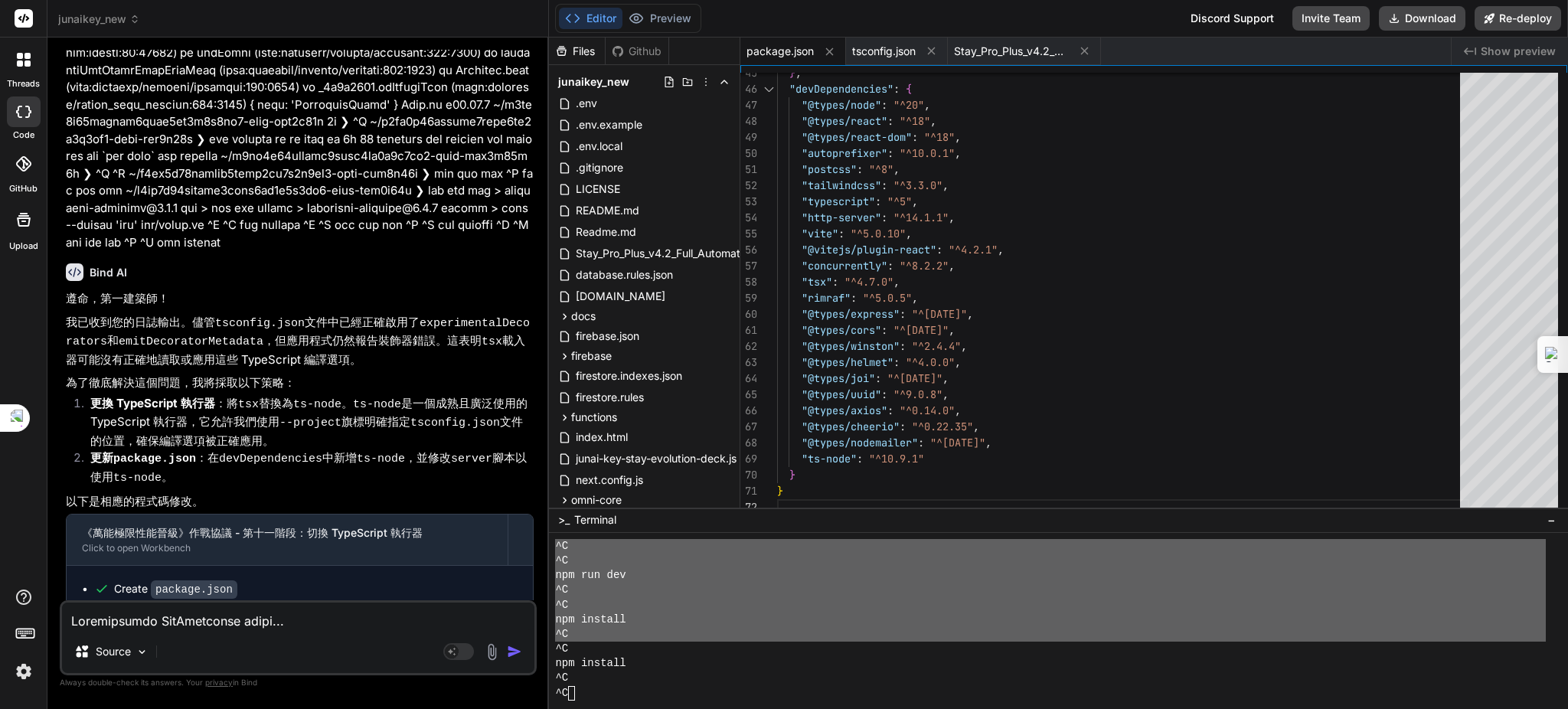
scroll to position [3086, 0]
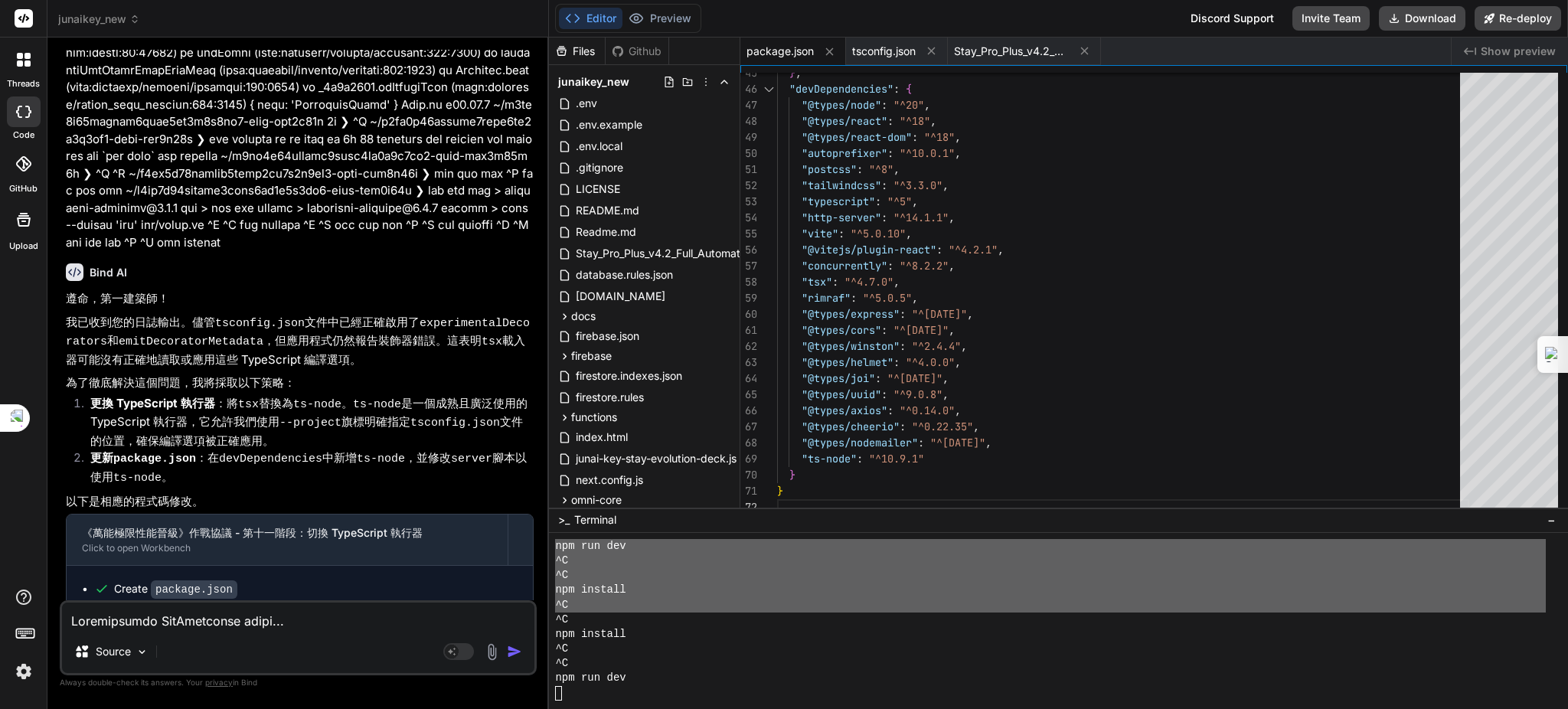
type textarea "x"
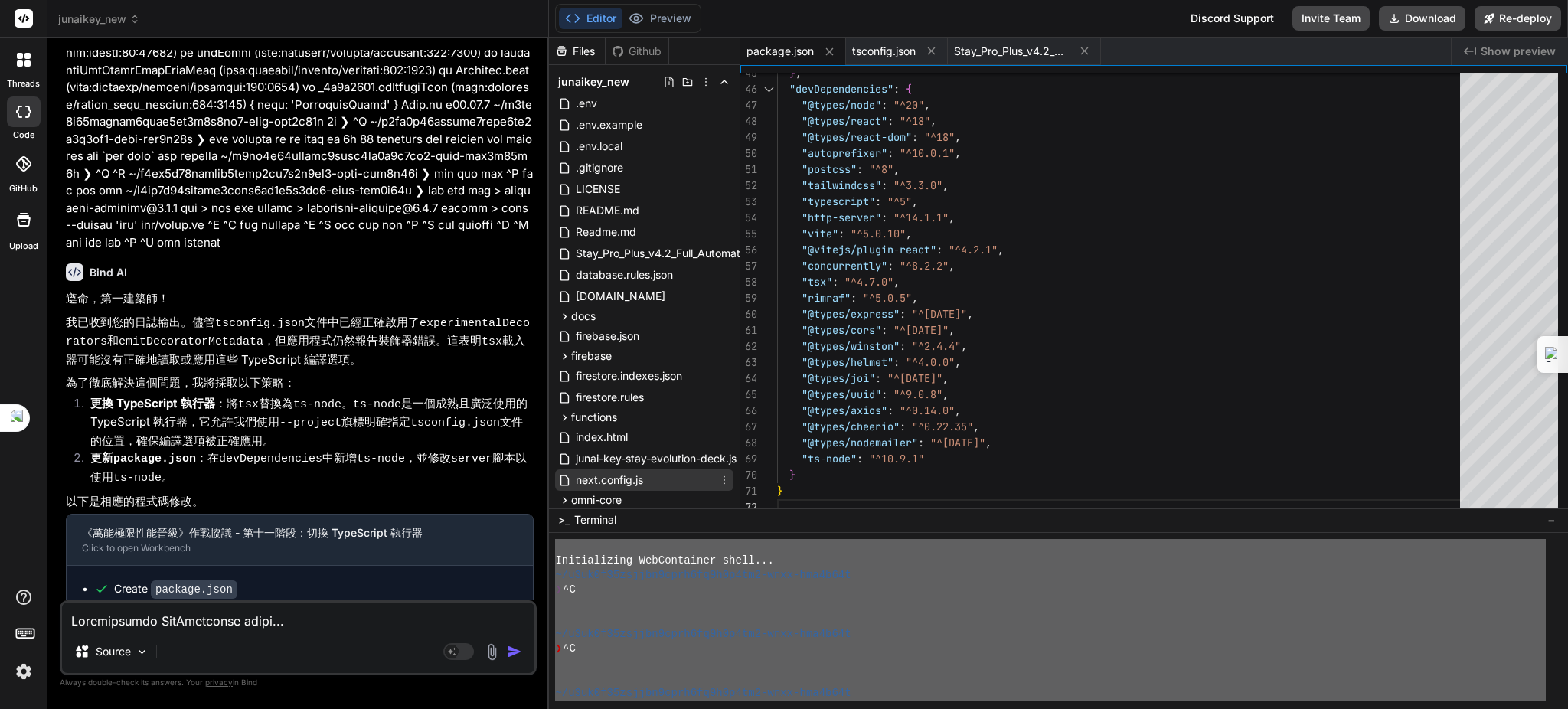
scroll to position [0, 0]
drag, startPoint x: 590, startPoint y: 695, endPoint x: 572, endPoint y: 543, distance: 153.1
click at [572, 543] on div "Initializing WebContainer shell... ~/u3uk0f35zsjjbn9cprh6fq9h0p4tm2-wnxx-hma4b6…" at bounding box center [1050, 619] width 990 height 161
type textarea "Loremipsumdo SitAmetconse adipi... ~/e9se3d84eiusmo1temp6in9u9l9et4-dolo-mag4a9…"
click at [182, 616] on textarea at bounding box center [298, 617] width 472 height 28
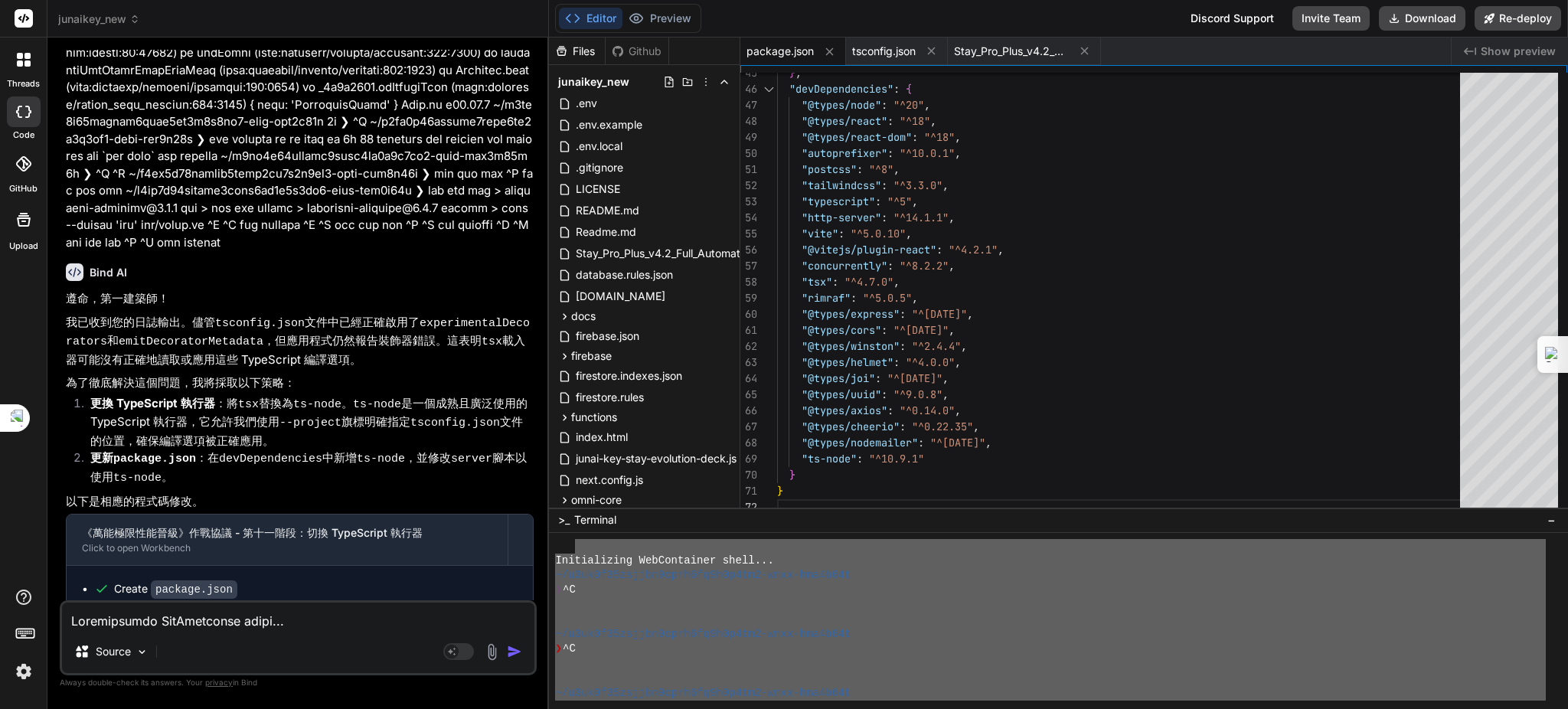
paste textarea "Loremipsumdo SitAmetconse adipi... ~/e9se3d84eiusmo1temp6in9u9l9et4-dolo-mag4a9…"
type textarea "Loremipsumdo SitAmetconse adipi... ~/e9se3d84eiusmo1temp6in9u9l9et4-dolo-mag4a9…"
type textarea "x"
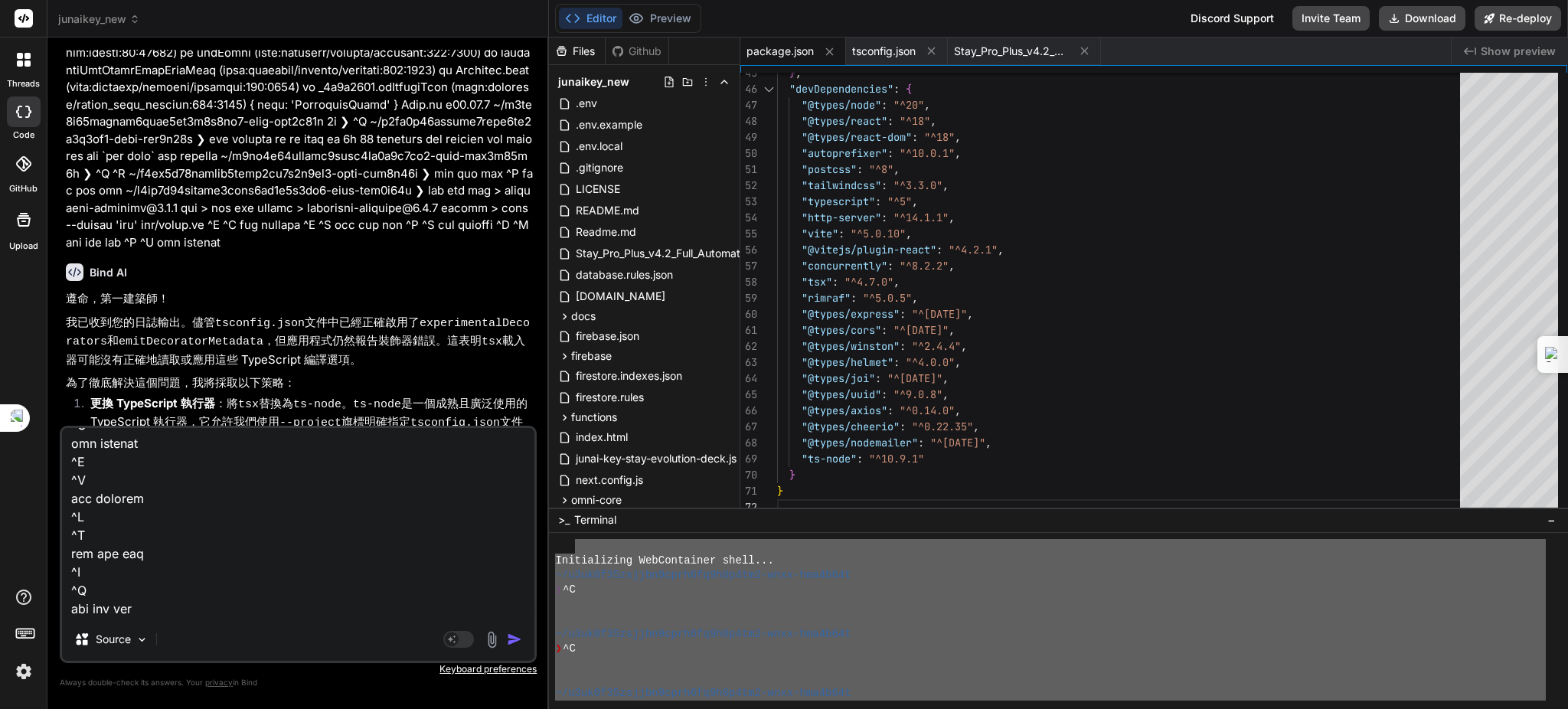
type textarea "Loremipsumdo SitAmetconse adipi... ~/e9se3d84eiusmo1temp6in9u9l9et4-dolo-mag4a9…"
click at [516, 637] on img "button" at bounding box center [515, 639] width 16 height 16
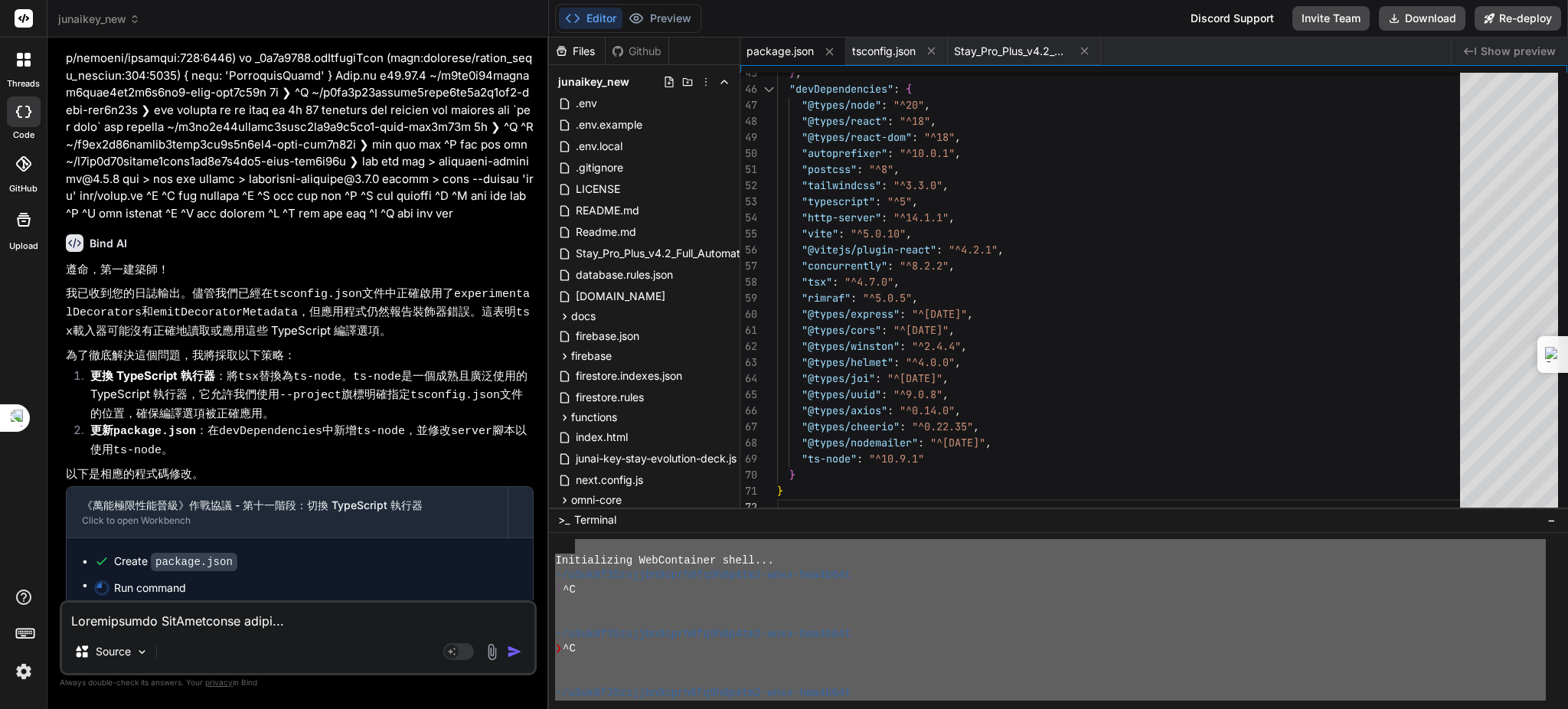
scroll to position [18212, 0]
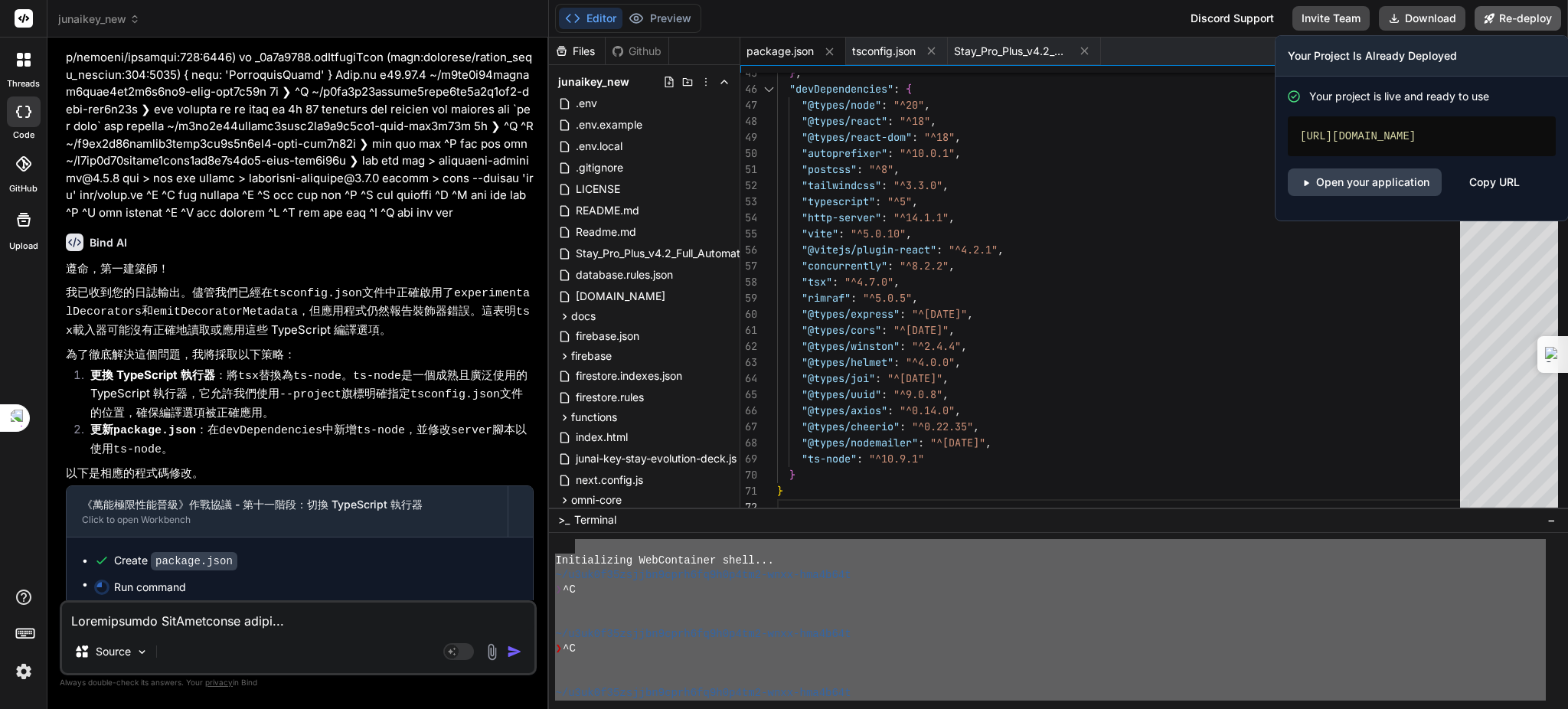
click at [1521, 12] on button "Re-deploy" at bounding box center [1517, 18] width 86 height 24
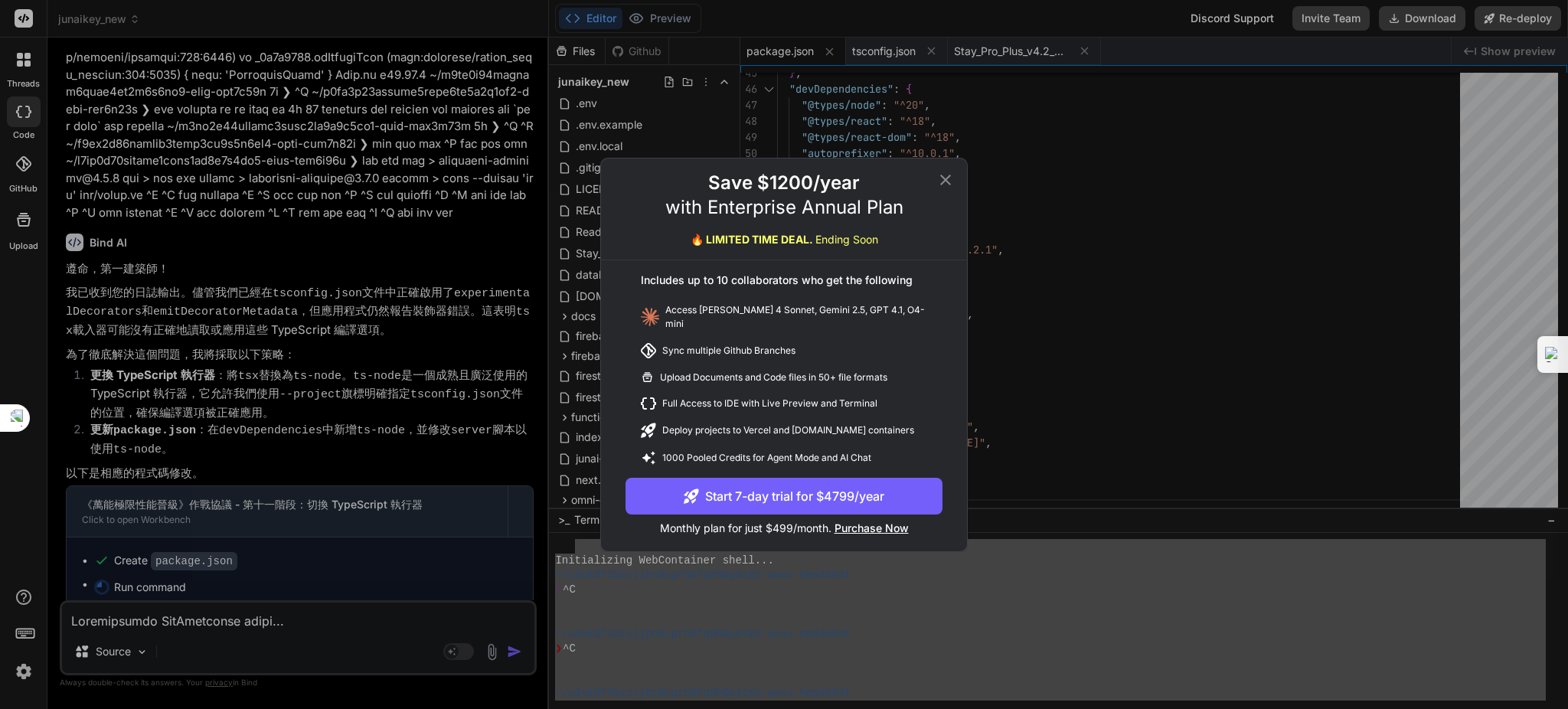
click at [945, 180] on icon at bounding box center [945, 180] width 18 height 18
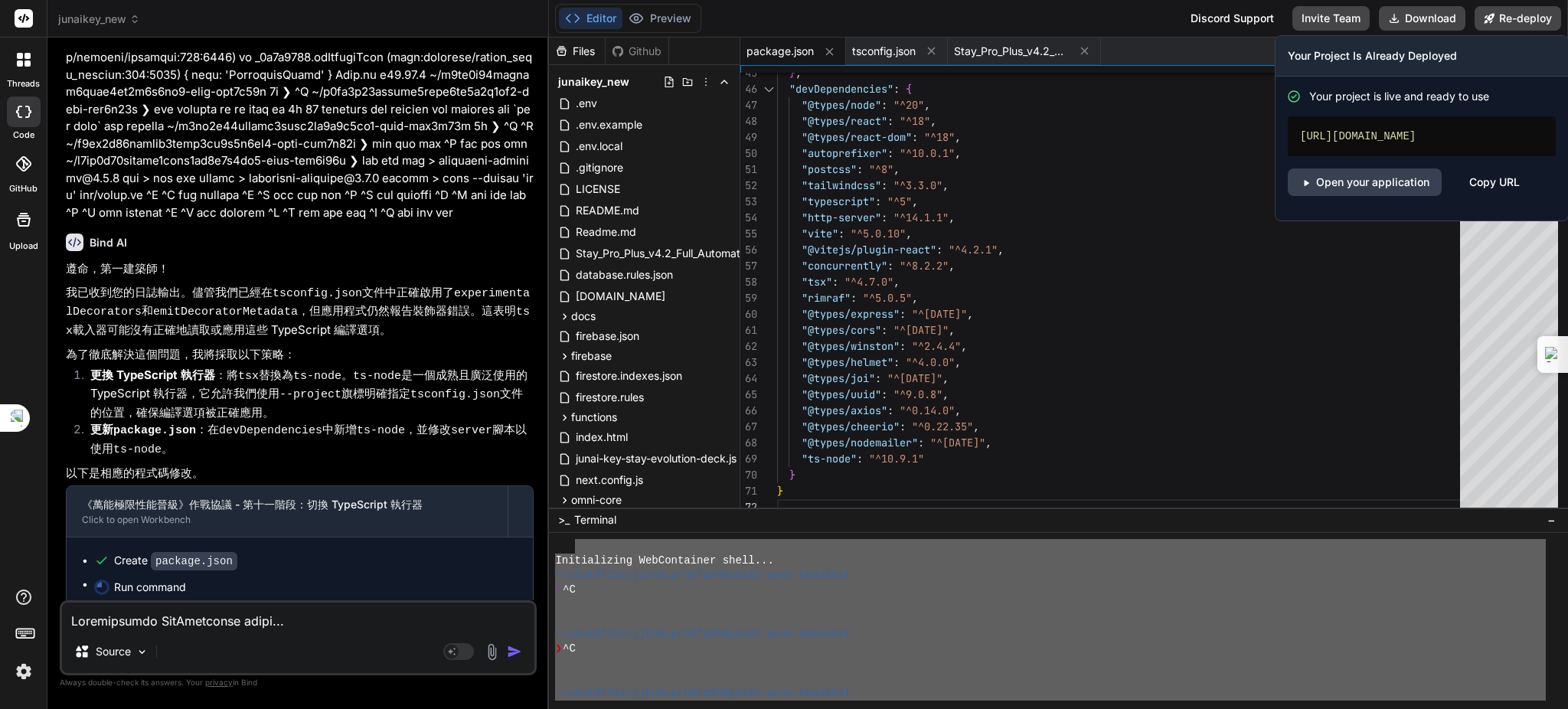
drag, startPoint x: 1482, startPoint y: 172, endPoint x: 1503, endPoint y: 114, distance: 61.7
click at [1503, 114] on div "Your project is live and ready to use [URL][DOMAIN_NAME] Open your application …" at bounding box center [1421, 149] width 293 height 144
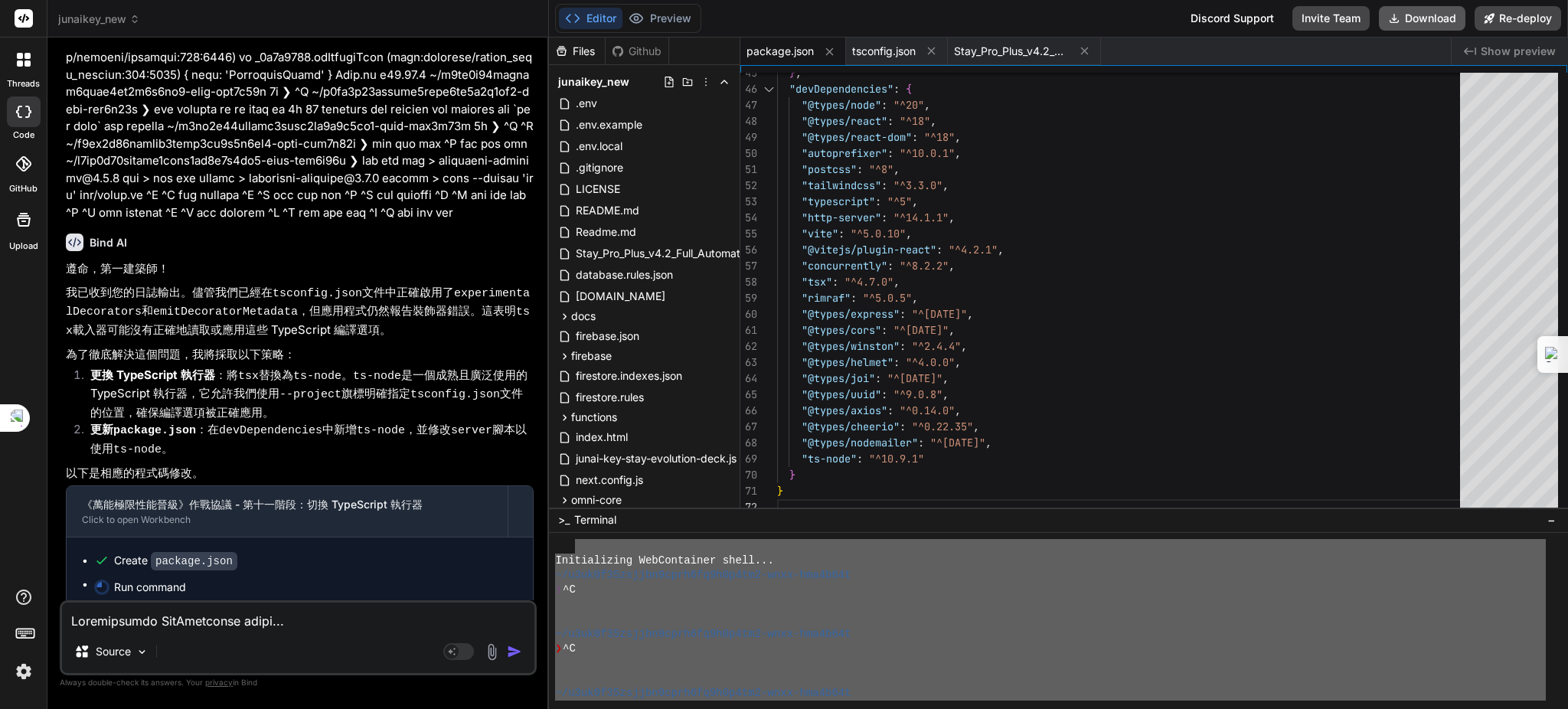
click at [1426, 22] on button "Download" at bounding box center [1422, 18] width 86 height 24
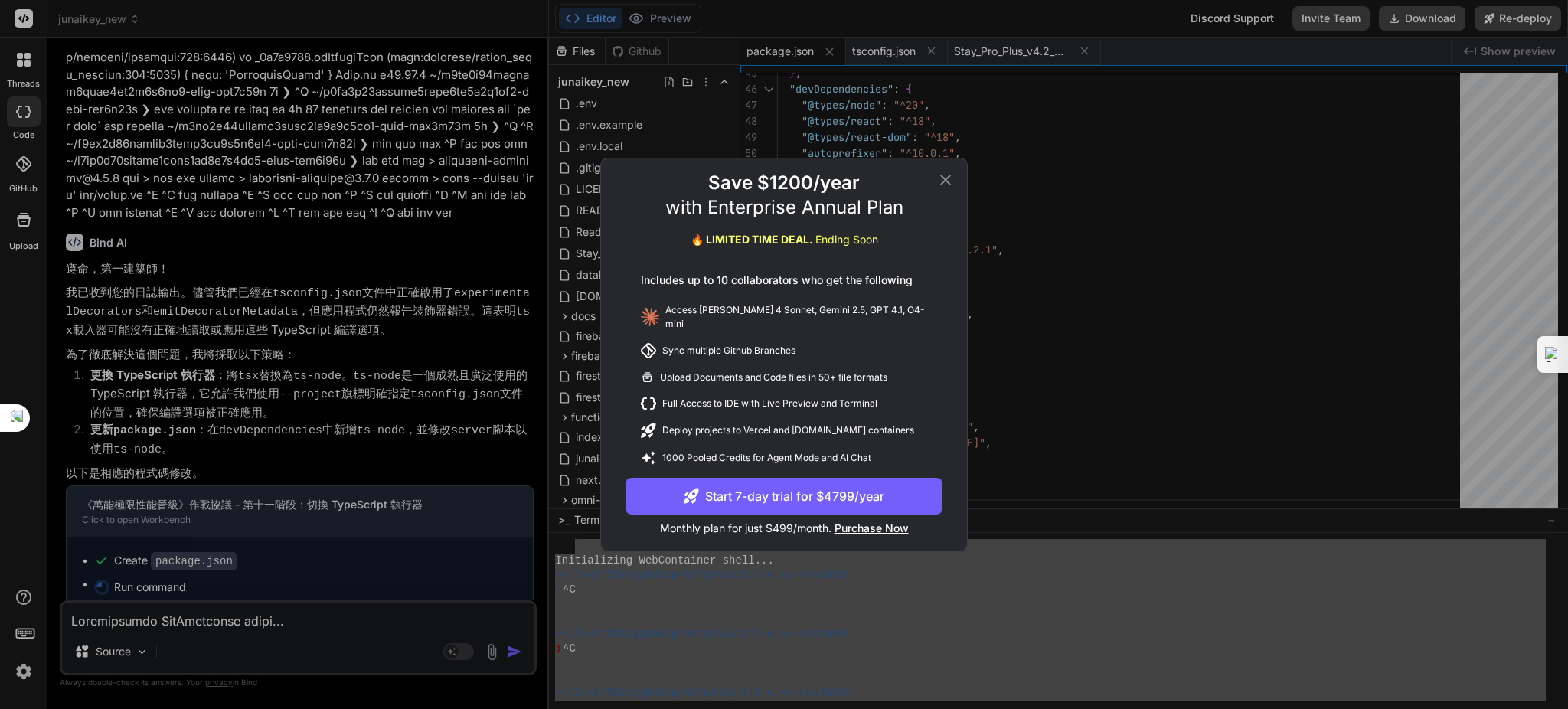
drag, startPoint x: 945, startPoint y: 204, endPoint x: 877, endPoint y: 188, distance: 69.9
click at [877, 188] on div "Save $1200/year with Enterprise Annual Plan 🔥 LIMITED TIME DEAL. Ending Soon" at bounding box center [784, 216] width 366 height 90
click at [945, 182] on icon at bounding box center [945, 180] width 18 height 18
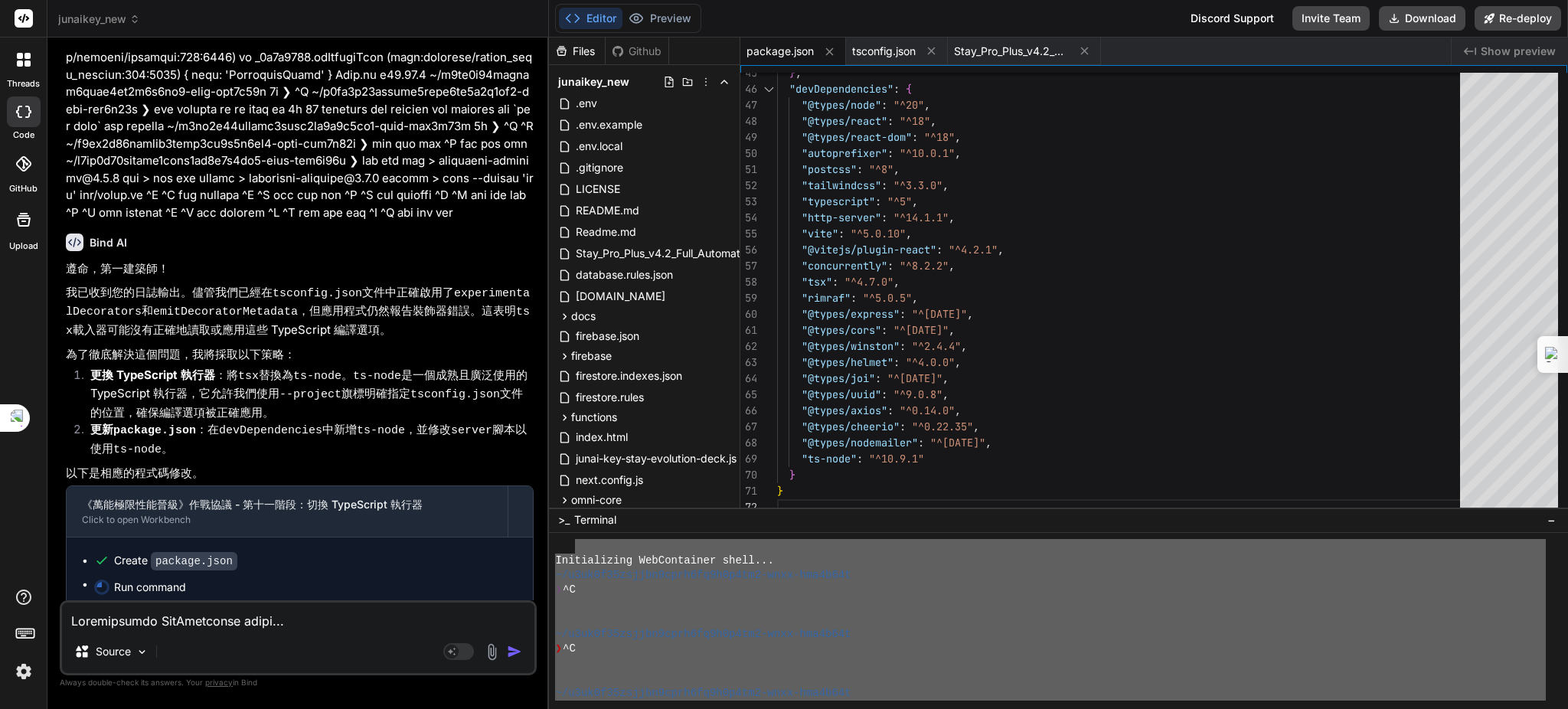
click at [1487, 42] on div "Created with Pixso. Show preview" at bounding box center [1509, 51] width 117 height 28
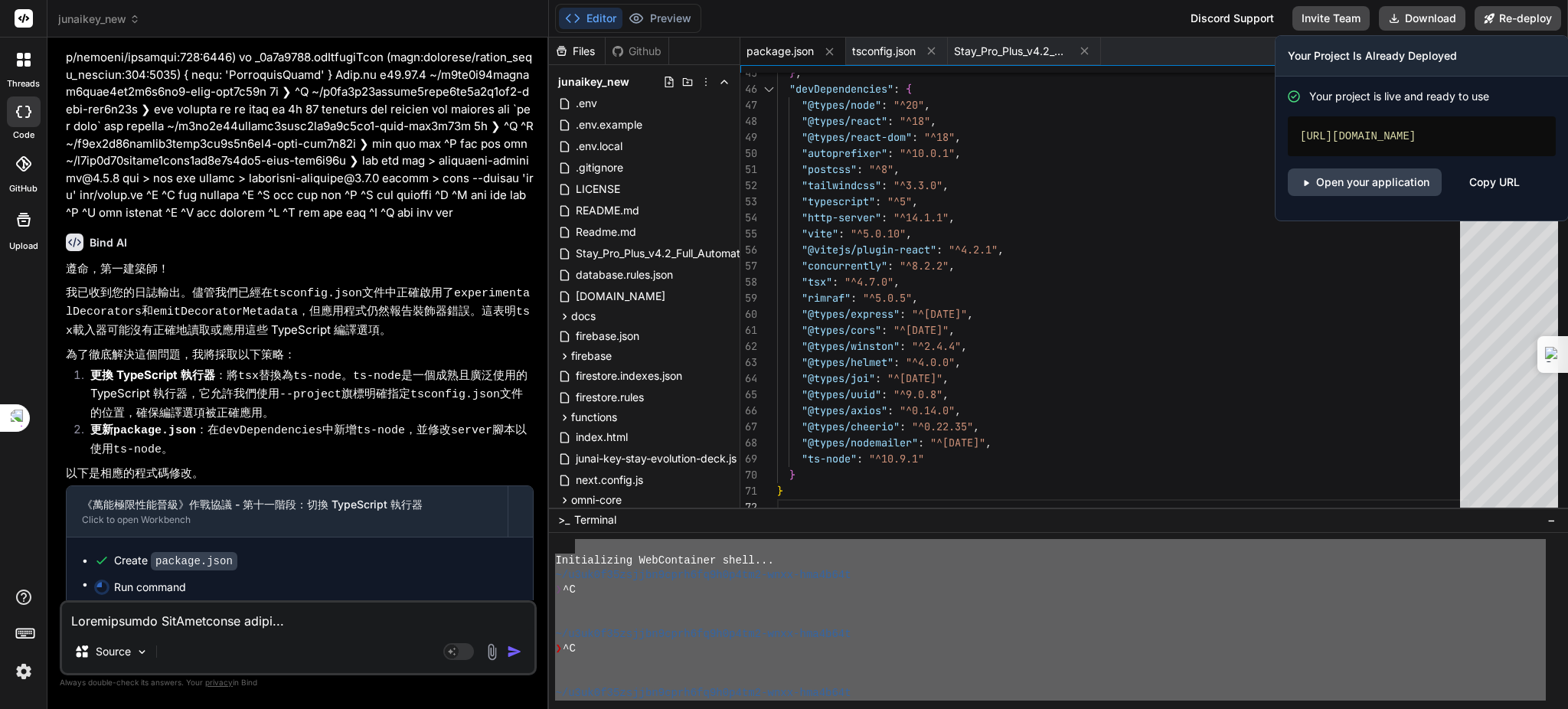
drag, startPoint x: 1299, startPoint y: 134, endPoint x: 1356, endPoint y: 153, distance: 60.1
click at [1356, 153] on div "[URL][DOMAIN_NAME]" at bounding box center [1421, 136] width 268 height 40
copy div "[URL][DOMAIN_NAME]"
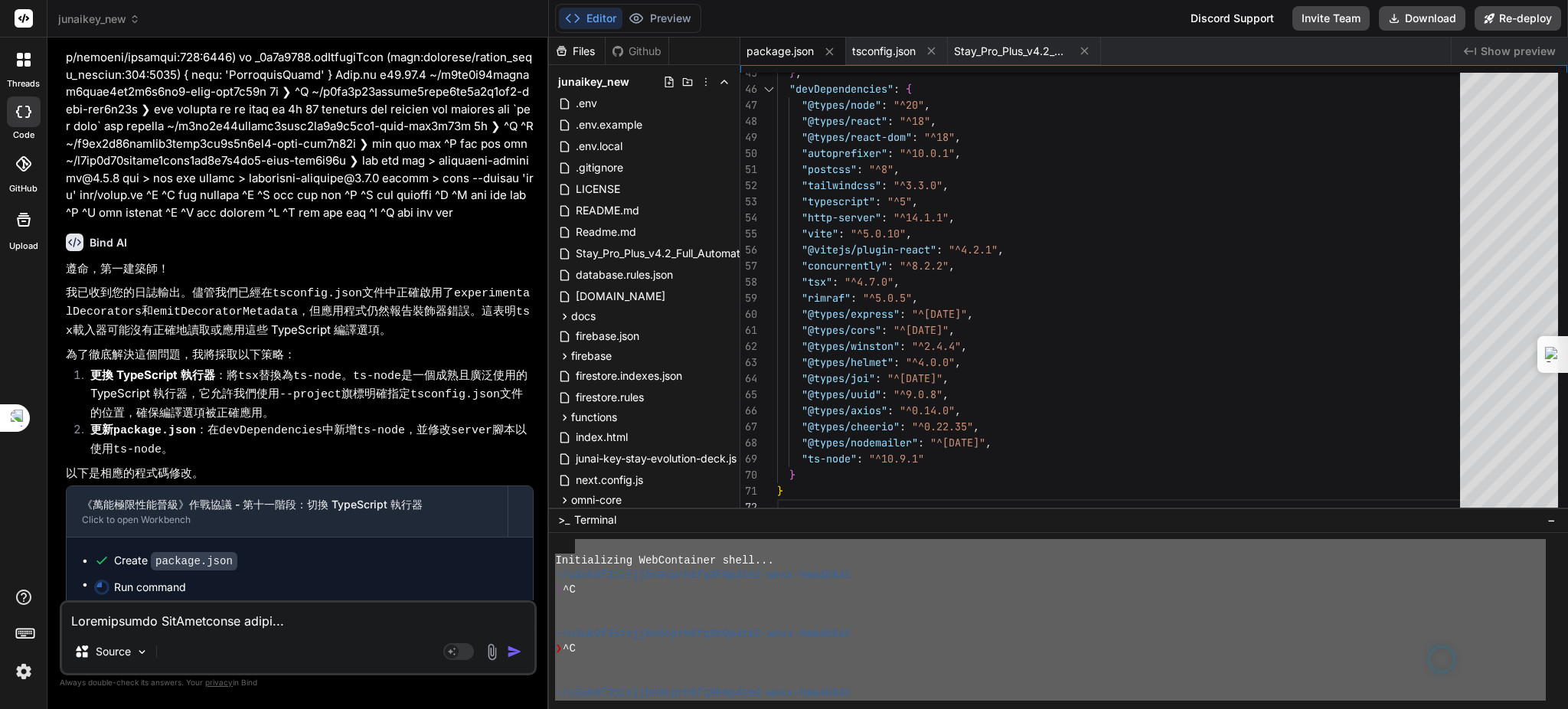
drag, startPoint x: 246, startPoint y: 617, endPoint x: 295, endPoint y: 624, distance: 49.5
click at [251, 617] on textarea at bounding box center [298, 617] width 472 height 28
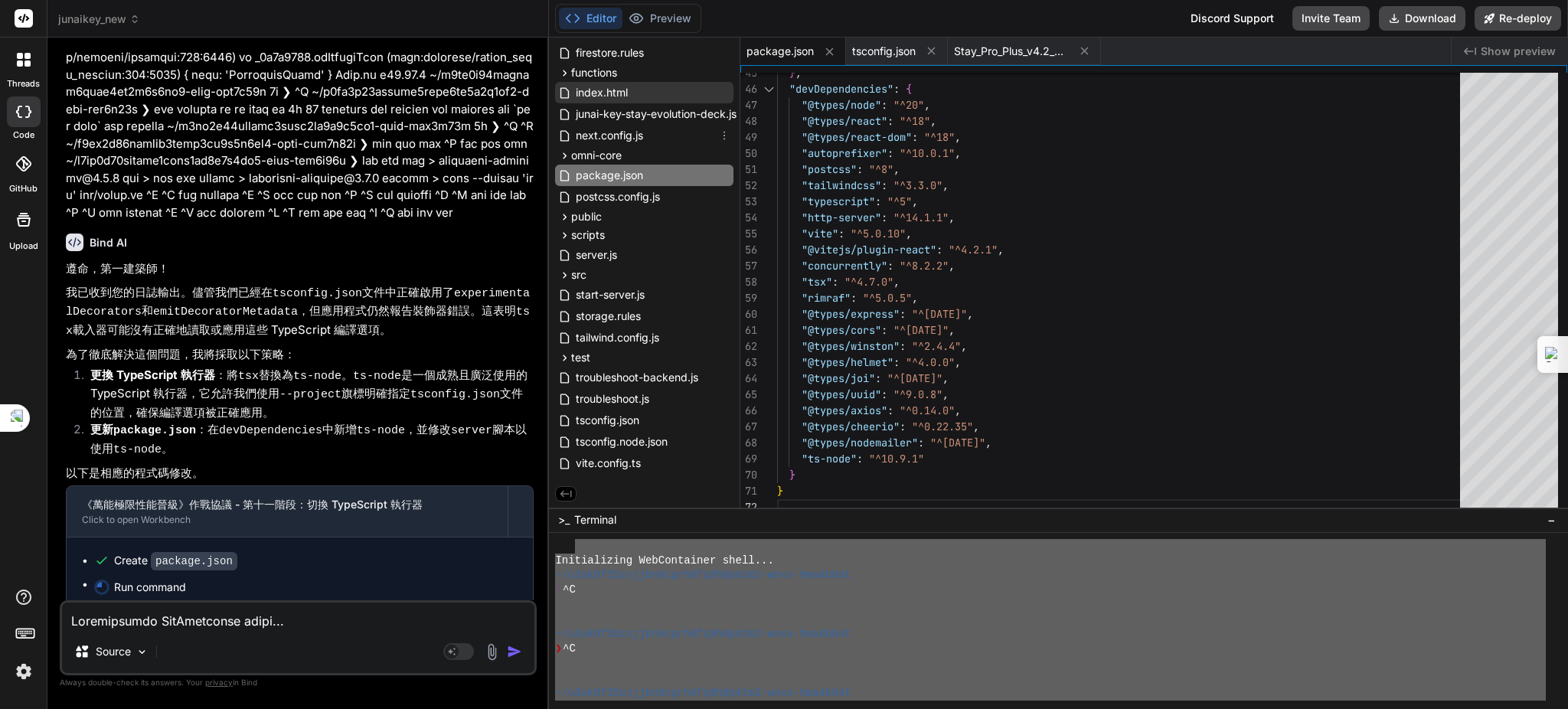
scroll to position [0, 0]
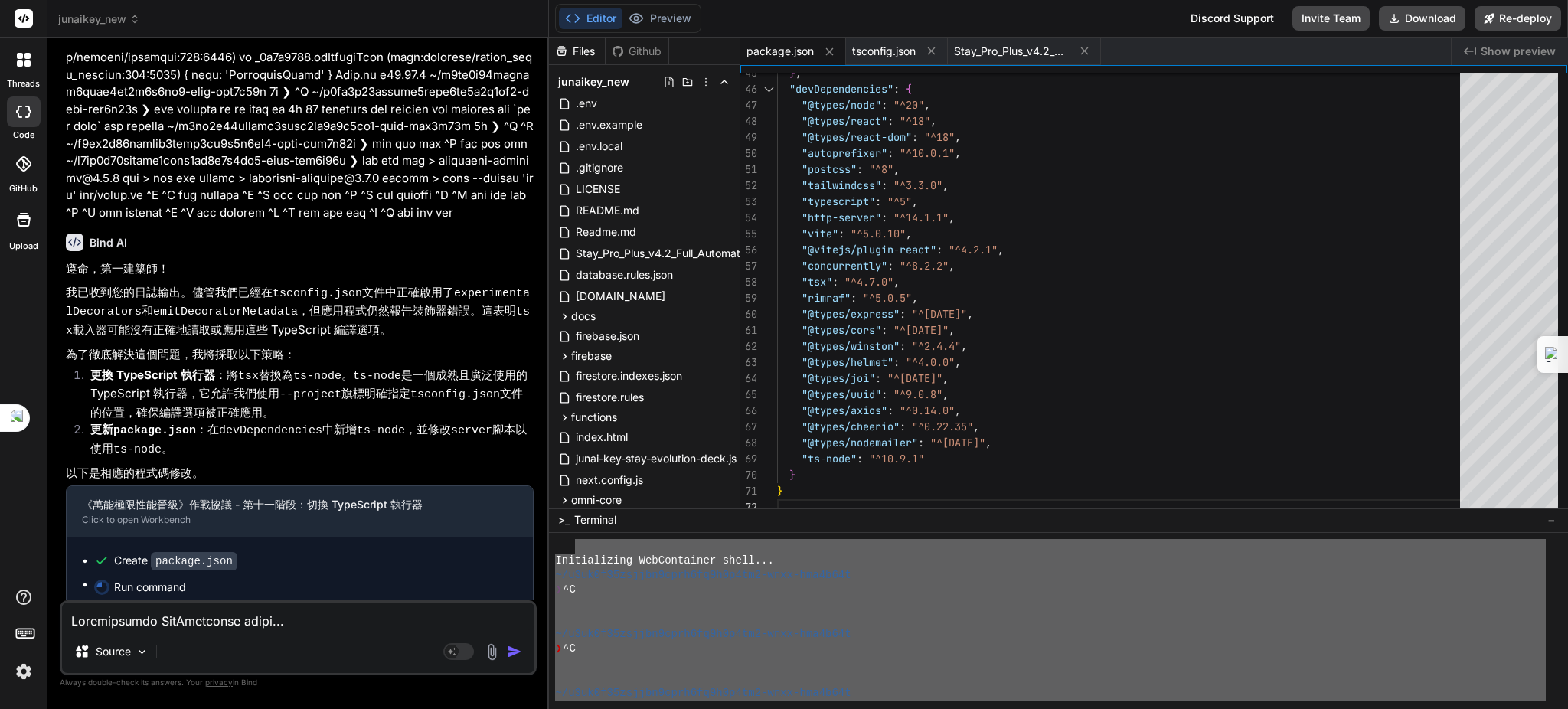
type textarea "x"
